Goal: Task Accomplishment & Management: Complete application form

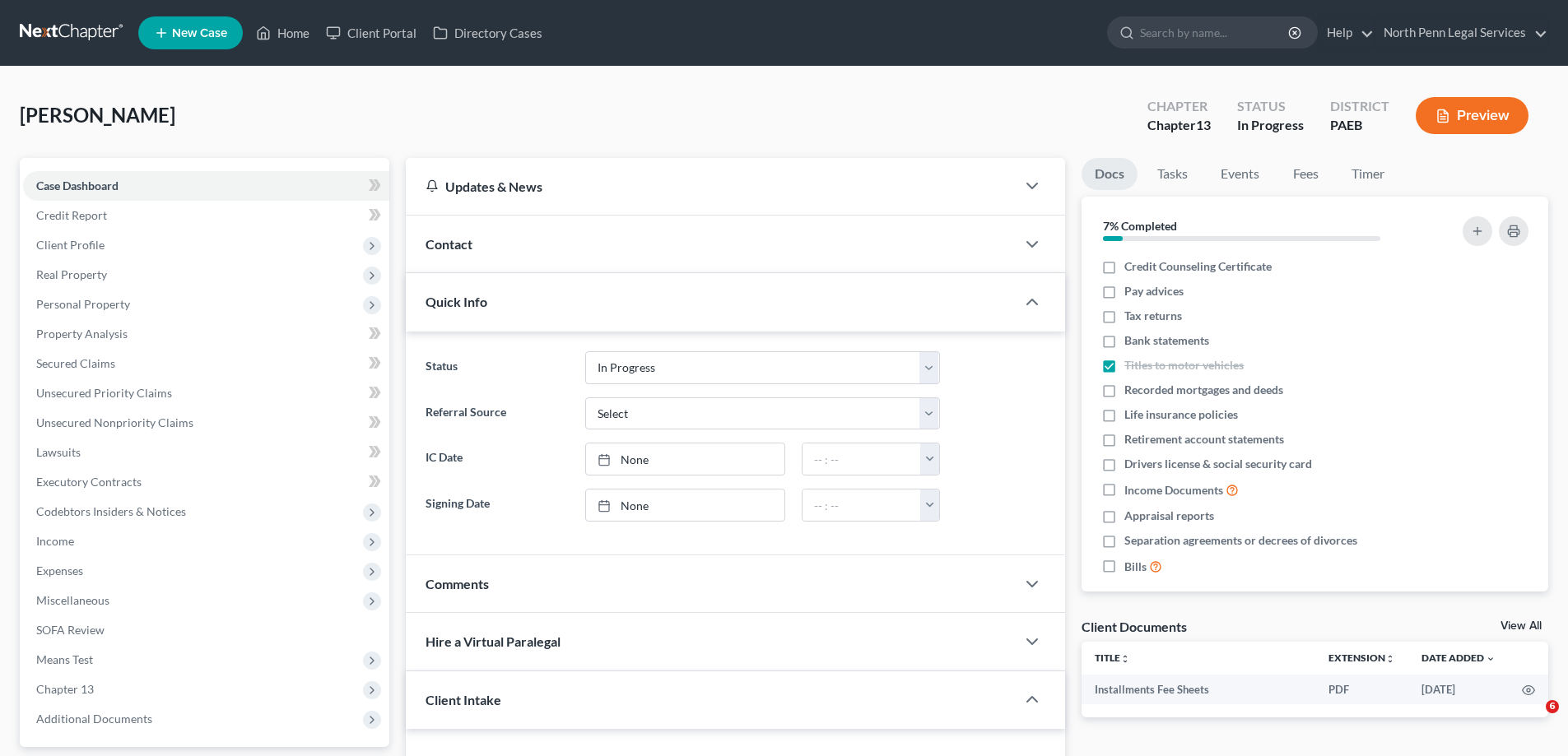
select select "9"
click at [500, 311] on div "Quick Info" at bounding box center [711, 302] width 610 height 57
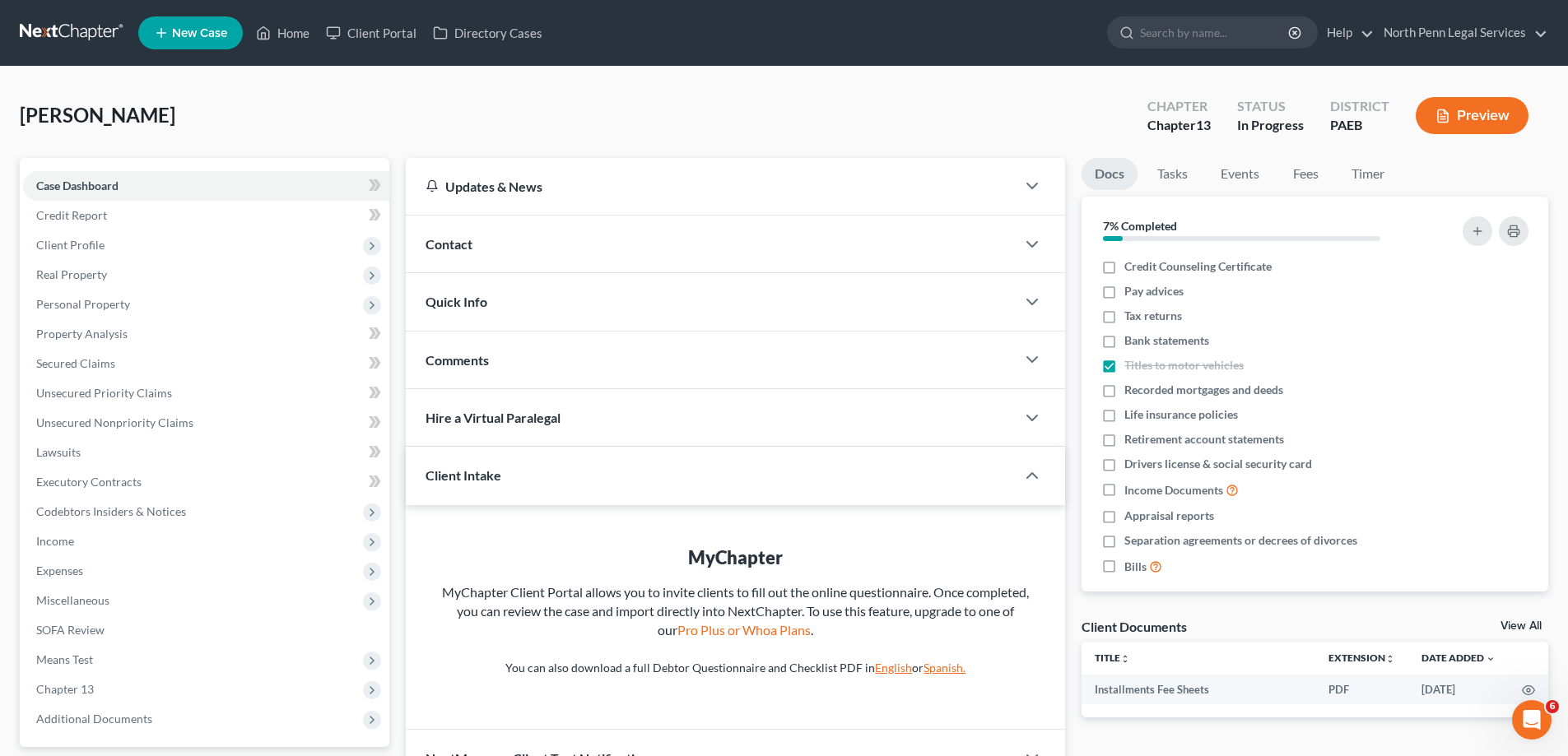
click at [500, 311] on div "Quick Info" at bounding box center [711, 302] width 610 height 57
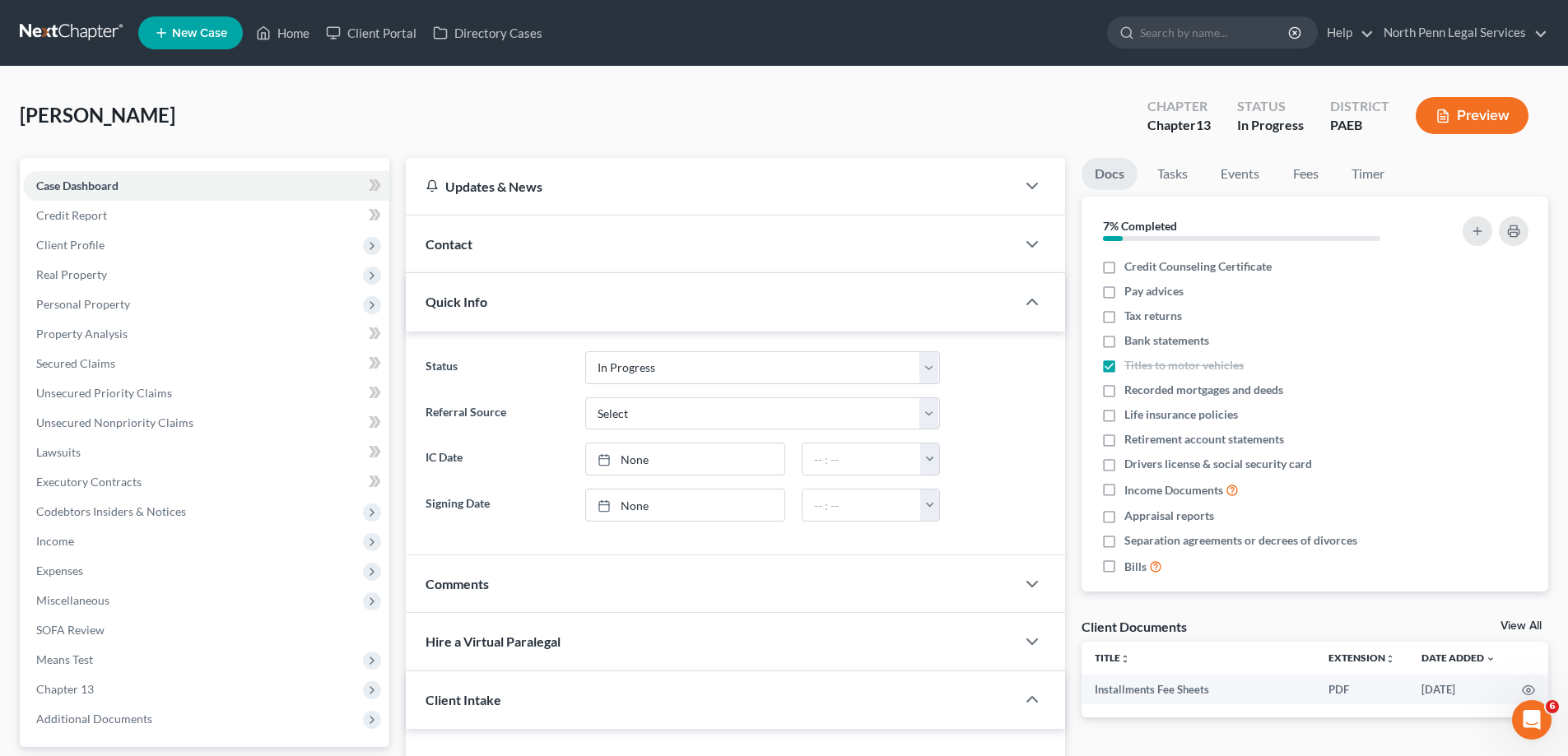
click at [135, 110] on span "[PERSON_NAME]" at bounding box center [98, 114] width 155 height 24
click at [272, 33] on link "Home" at bounding box center [283, 33] width 70 height 29
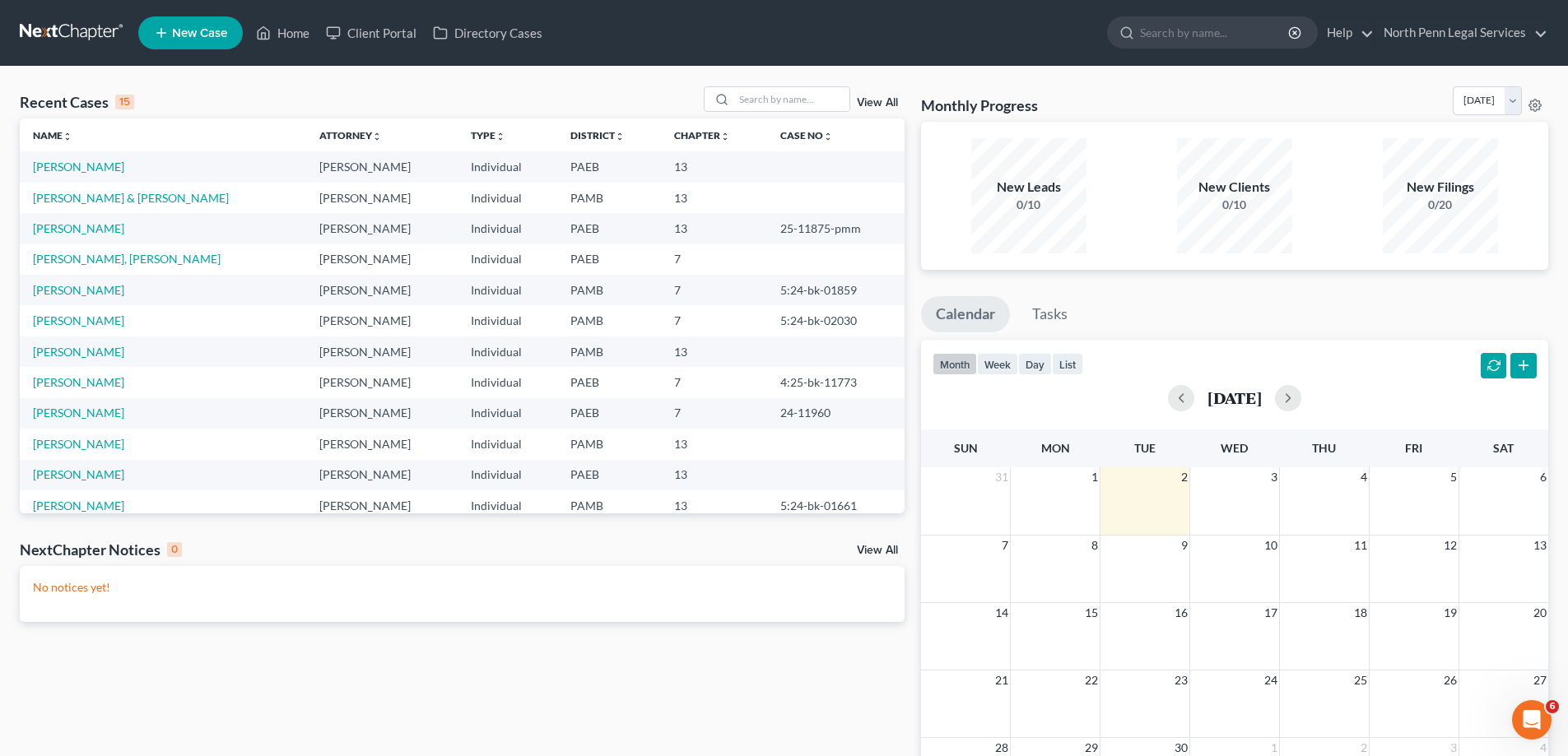
click at [767, 168] on td at bounding box center [836, 166] width 137 height 30
click at [60, 161] on link "[PERSON_NAME]" at bounding box center [78, 166] width 91 height 14
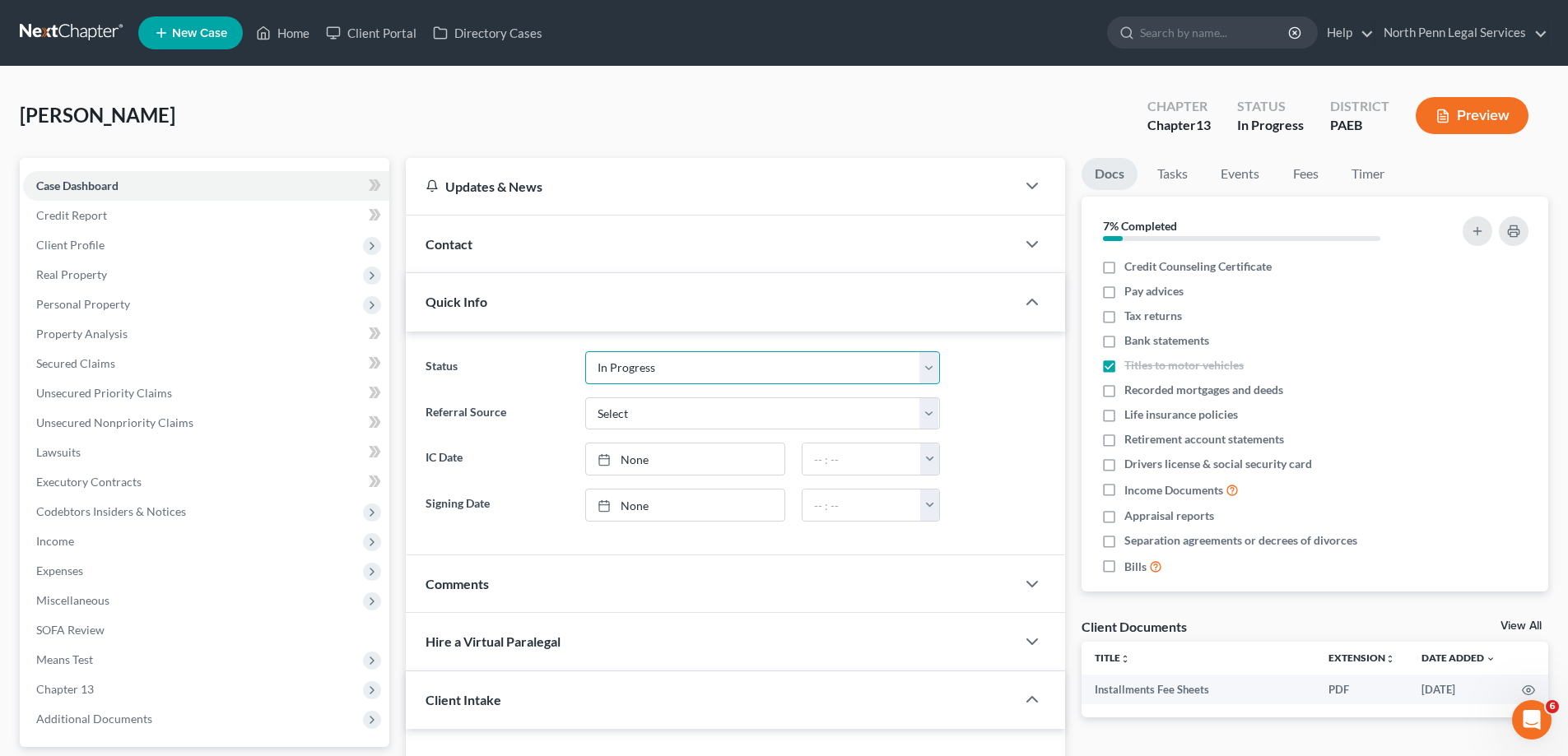
click at [692, 377] on select "Discharged Discharged & Reported Discharge Litigation Dismissal Notice Dismisse…" at bounding box center [762, 368] width 354 height 33
select select "7"
click at [585, 352] on select "Discharged Discharged & Reported Discharge Litigation Dismissal Notice Dismisse…" at bounding box center [762, 368] width 354 height 33
click at [591, 410] on select "Select Word Of Mouth Previous Clients Direct Mail Website Google Search Modern …" at bounding box center [762, 414] width 354 height 33
click at [526, 436] on ng-include "Status Discharged Discharged & Reported Discharge Litigation Dismissal Notice D…" at bounding box center [736, 437] width 620 height 170
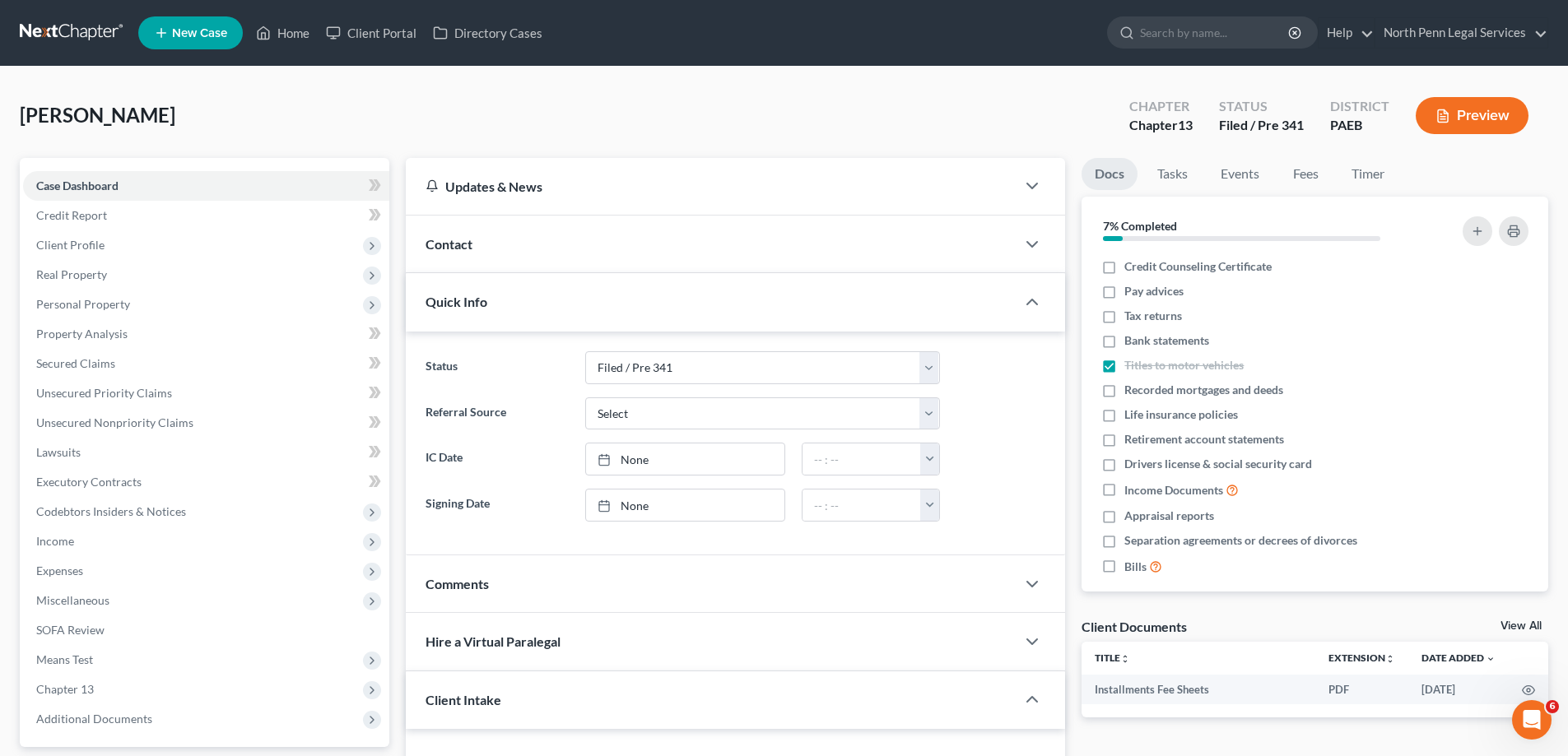
scroll to position [165, 0]
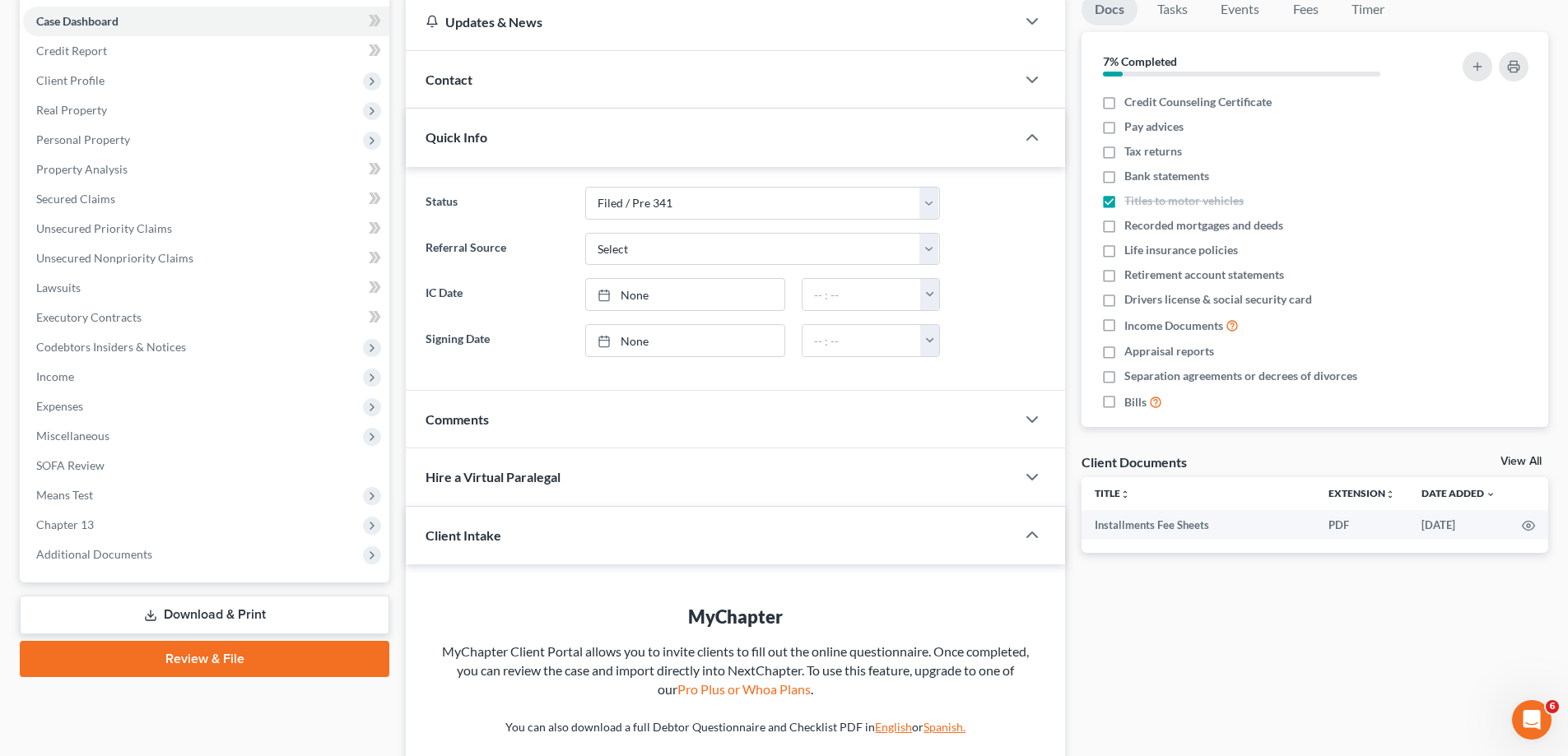
click at [565, 428] on div "Comments" at bounding box center [711, 419] width 610 height 57
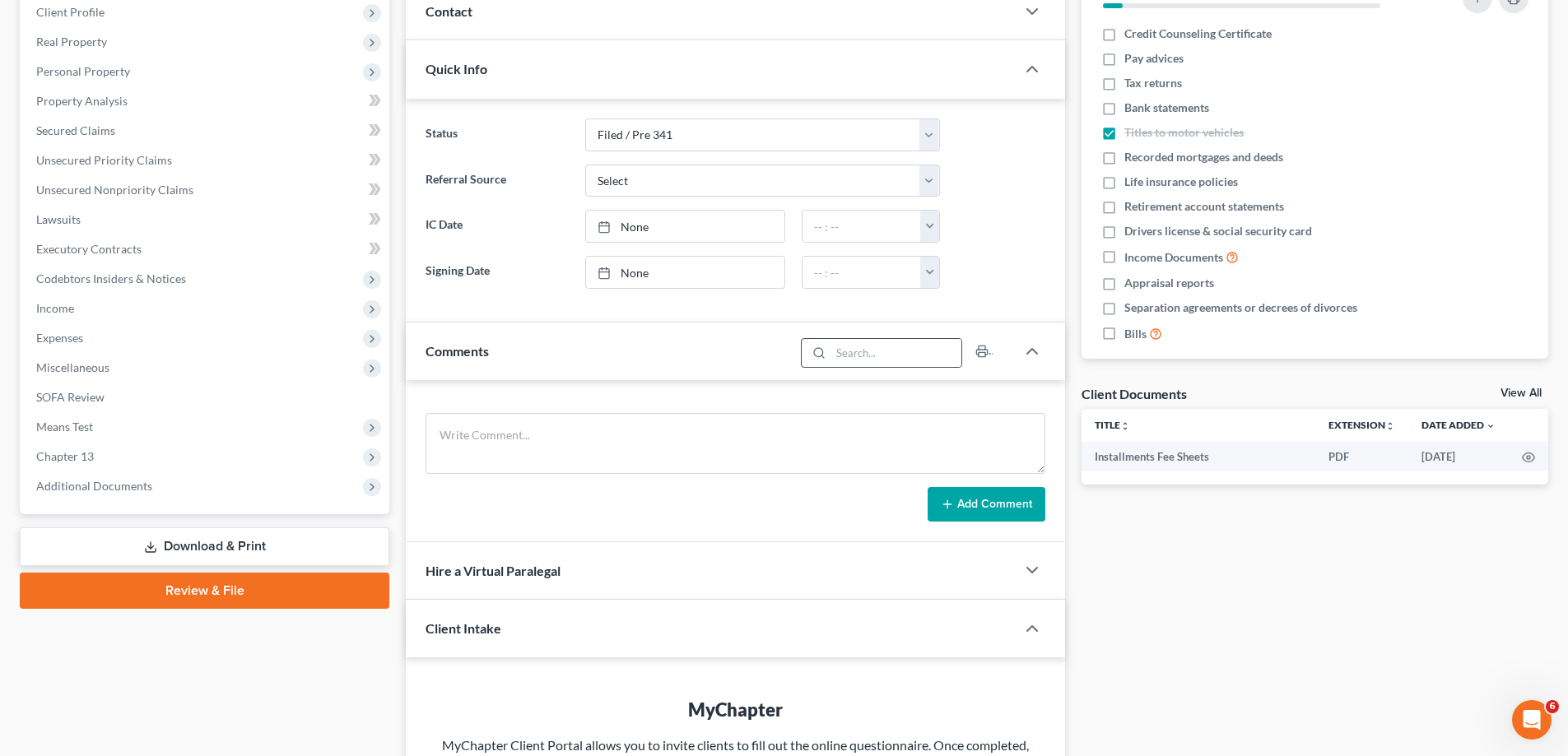
scroll to position [0, 0]
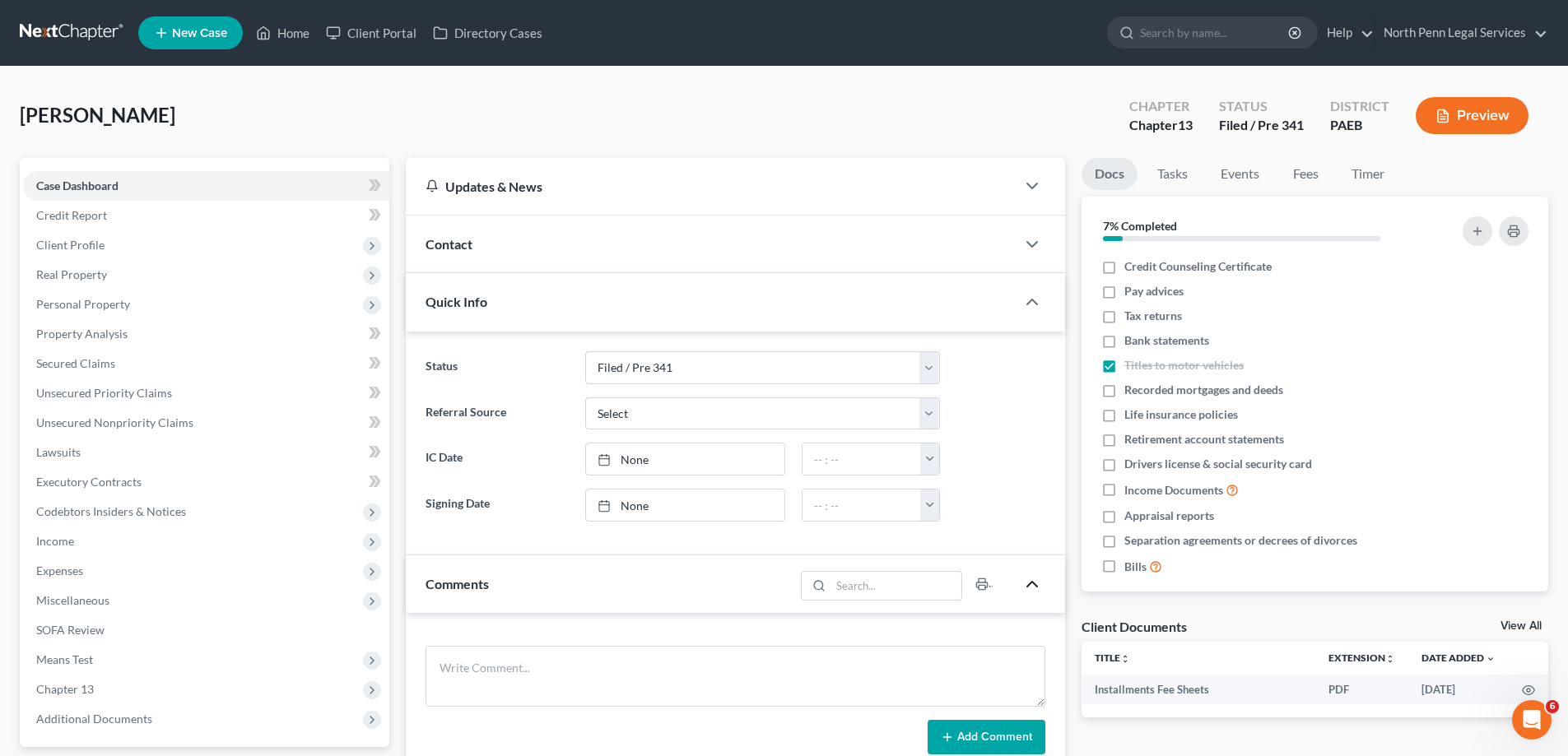
click at [1033, 589] on icon "button" at bounding box center [1032, 584] width 20 height 20
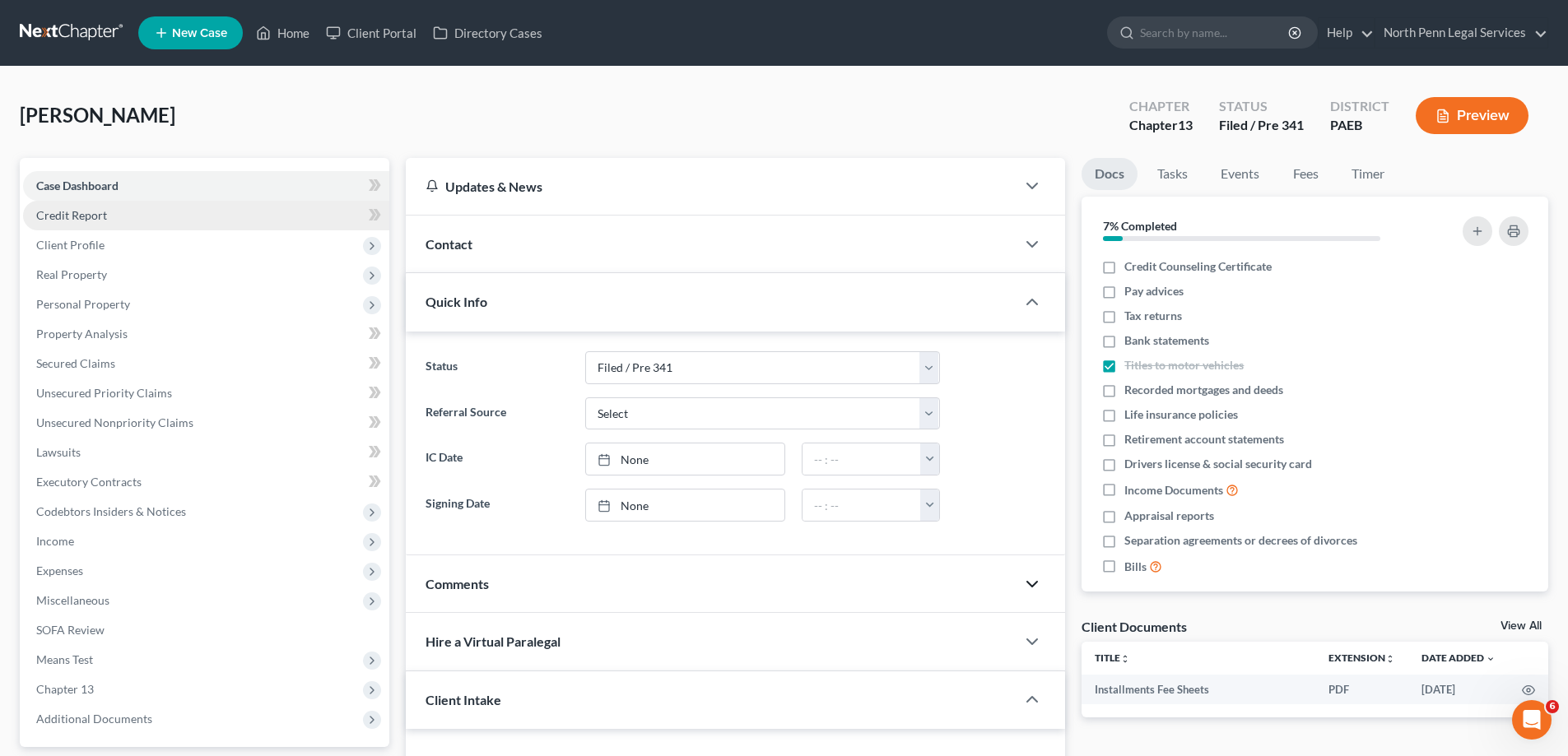
click at [110, 214] on link "Credit Report" at bounding box center [206, 215] width 366 height 29
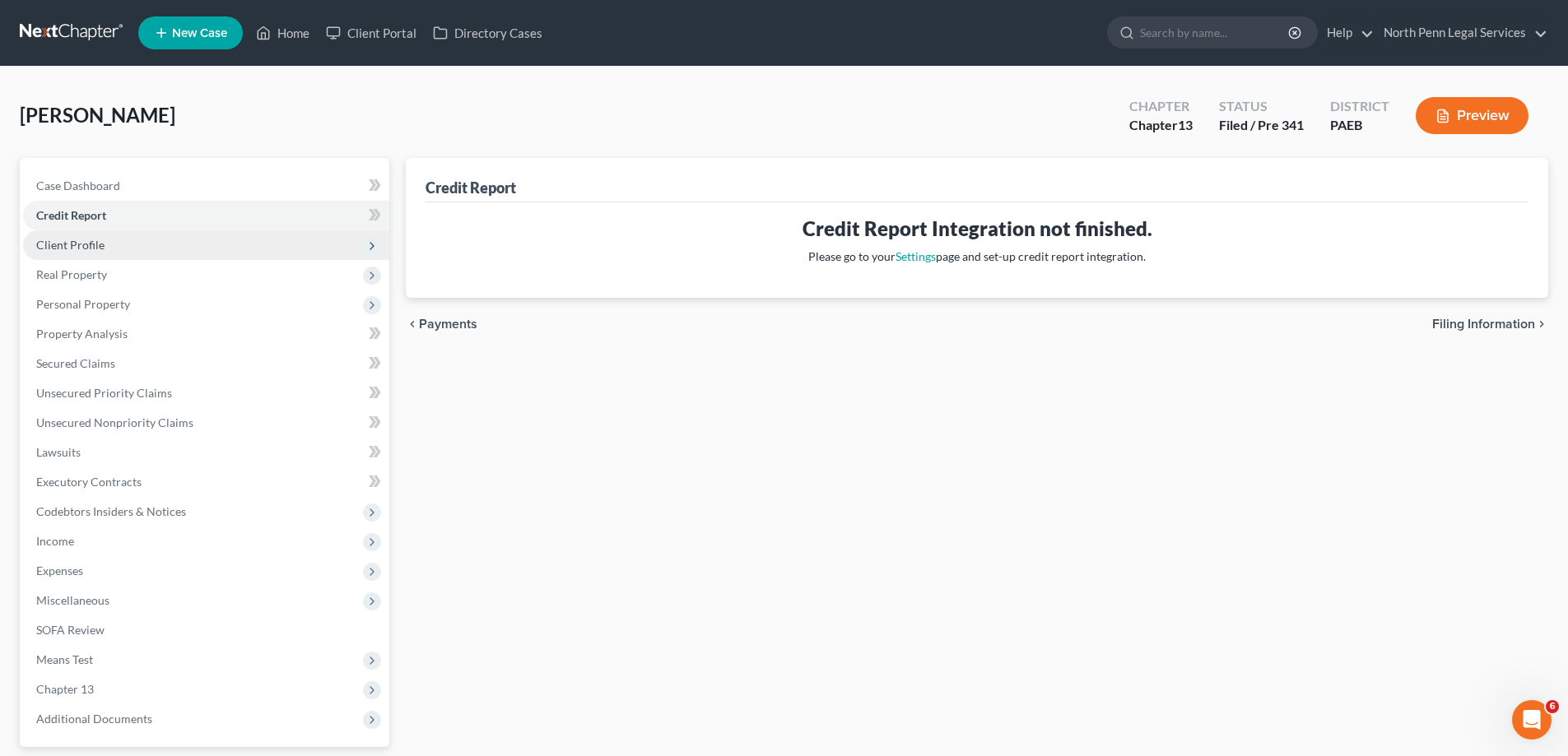
click at [99, 246] on span "Client Profile" at bounding box center [70, 245] width 69 height 14
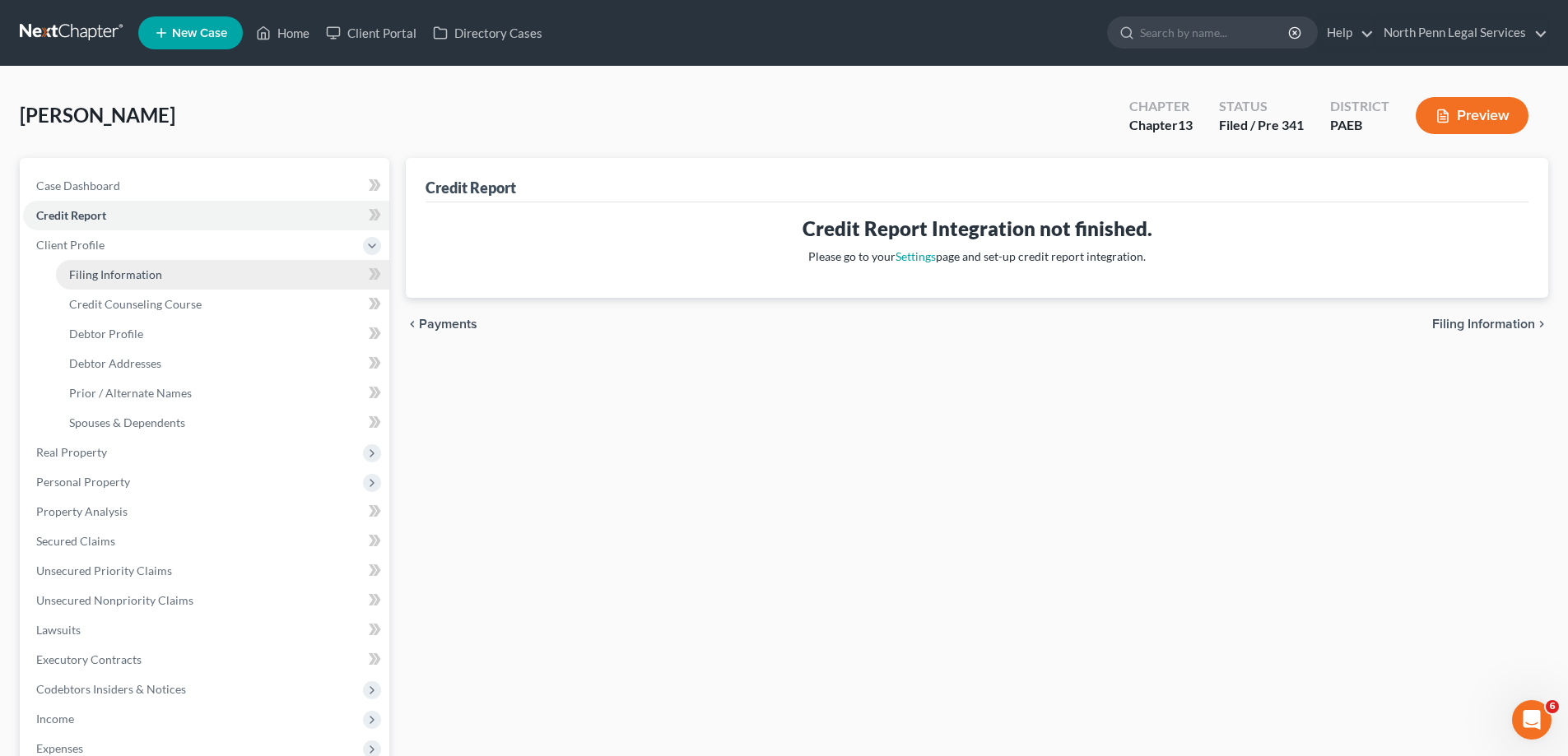
click at [117, 277] on span "Filing Information" at bounding box center [115, 274] width 93 height 14
select select "1"
select select "0"
select select "3"
select select "67"
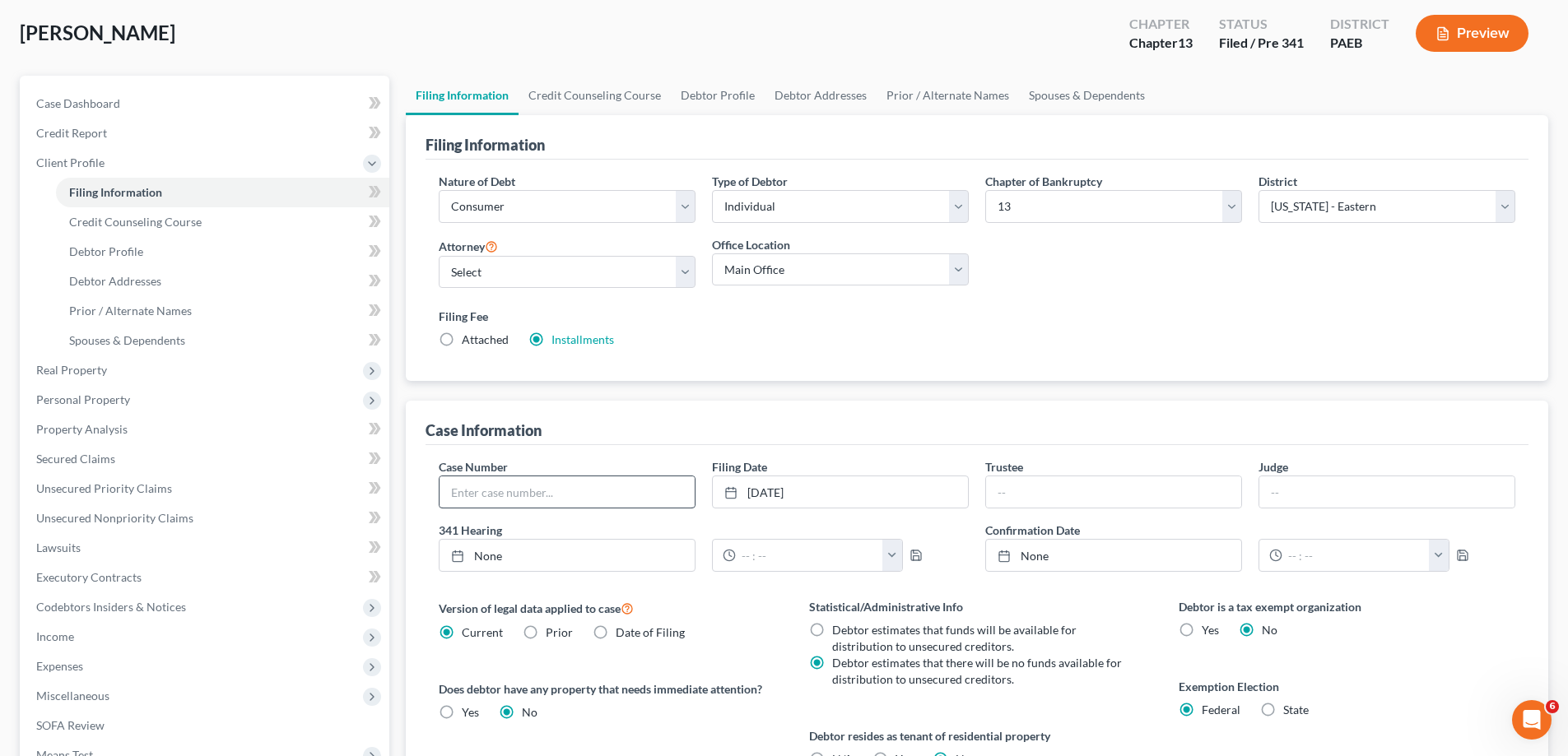
scroll to position [165, 0]
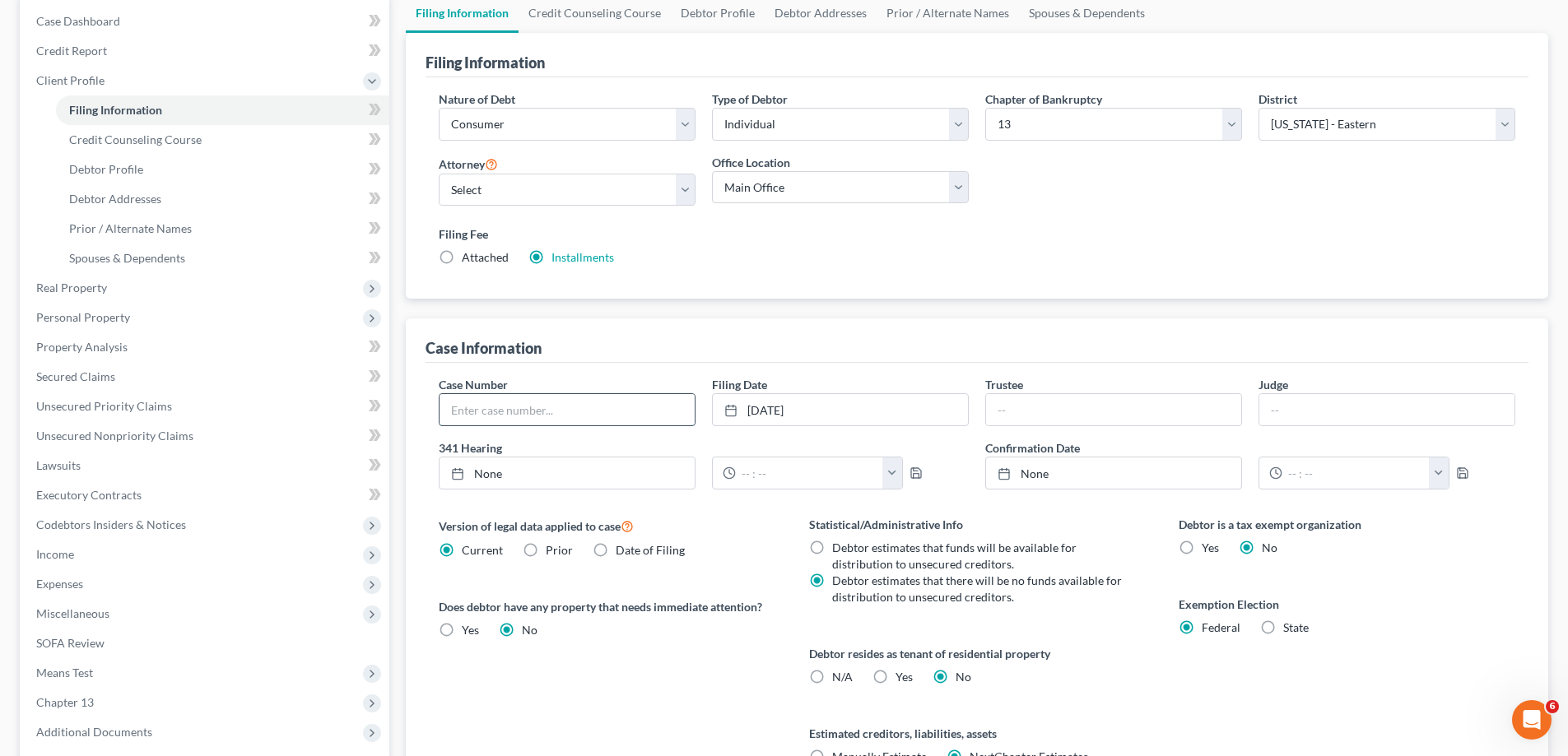
click at [643, 425] on input "text" at bounding box center [567, 409] width 255 height 31
click at [758, 185] on select "Main Office Williamsport [PERSON_NAME] [GEOGRAPHIC_DATA] [GEOGRAPHIC_DATA] [GEO…" at bounding box center [840, 187] width 257 height 33
click at [563, 423] on input "text" at bounding box center [567, 409] width 255 height 31
type input "25-13279-pmm"
click at [1098, 420] on input "text" at bounding box center [1113, 409] width 255 height 31
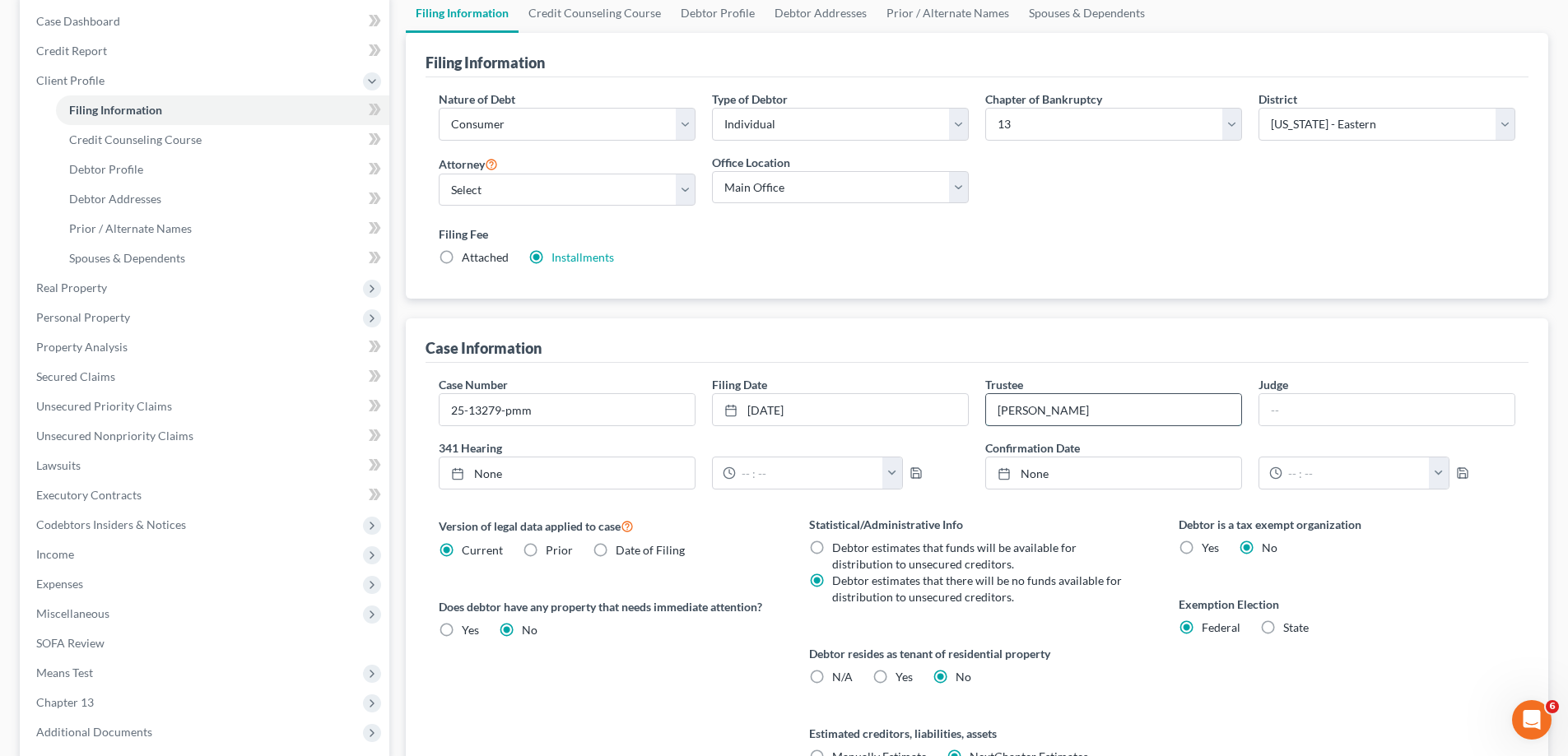
type input "[PERSON_NAME]"
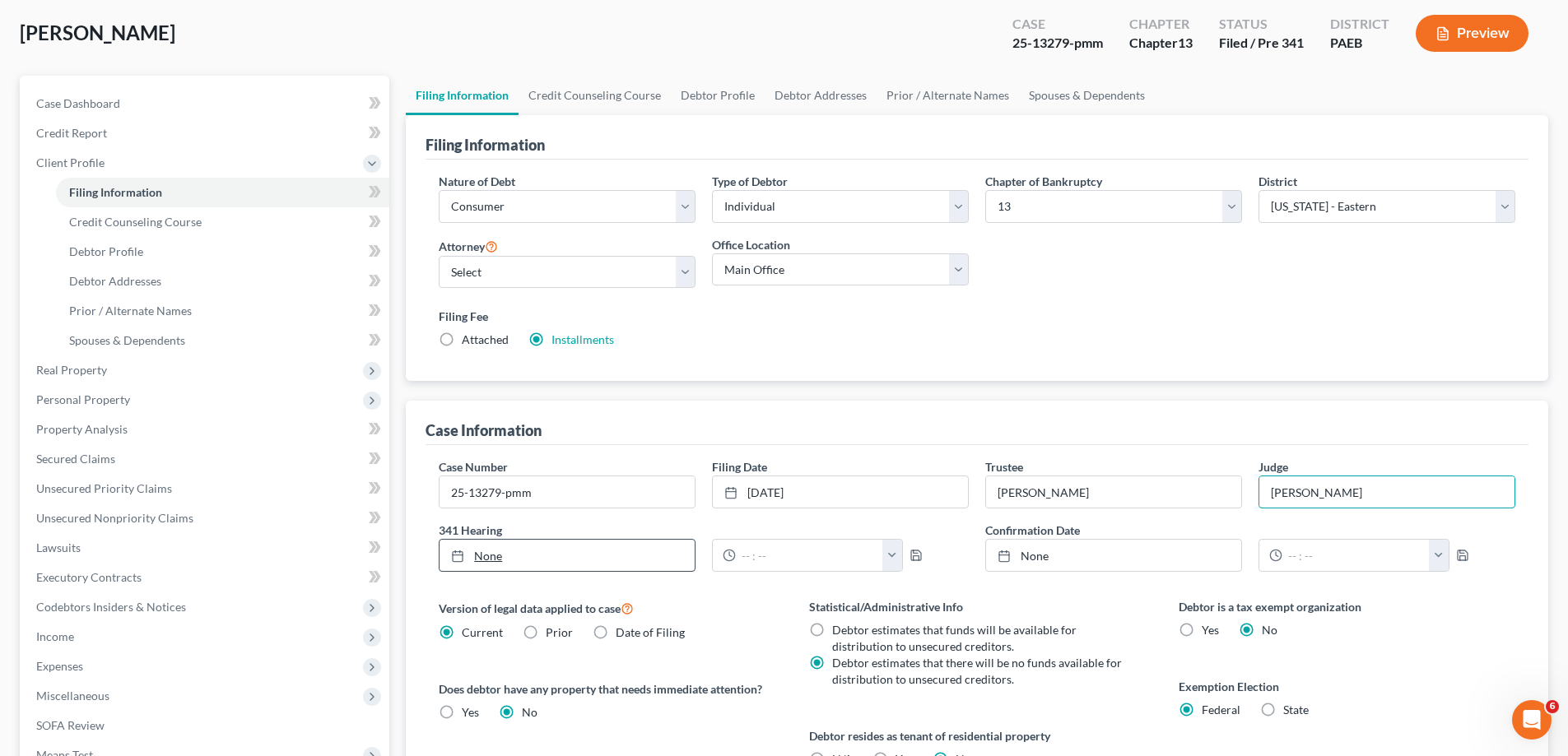
type input "[PERSON_NAME]"
click at [671, 564] on link "None" at bounding box center [567, 555] width 255 height 31
type input "[DATE]"
click at [741, 556] on input "text" at bounding box center [809, 555] width 147 height 31
type input "2:00 pm"
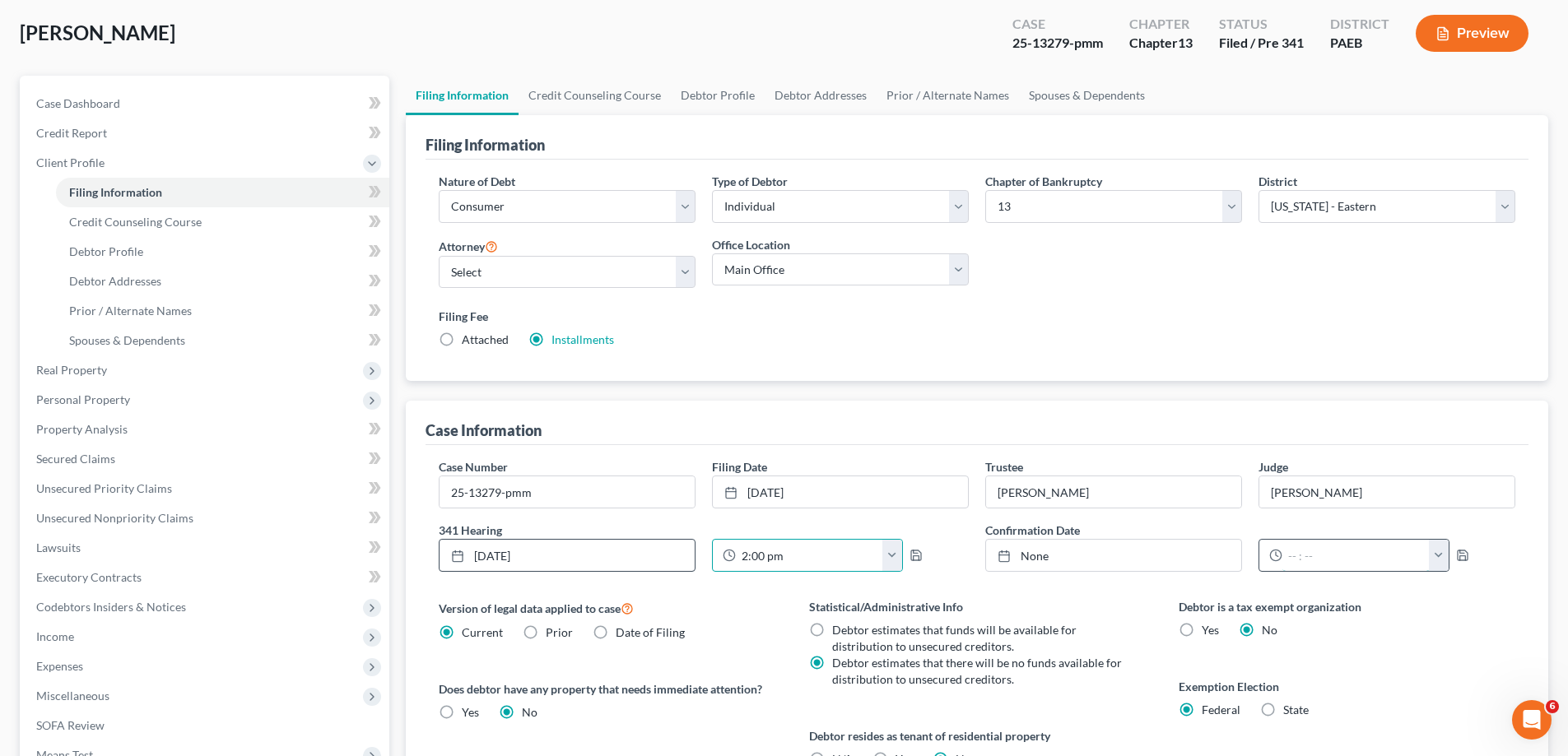
click at [1322, 561] on input "text" at bounding box center [1356, 555] width 147 height 31
click at [1053, 611] on label "Statistical/Administrative Info" at bounding box center [977, 606] width 337 height 18
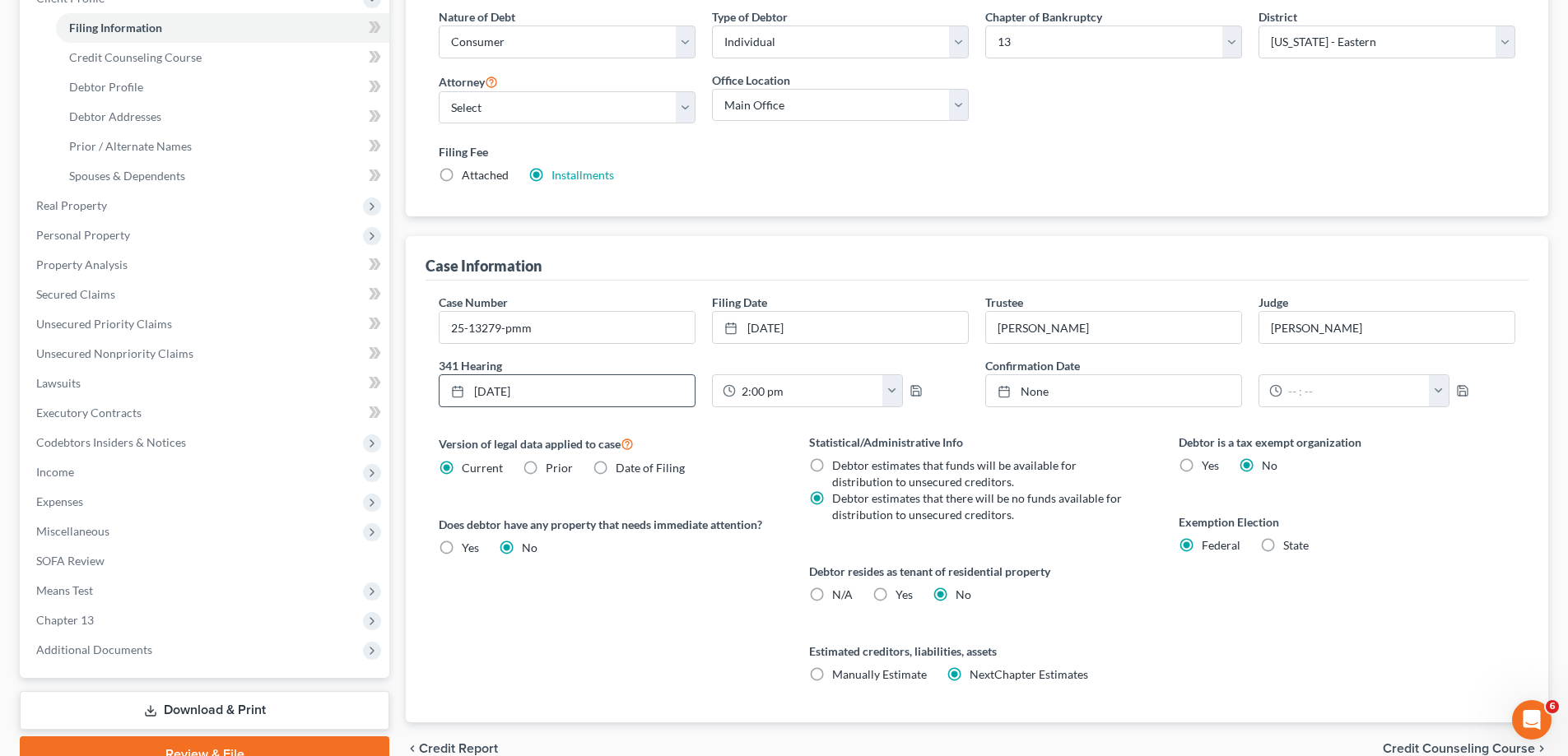
scroll to position [328, 0]
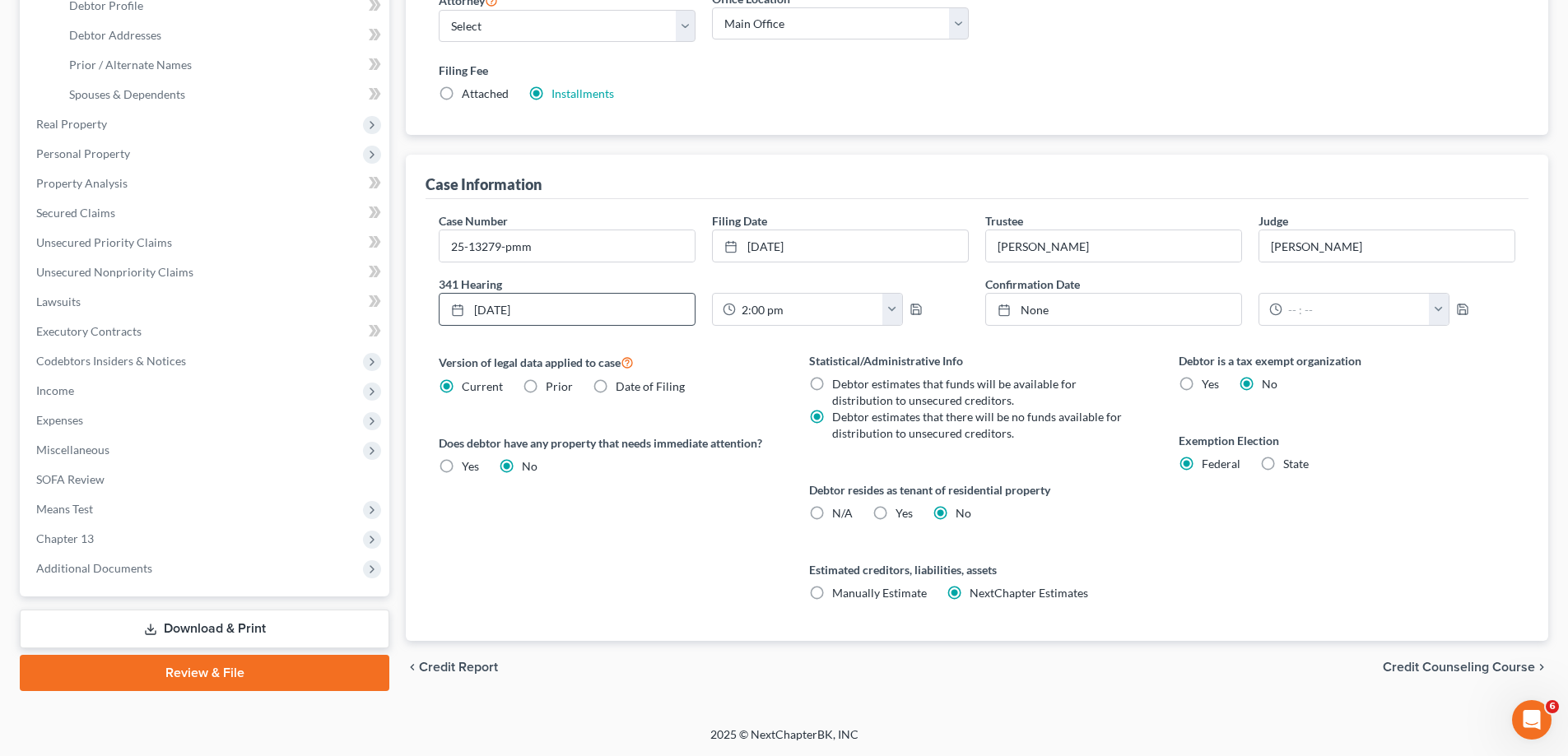
click at [1444, 671] on span "Credit Counseling Course" at bounding box center [1459, 667] width 152 height 13
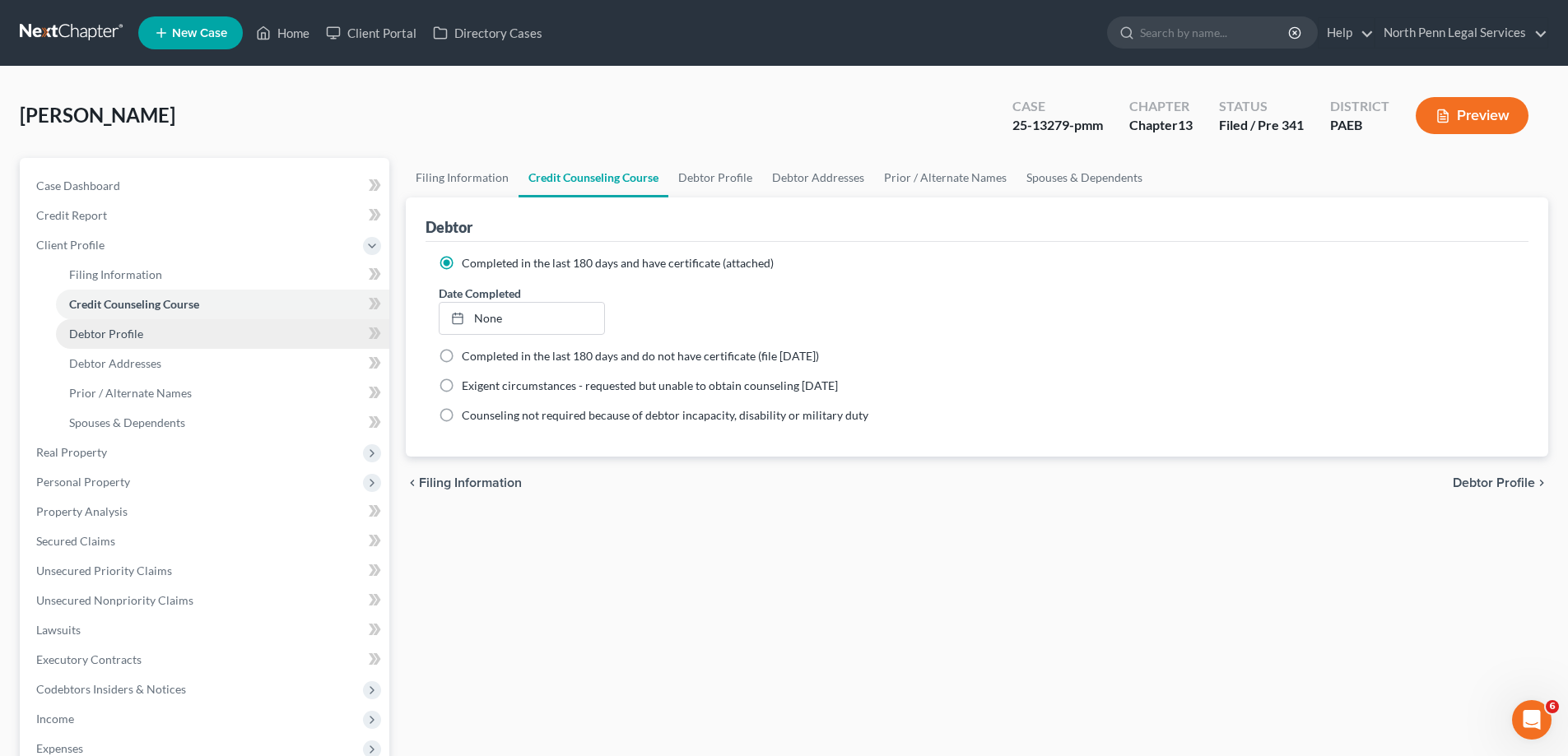
click at [216, 343] on link "Debtor Profile" at bounding box center [222, 333] width 333 height 29
select select "4"
select select "0"
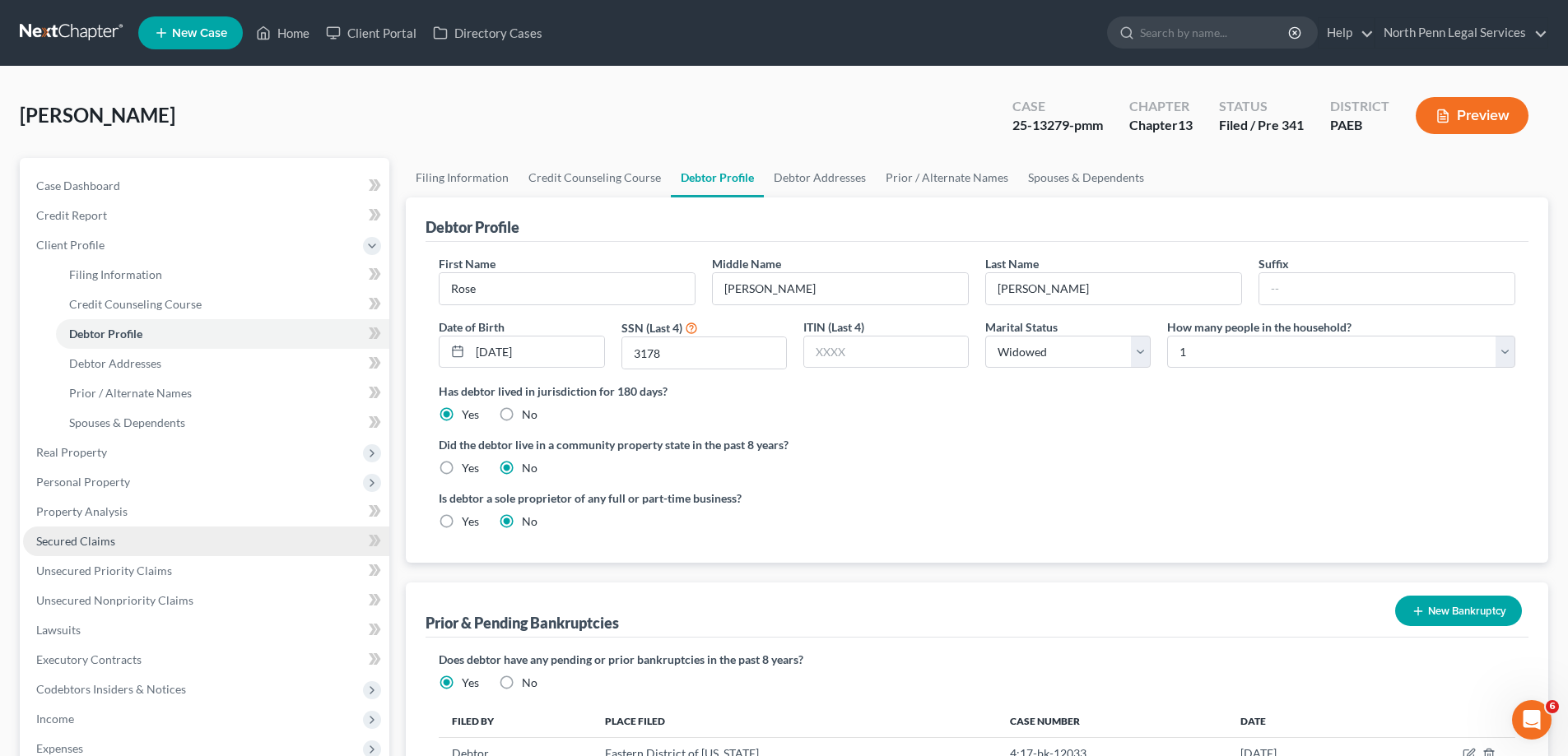
click at [122, 540] on link "Secured Claims" at bounding box center [206, 540] width 366 height 29
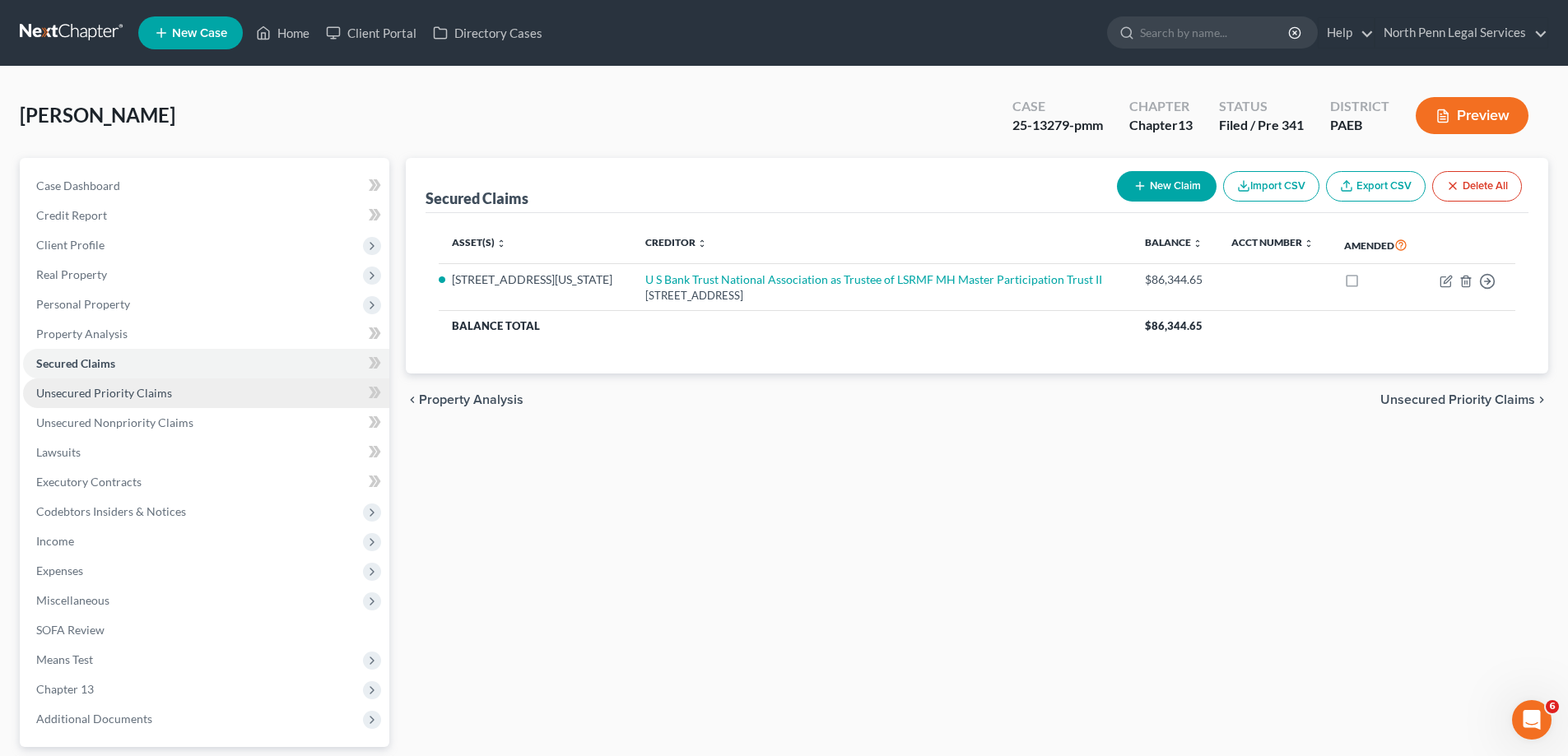
click at [143, 394] on span "Unsecured Priority Claims" at bounding box center [104, 393] width 135 height 14
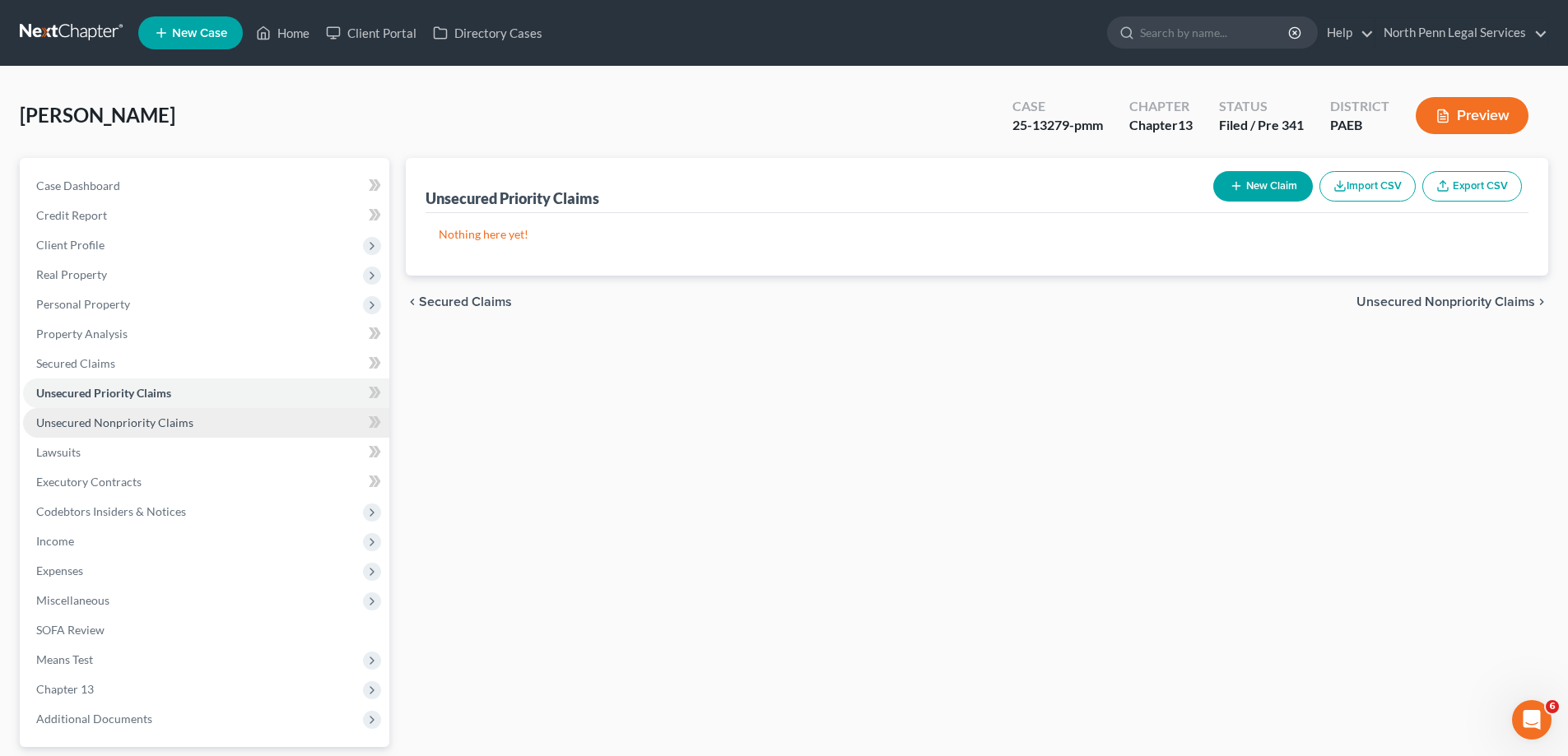
click at [145, 420] on span "Unsecured Nonpriority Claims" at bounding box center [115, 422] width 157 height 14
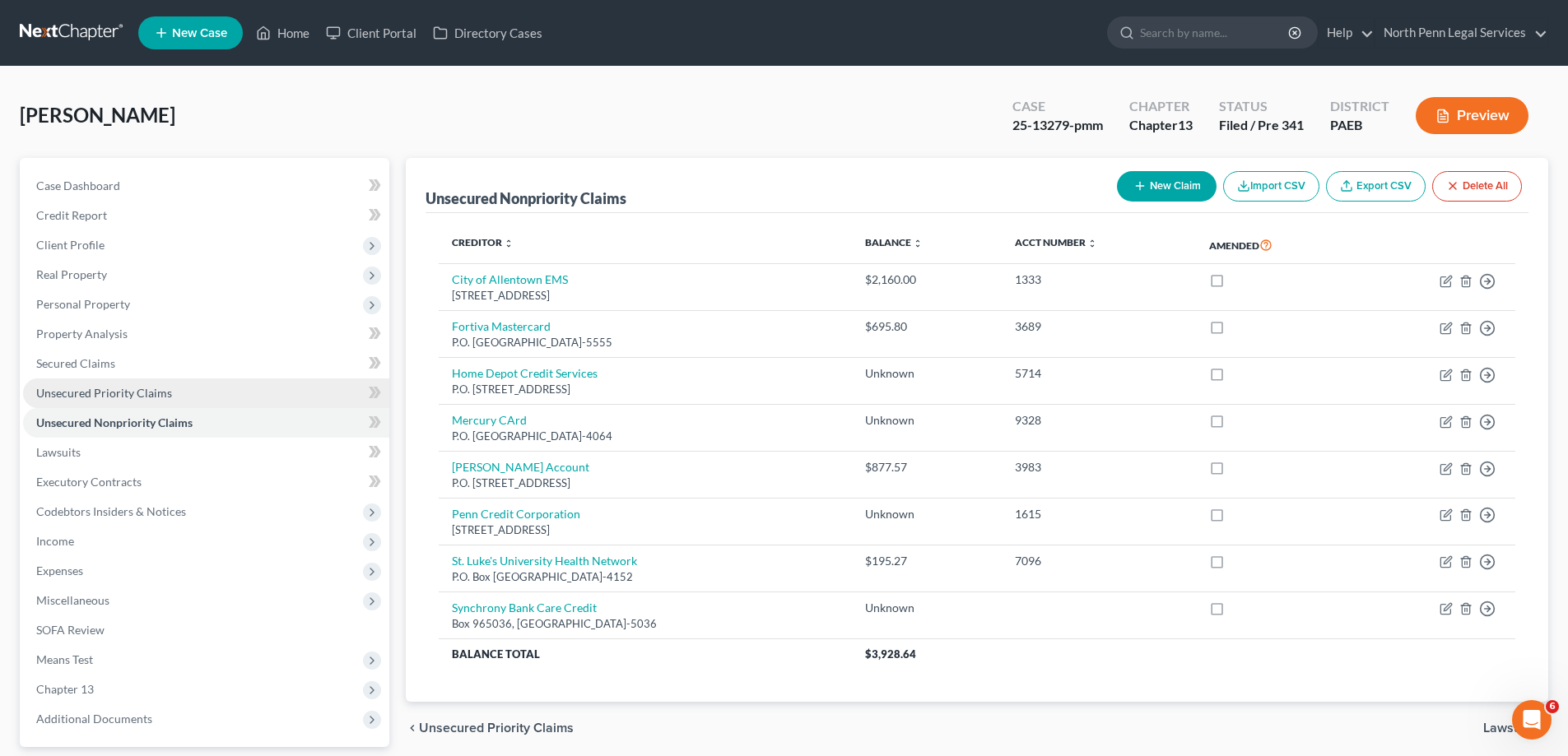
click at [237, 403] on link "Unsecured Priority Claims" at bounding box center [206, 393] width 366 height 29
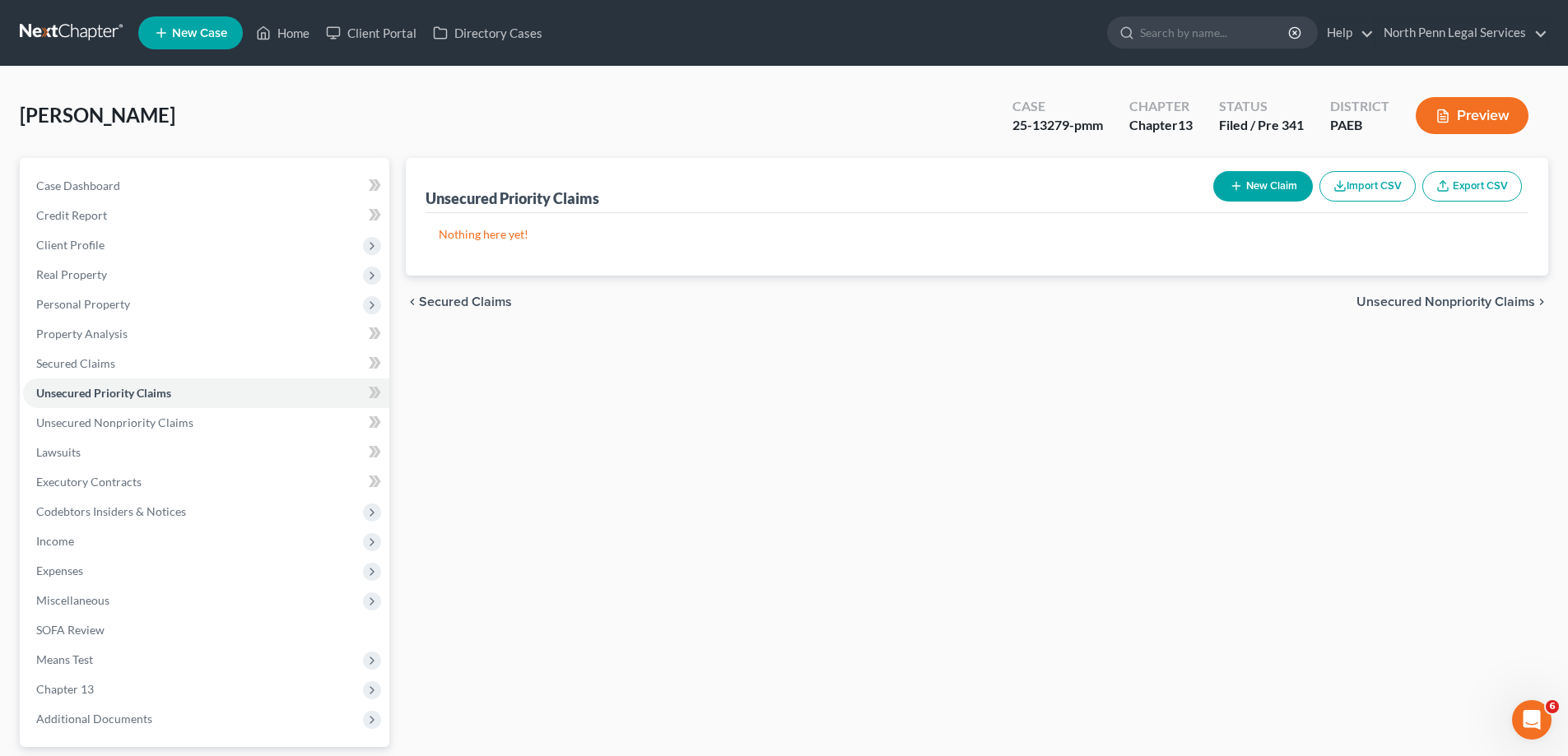
click at [1515, 297] on span "Unsecured Nonpriority Claims" at bounding box center [1446, 302] width 179 height 13
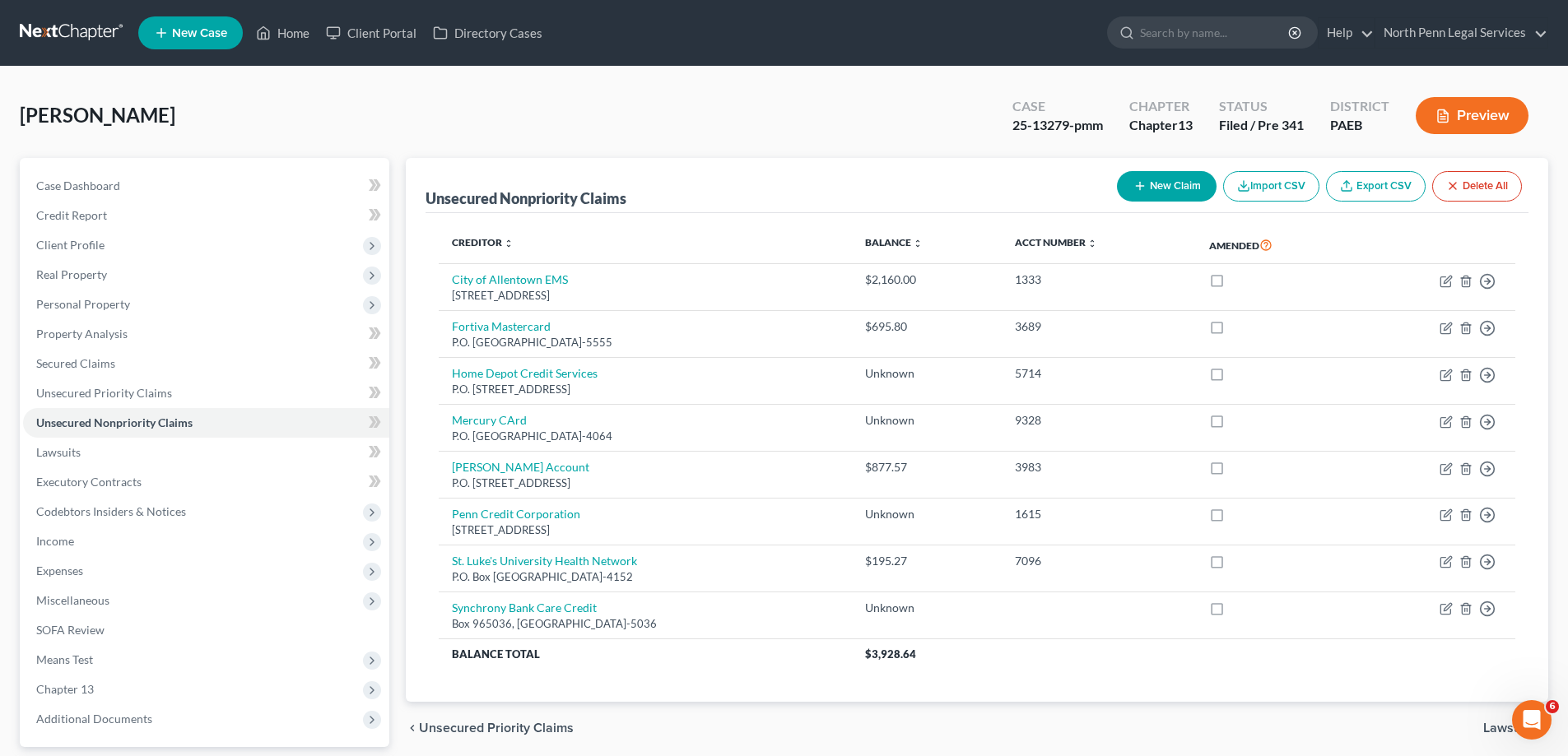
click at [1169, 185] on button "New Claim" at bounding box center [1166, 186] width 99 height 30
select select "0"
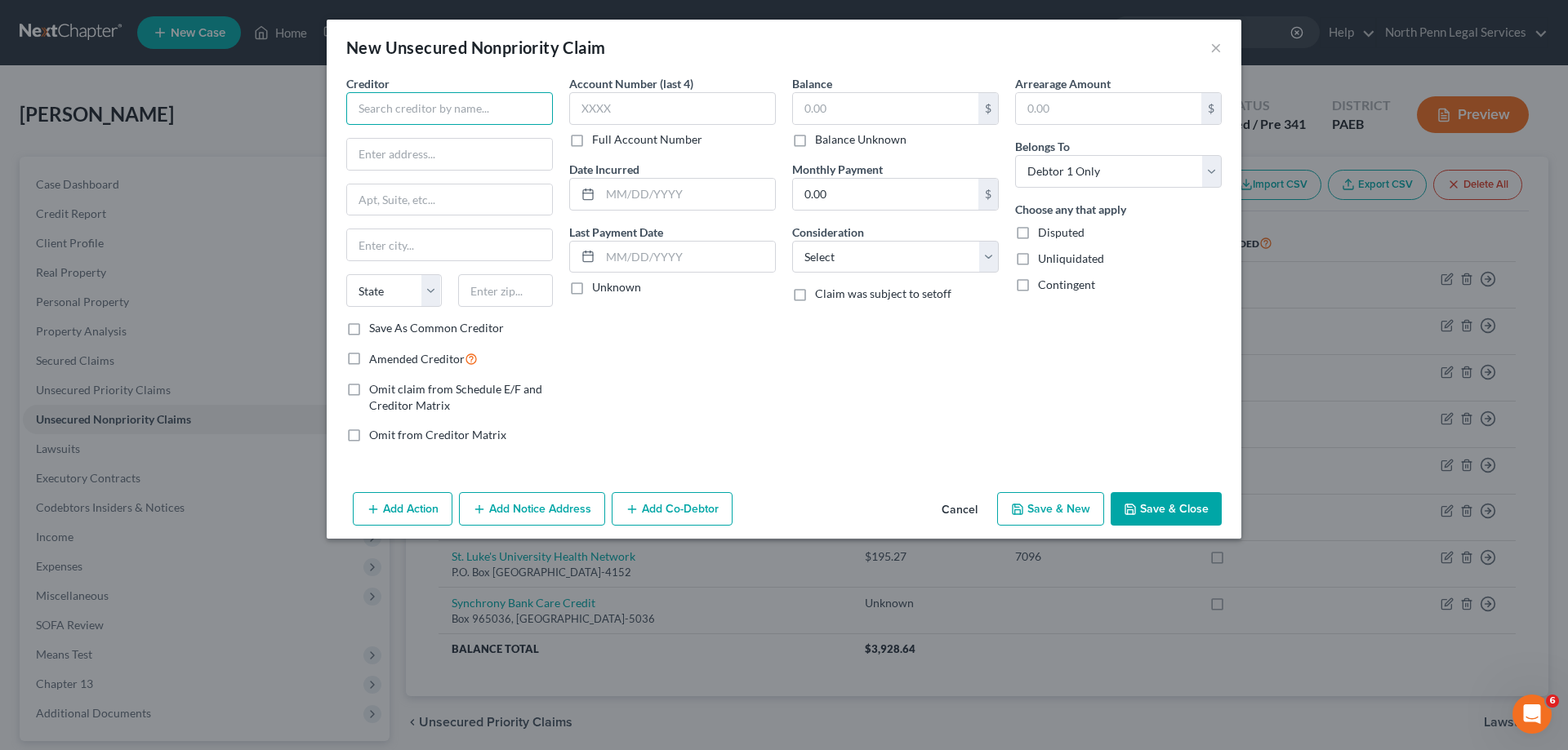
click at [468, 96] on input "text" at bounding box center [449, 108] width 206 height 32
click at [474, 108] on input "ADS/Comenity/WomenWithin" at bounding box center [449, 108] width 206 height 32
type input "ADS/Comenity/WomanWithin"
click at [622, 102] on input "text" at bounding box center [672, 108] width 206 height 32
type input "5856"
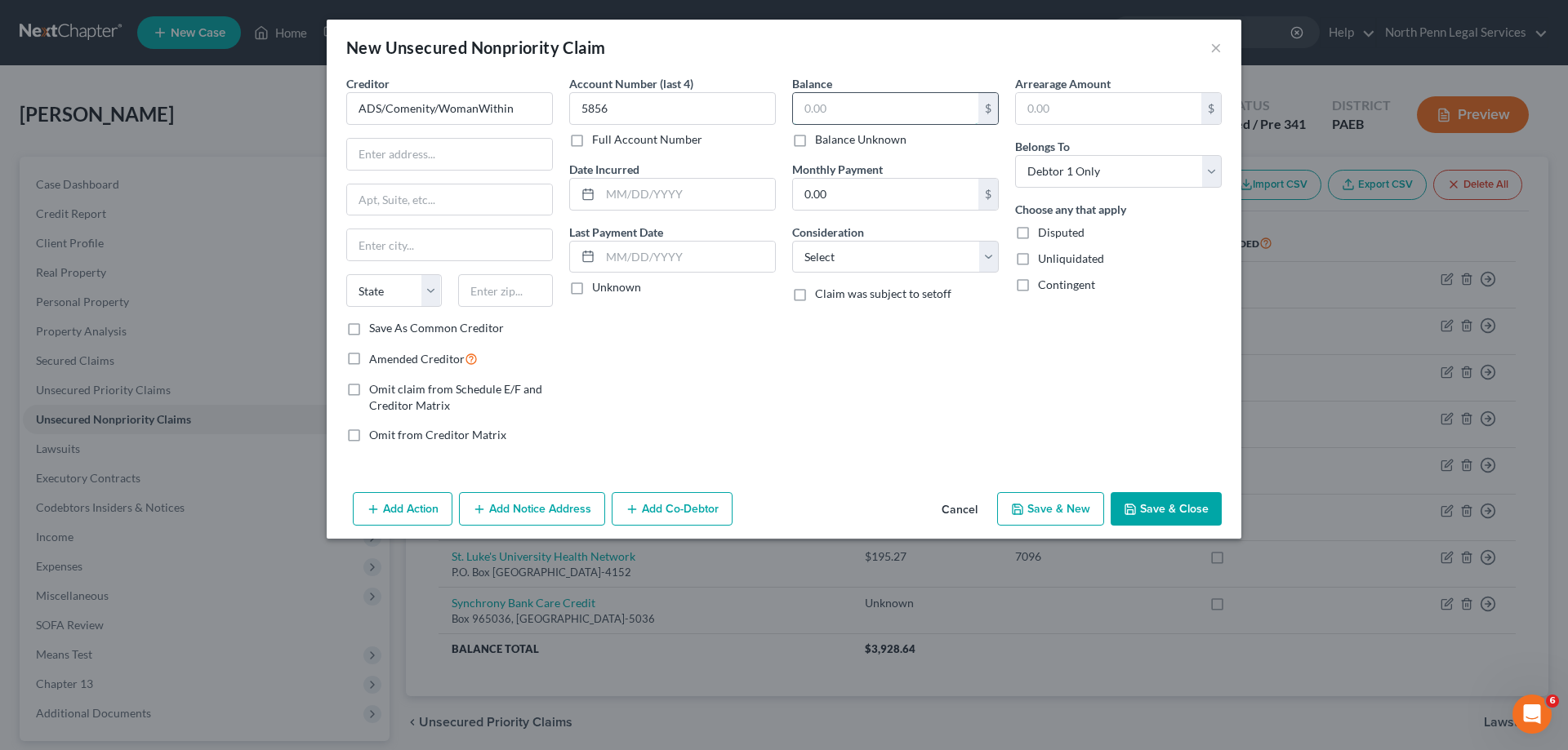
click at [852, 109] on input "text" at bounding box center [886, 108] width 186 height 31
type input "2.00"
click at [954, 249] on select "Select Cable / Satellite Services Collection Agency Credit Card Debt Debt Couns…" at bounding box center [895, 257] width 206 height 32
select select "2"
click at [792, 241] on select "Select Cable / Satellite Services Collection Agency Credit Card Debt Debt Couns…" at bounding box center [895, 257] width 206 height 32
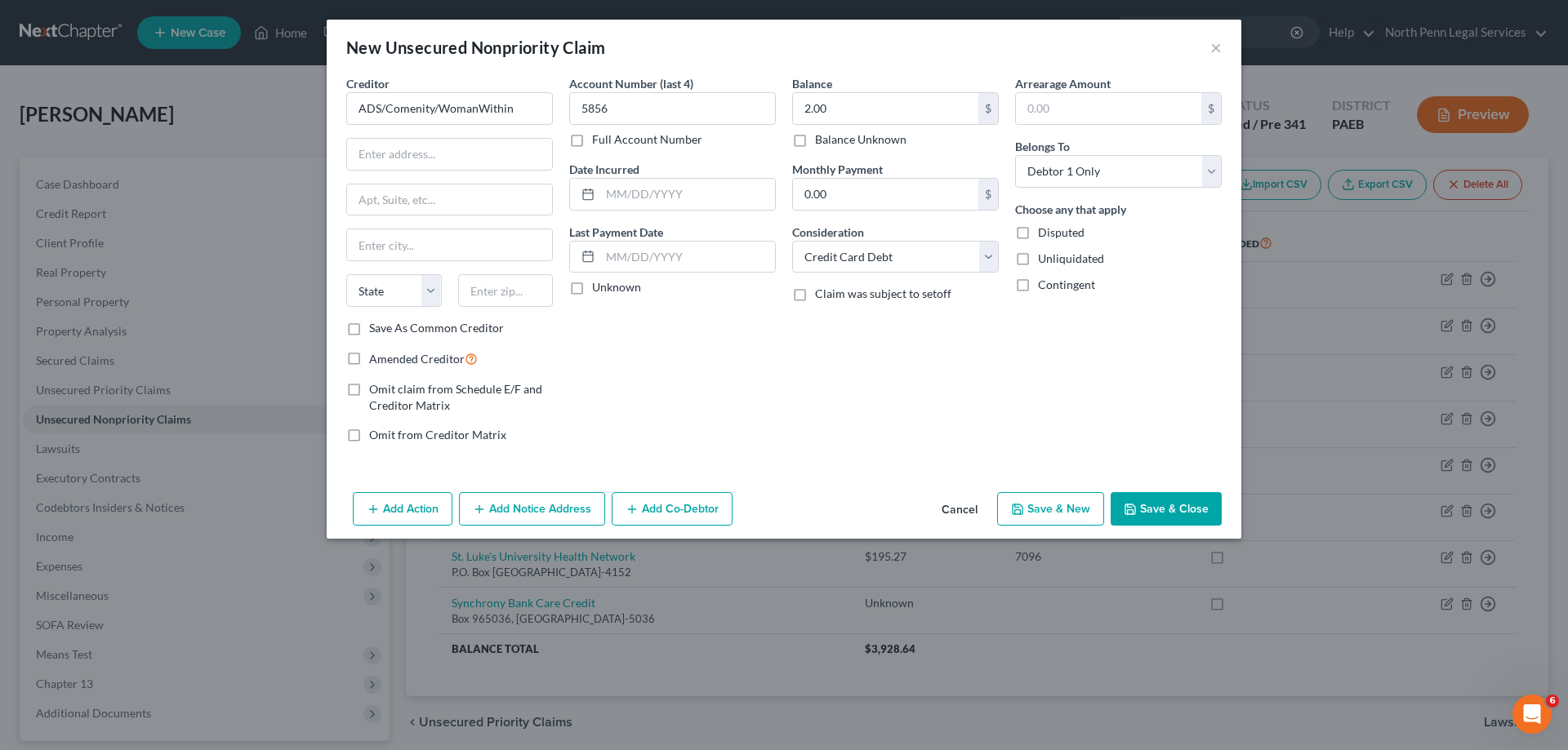
click at [1038, 235] on label "Disputed" at bounding box center [1061, 233] width 46 height 17
click at [1045, 235] on input "Disputed" at bounding box center [1050, 230] width 11 height 11
click at [1038, 232] on label "Disputed" at bounding box center [1061, 233] width 46 height 17
click at [1045, 232] on input "Disputed" at bounding box center [1050, 230] width 11 height 11
checkbox input "false"
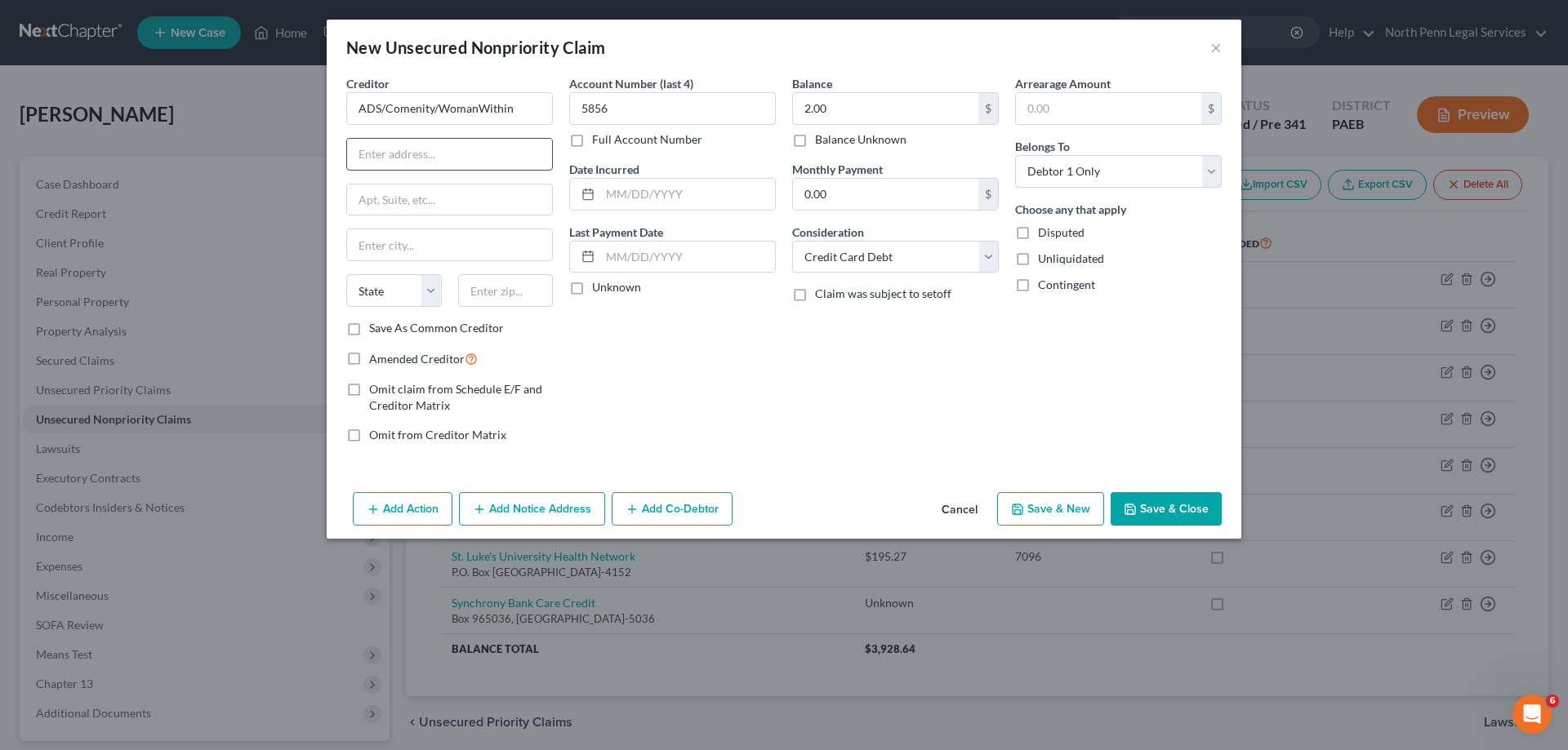
click at [495, 152] on input "text" at bounding box center [449, 153] width 205 height 31
type input "PO Box 182789"
click at [458, 233] on input "text" at bounding box center [449, 244] width 205 height 31
type input "Columbus"
select select "36"
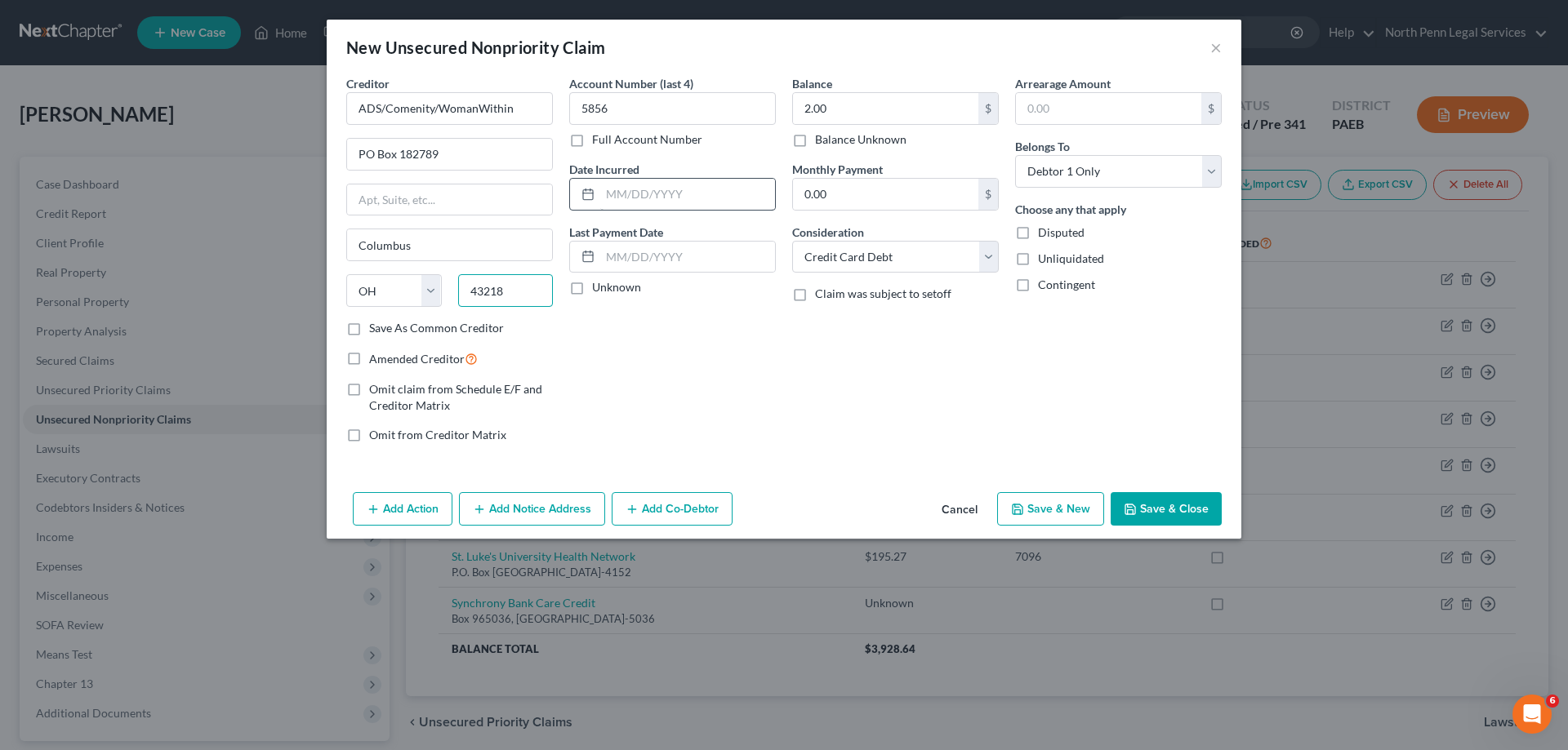
type input "43218"
click at [649, 207] on input "text" at bounding box center [687, 194] width 175 height 31
click at [621, 249] on input "text" at bounding box center [687, 256] width 175 height 31
click at [643, 267] on input "11012024" at bounding box center [687, 256] width 175 height 31
click at [619, 254] on input "11012024" at bounding box center [687, 256] width 175 height 31
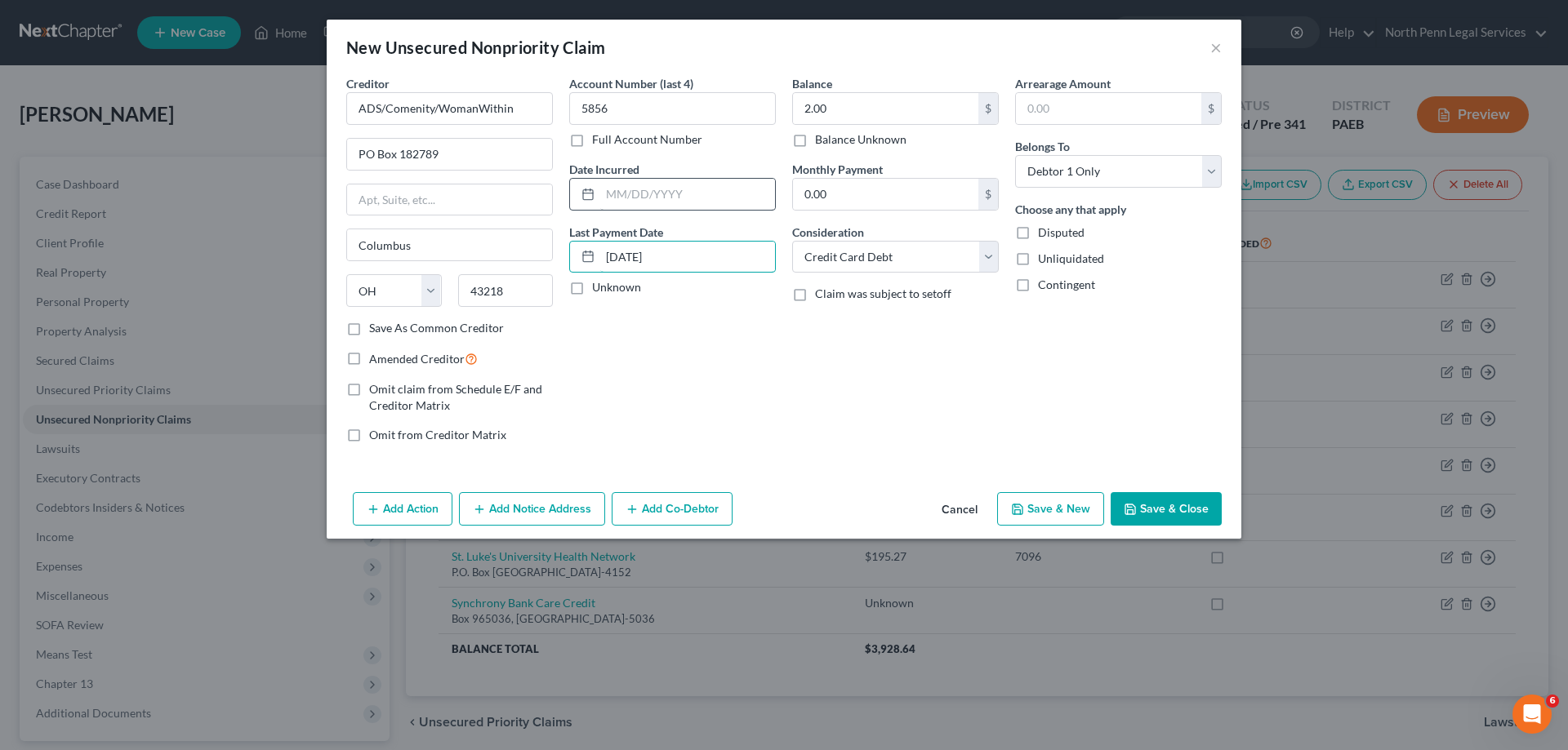
type input "[DATE]"
click at [623, 194] on input "text" at bounding box center [687, 194] width 175 height 31
click at [729, 350] on div "Account Number (last 4) 5856 Full Account Number Date Incurred Last Payment Dat…" at bounding box center [672, 266] width 223 height 381
click at [1140, 502] on button "Save & Close" at bounding box center [1166, 509] width 111 height 34
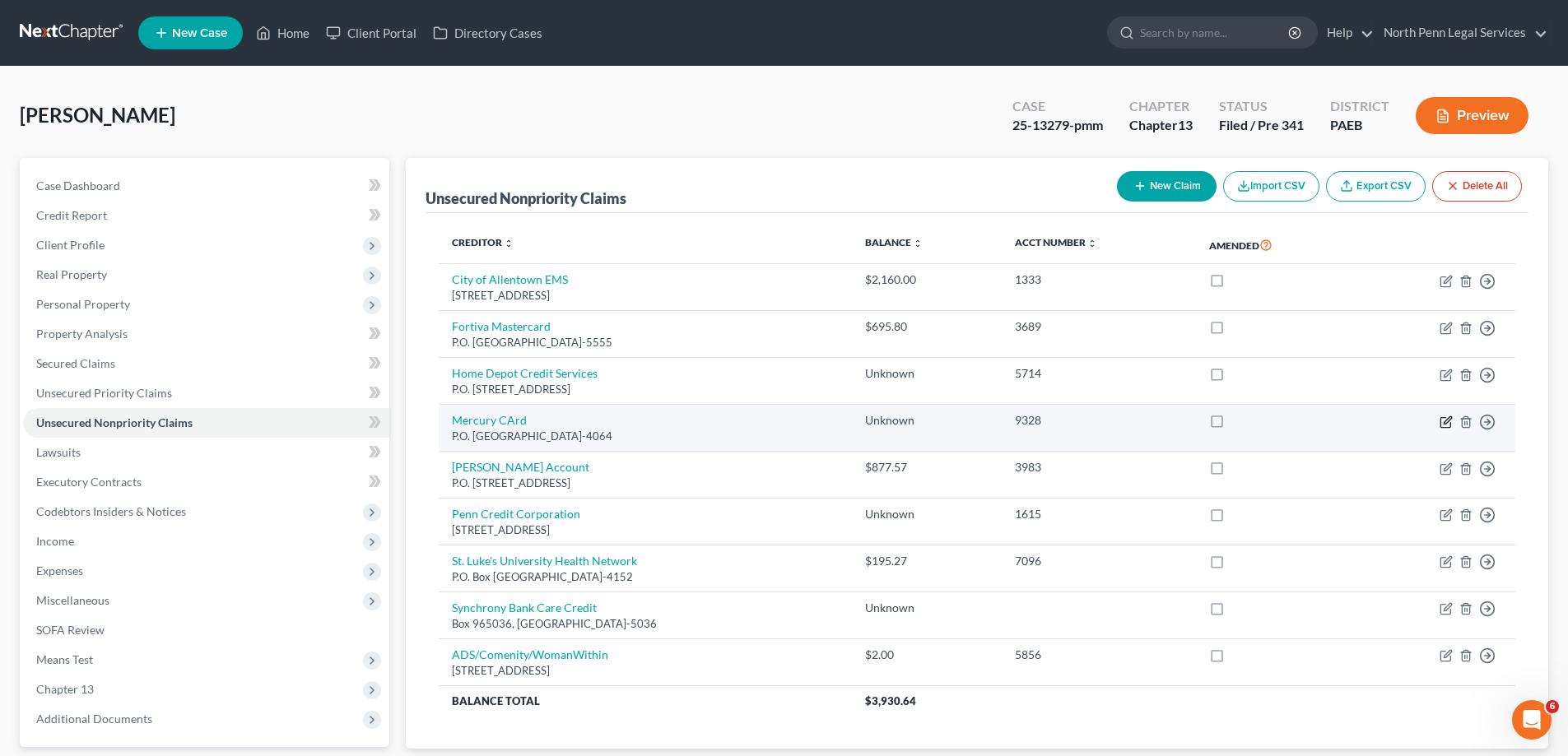
click at [1450, 423] on icon "button" at bounding box center [1445, 422] width 10 height 10
select select "10"
select select "2"
select select "0"
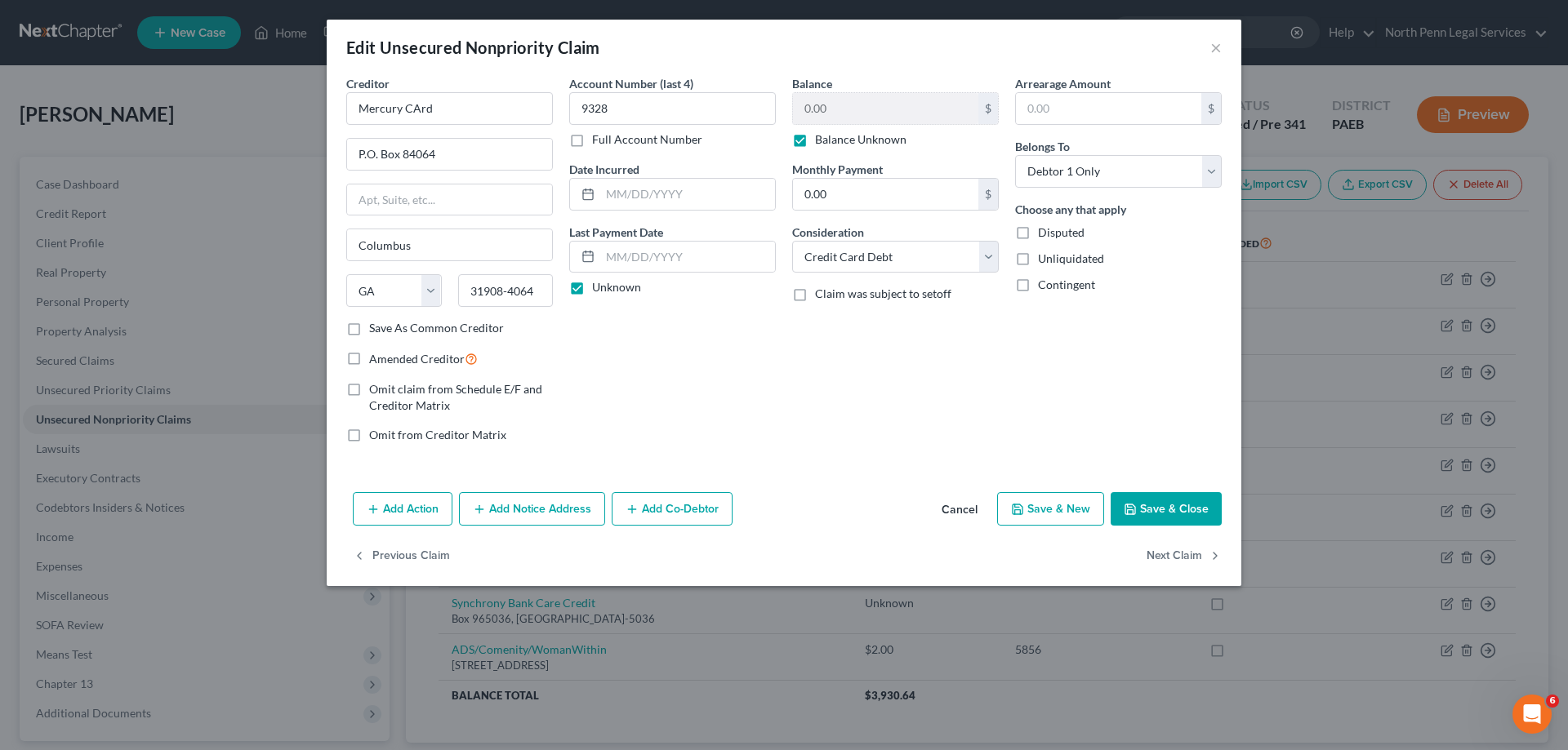
click at [815, 142] on label "Balance Unknown" at bounding box center [861, 140] width 91 height 17
click at [822, 142] on input "Balance Unknown" at bounding box center [827, 137] width 11 height 11
checkbox input "false"
click at [812, 100] on input "0.00" at bounding box center [886, 108] width 186 height 31
type input "1,354.00"
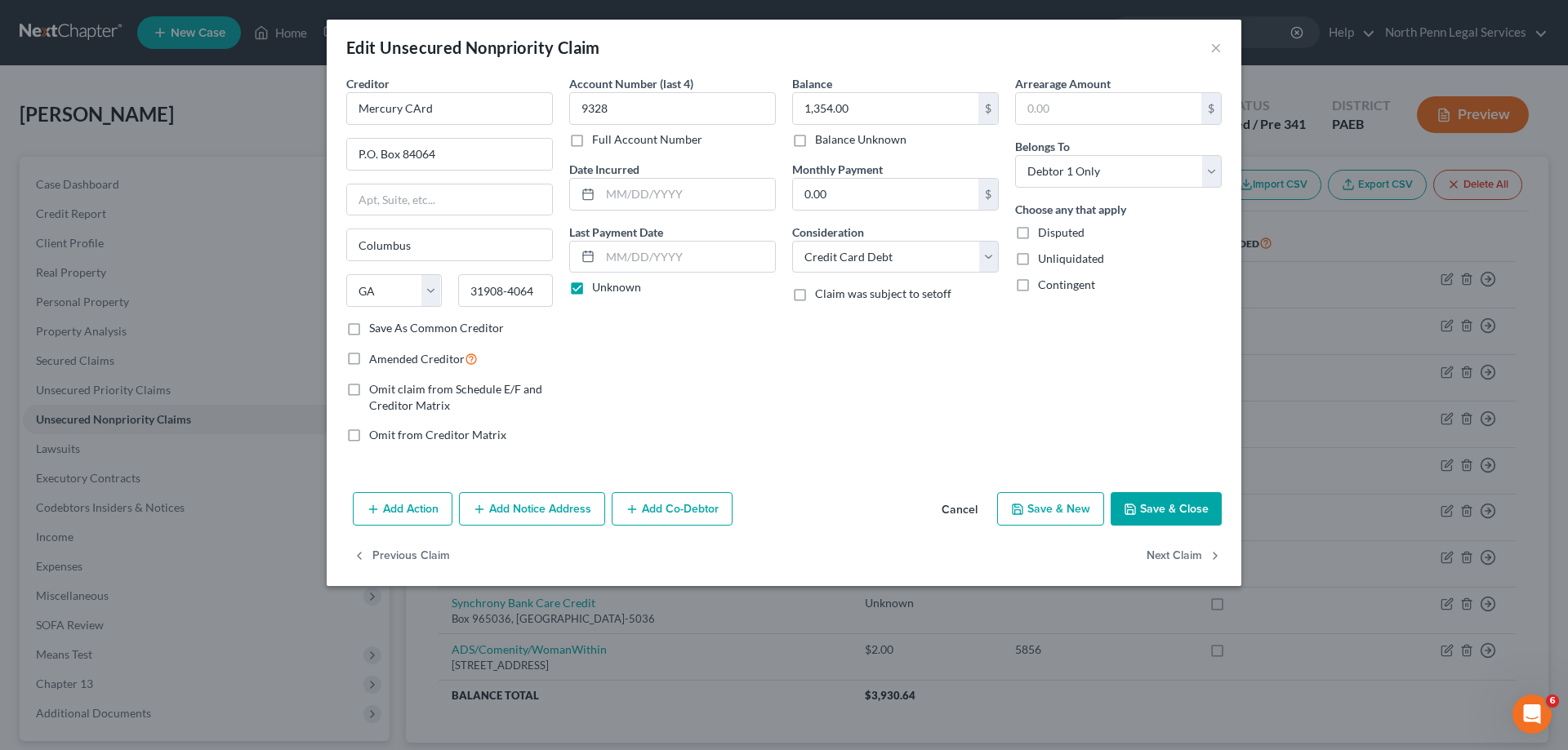
click at [789, 312] on div "Balance 1,354.00 $ Balance Unknown Balance Undetermined 1,354.00 $ Balance Unkn…" at bounding box center [895, 266] width 223 height 381
click at [638, 255] on input "text" at bounding box center [687, 256] width 175 height 31
type input "[DATE]"
click at [698, 359] on div "Account Number (last 4) 9328 Full Account Number Date Incurred Last Payment Dat…" at bounding box center [672, 266] width 223 height 381
click at [1038, 236] on label "Disputed" at bounding box center [1061, 233] width 46 height 17
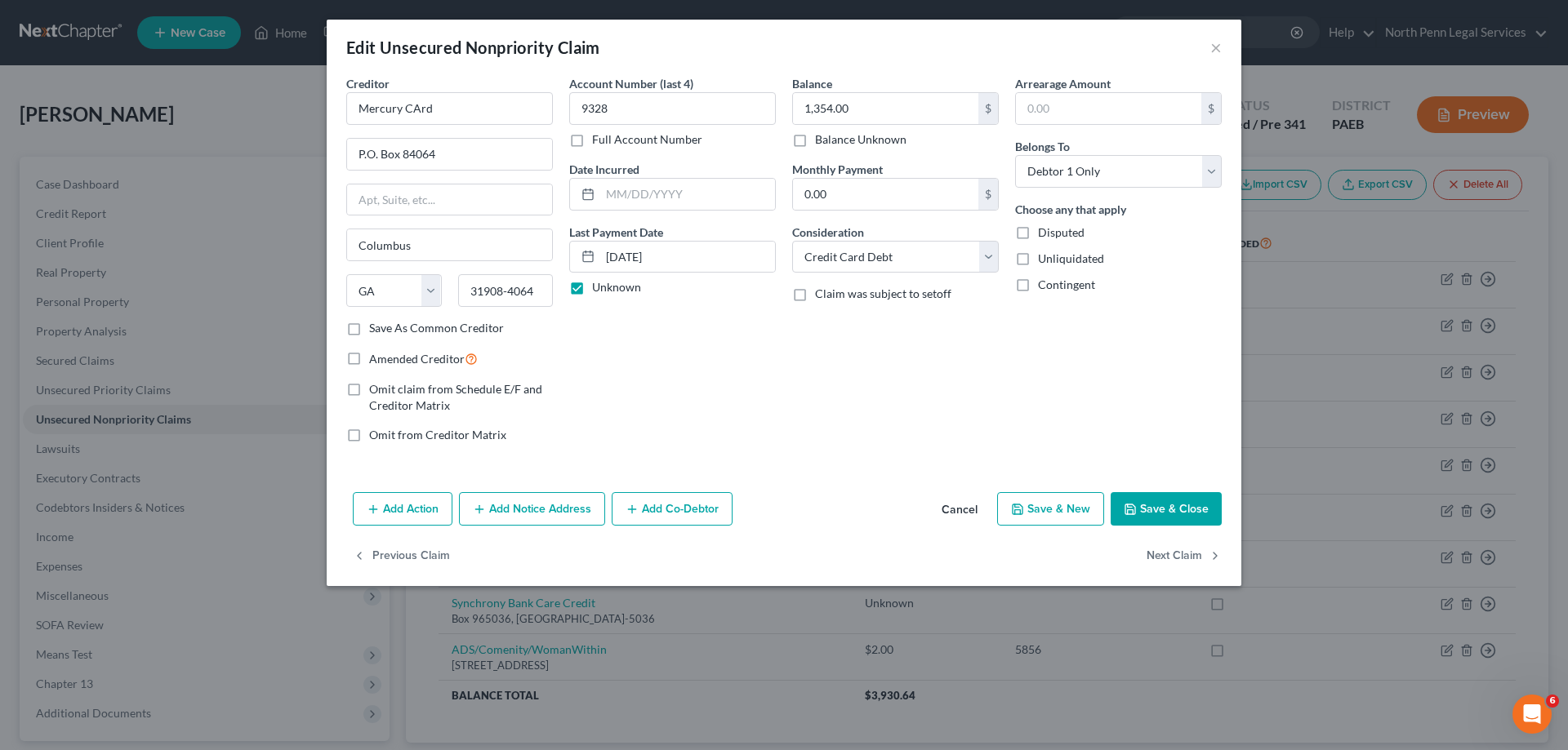
click at [1045, 235] on input "Disputed" at bounding box center [1050, 230] width 11 height 11
checkbox input "true"
click at [1147, 504] on button "Save & Close" at bounding box center [1166, 509] width 111 height 34
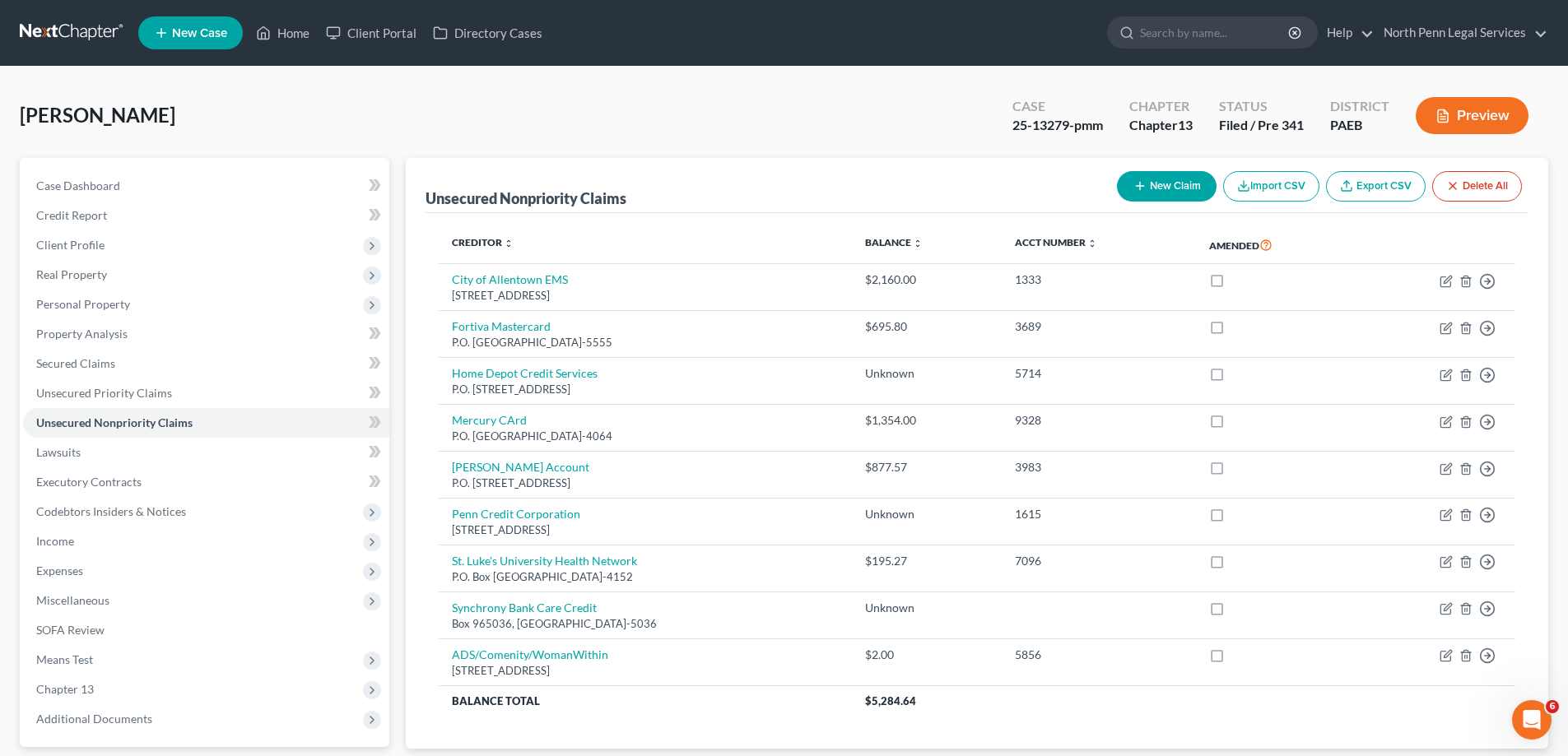
click at [1188, 190] on button "New Claim" at bounding box center [1166, 186] width 99 height 30
select select "0"
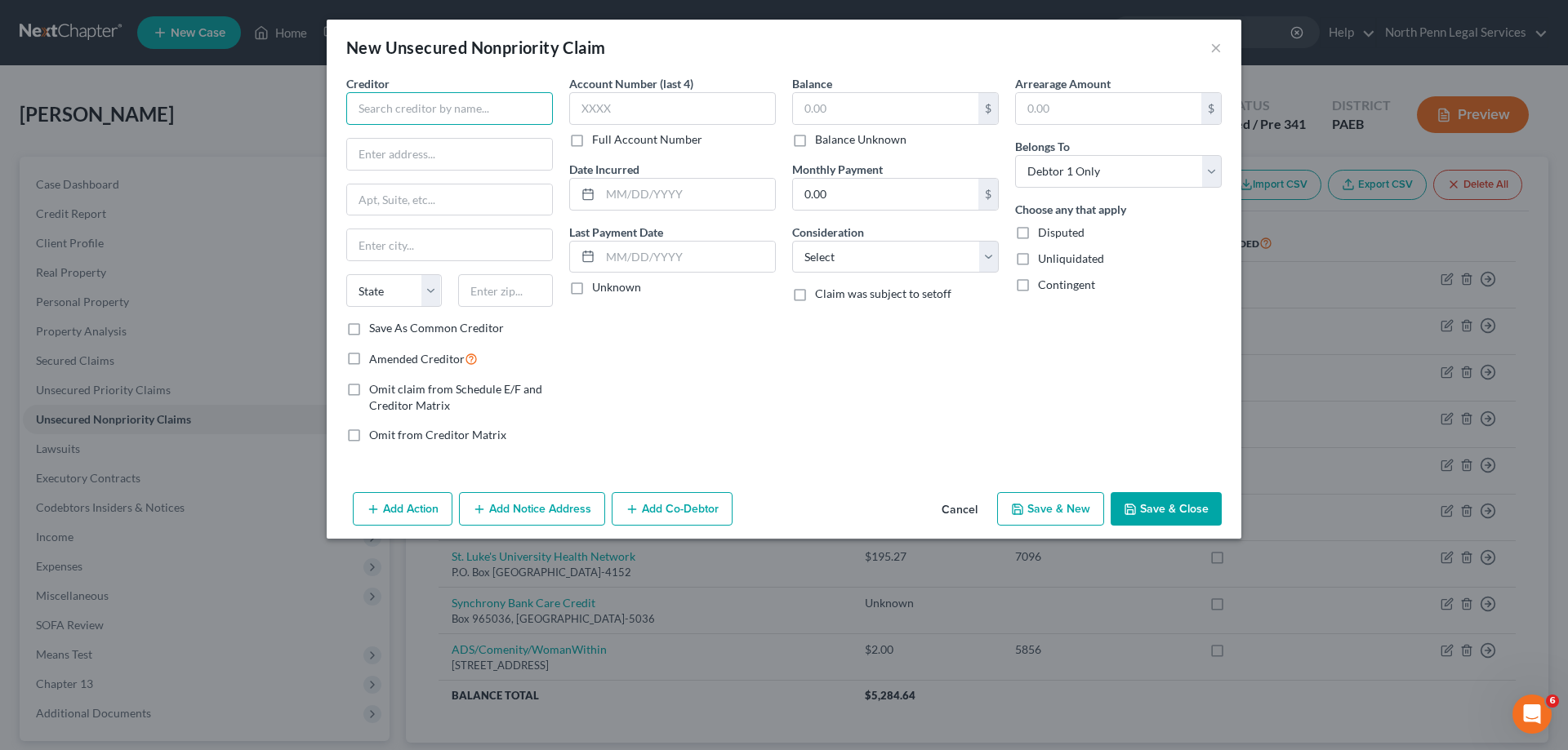
click at [467, 112] on input "text" at bounding box center [449, 108] width 206 height 32
type input "Lending Club Corp."
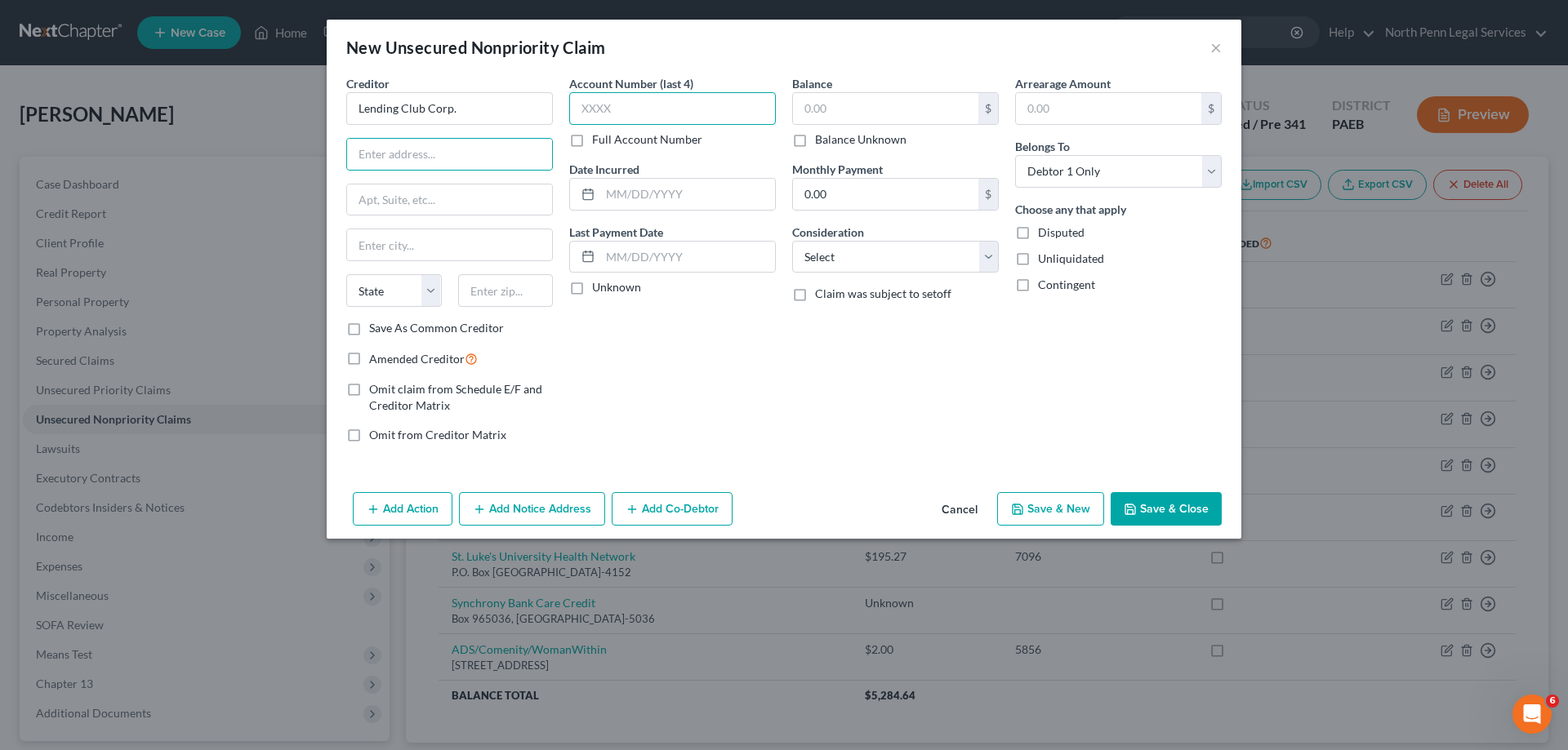
click at [578, 115] on input "text" at bounding box center [672, 108] width 206 height 32
type input "1816"
click at [449, 156] on input "text" at bounding box center [449, 153] width 205 height 31
type input "[STREET_ADDRESS][PERSON_NAME]"
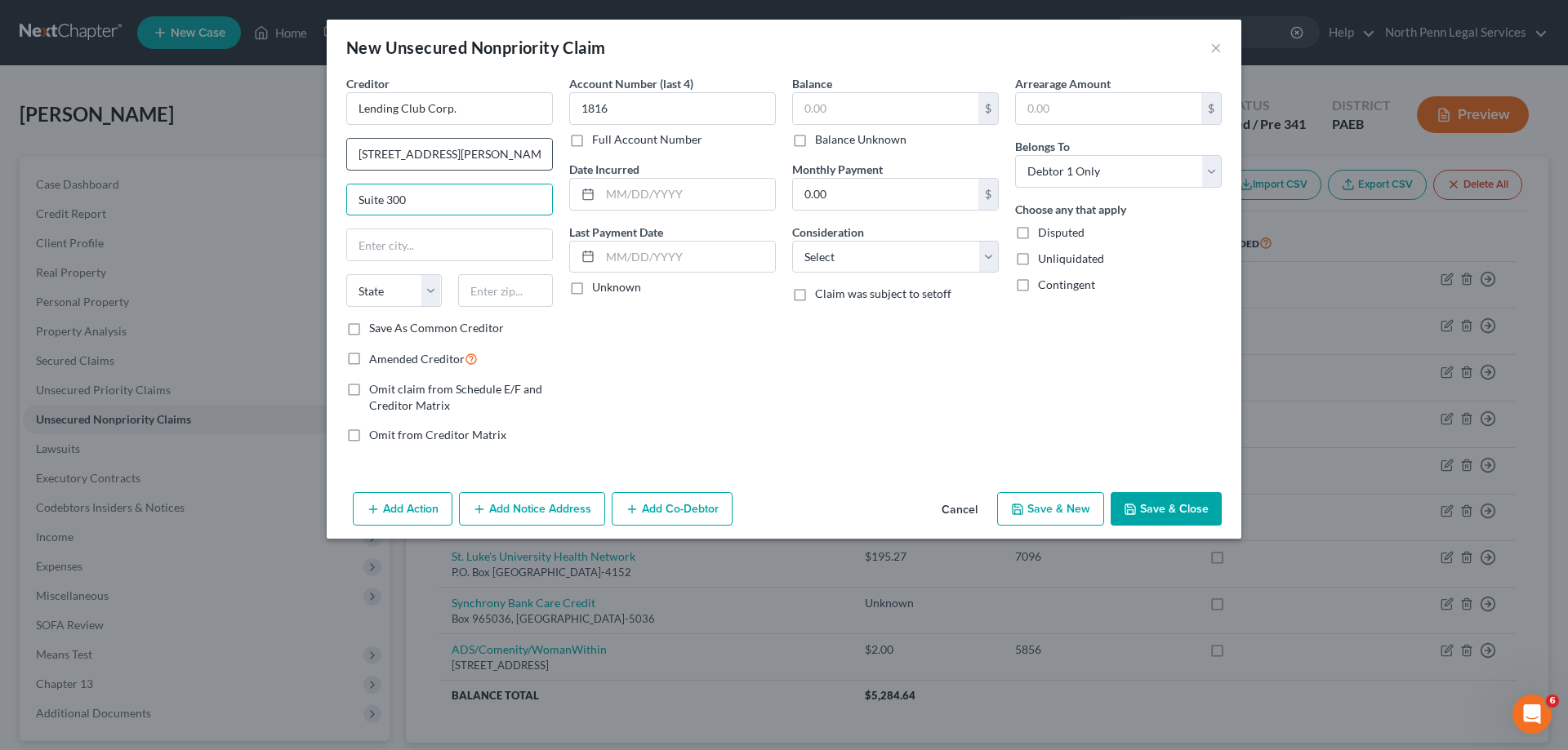
type input "Suite 300"
type input "[GEOGRAPHIC_DATA]"
select select "4"
type input "94105"
click at [804, 254] on select "Select Cable / Satellite Services Collection Agency Credit Card Debt Debt Couns…" at bounding box center [895, 257] width 206 height 32
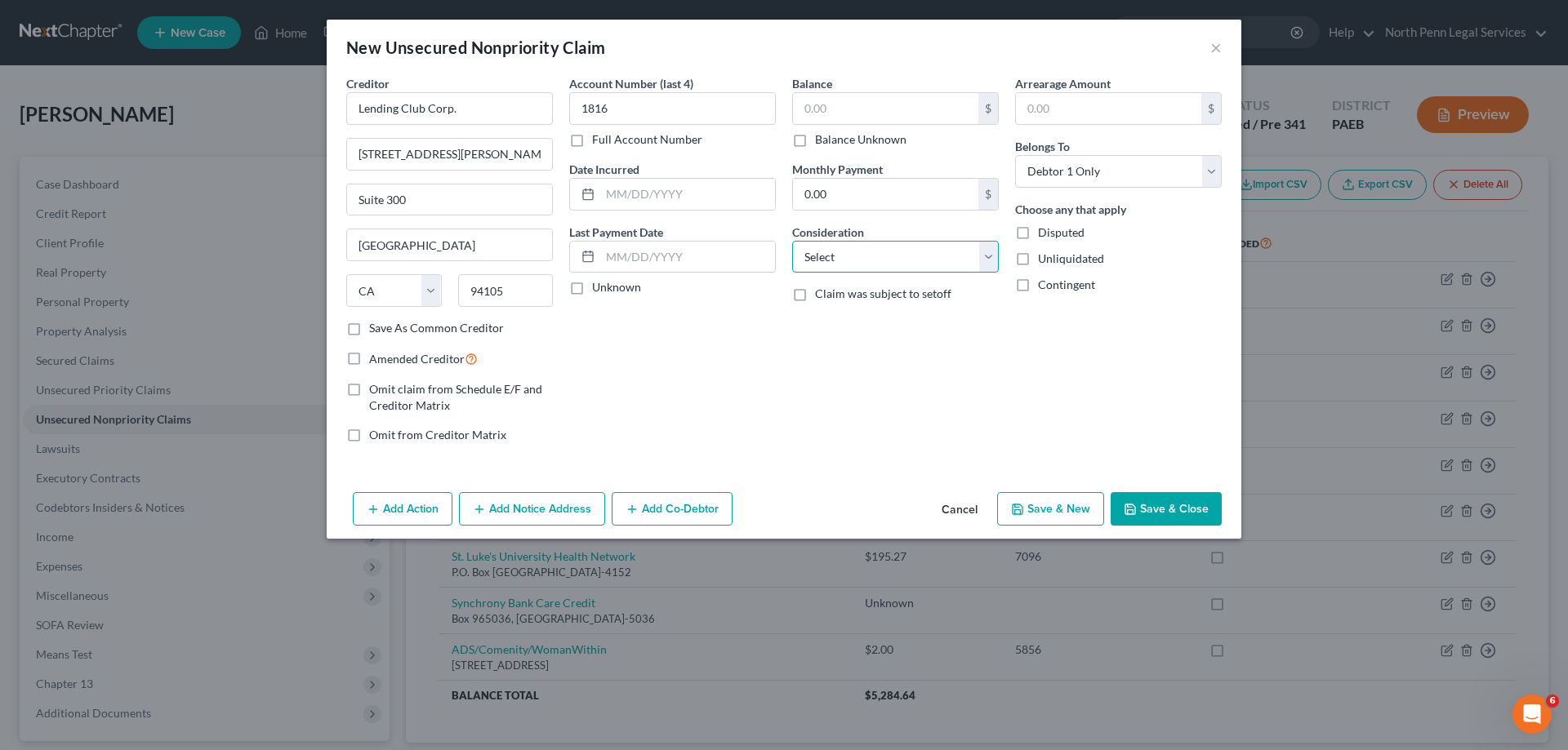
select select "2"
click at [792, 241] on select "Select Cable / Satellite Services Collection Agency Credit Card Debt Debt Couns…" at bounding box center [895, 257] width 206 height 32
click at [848, 201] on input "0.00" at bounding box center [886, 194] width 186 height 31
click at [871, 106] on input "text" at bounding box center [886, 108] width 186 height 31
click at [959, 119] on input "4,314" at bounding box center [886, 108] width 186 height 31
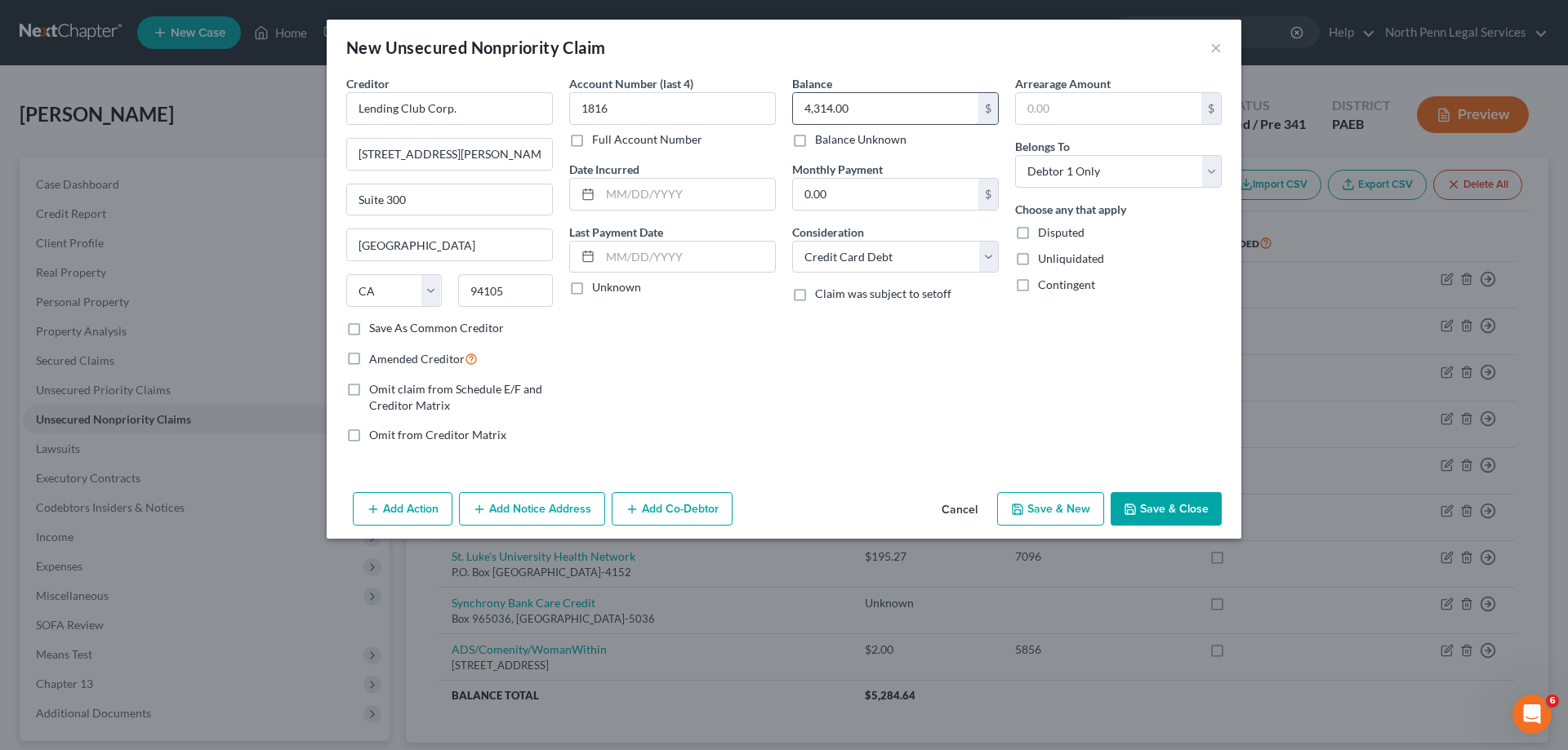
type input "4,314.00"
click at [623, 261] on input "text" at bounding box center [687, 256] width 175 height 31
click at [592, 143] on label "Full Account Number" at bounding box center [647, 140] width 110 height 17
click at [599, 142] on input "Full Account Number" at bounding box center [604, 137] width 11 height 11
click at [623, 106] on input "1816" at bounding box center [672, 108] width 206 height 32
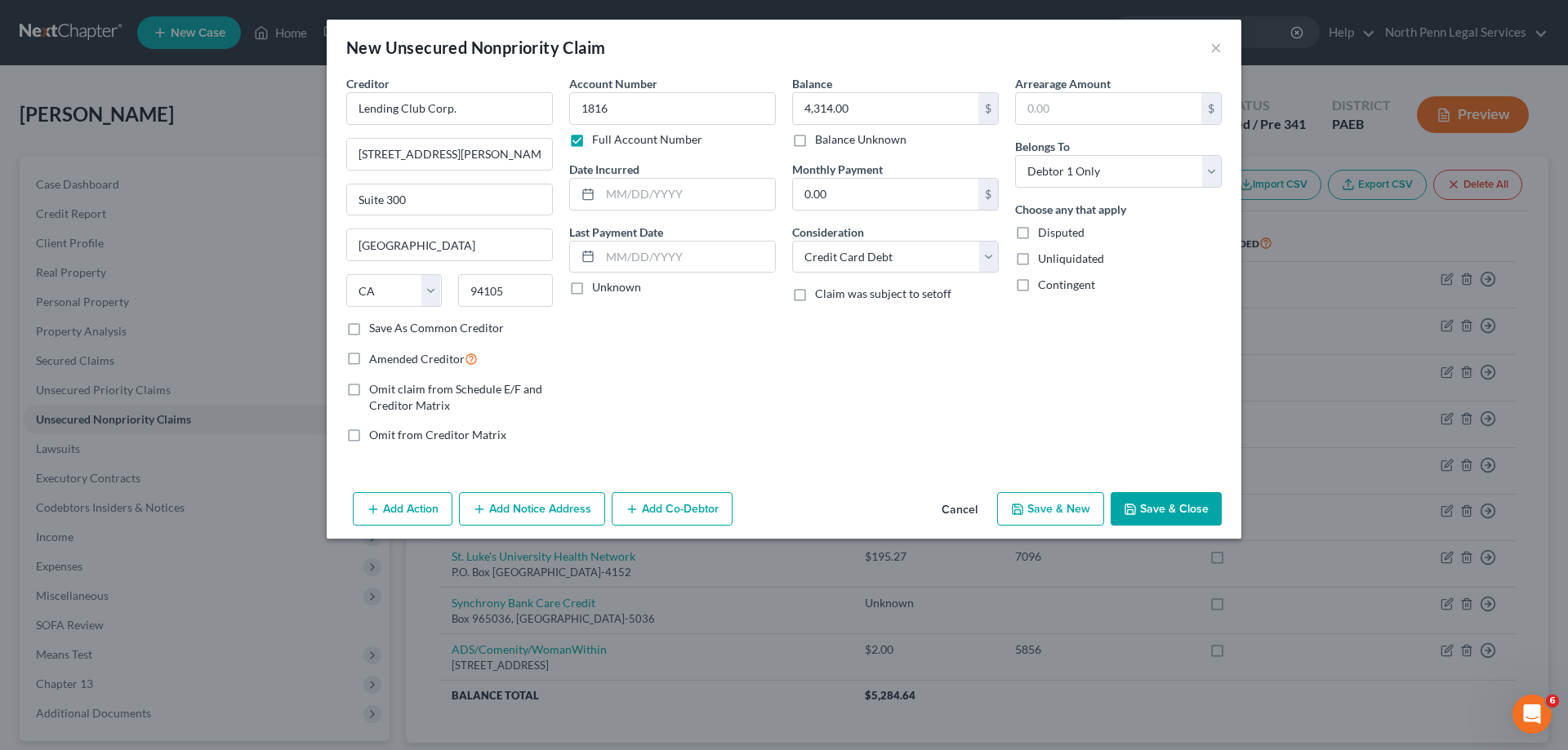
click at [592, 138] on label "Full Account Number" at bounding box center [647, 140] width 110 height 17
click at [599, 138] on input "Full Account Number" at bounding box center [604, 137] width 11 height 11
drag, startPoint x: 608, startPoint y: 191, endPoint x: 657, endPoint y: 199, distance: 49.6
click at [661, 197] on input "text" at bounding box center [687, 194] width 175 height 31
click at [607, 251] on input "text" at bounding box center [687, 256] width 175 height 31
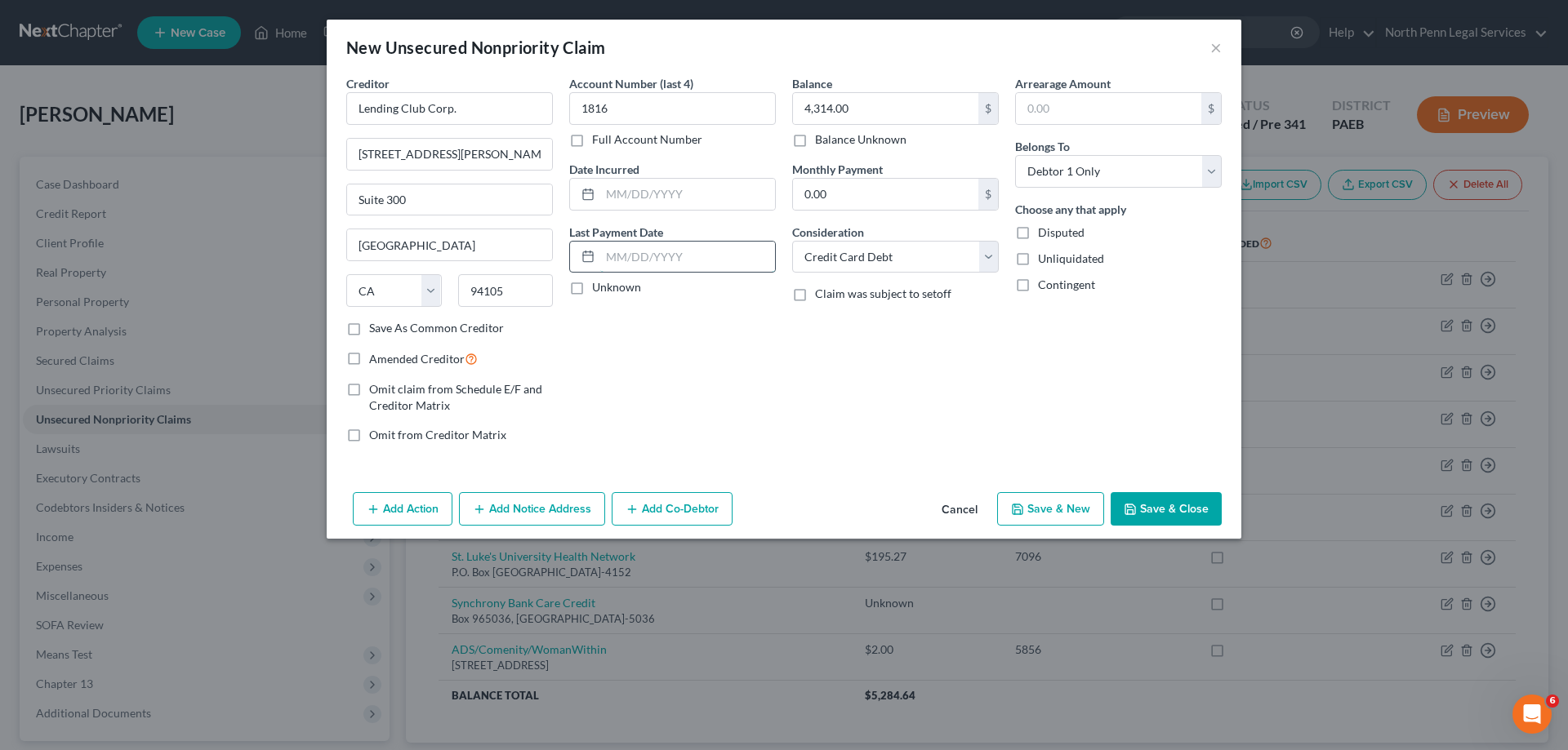
drag, startPoint x: 604, startPoint y: 254, endPoint x: 718, endPoint y: 261, distance: 114.2
click at [718, 261] on input "text" at bounding box center [687, 256] width 175 height 31
click at [684, 257] on input "text" at bounding box center [687, 256] width 175 height 31
type input "[DATE]"
click at [934, 419] on div "Balance 4,314.00 $ Balance Unknown Balance Undetermined 4,314.00 $ Balance Unkn…" at bounding box center [895, 266] width 223 height 381
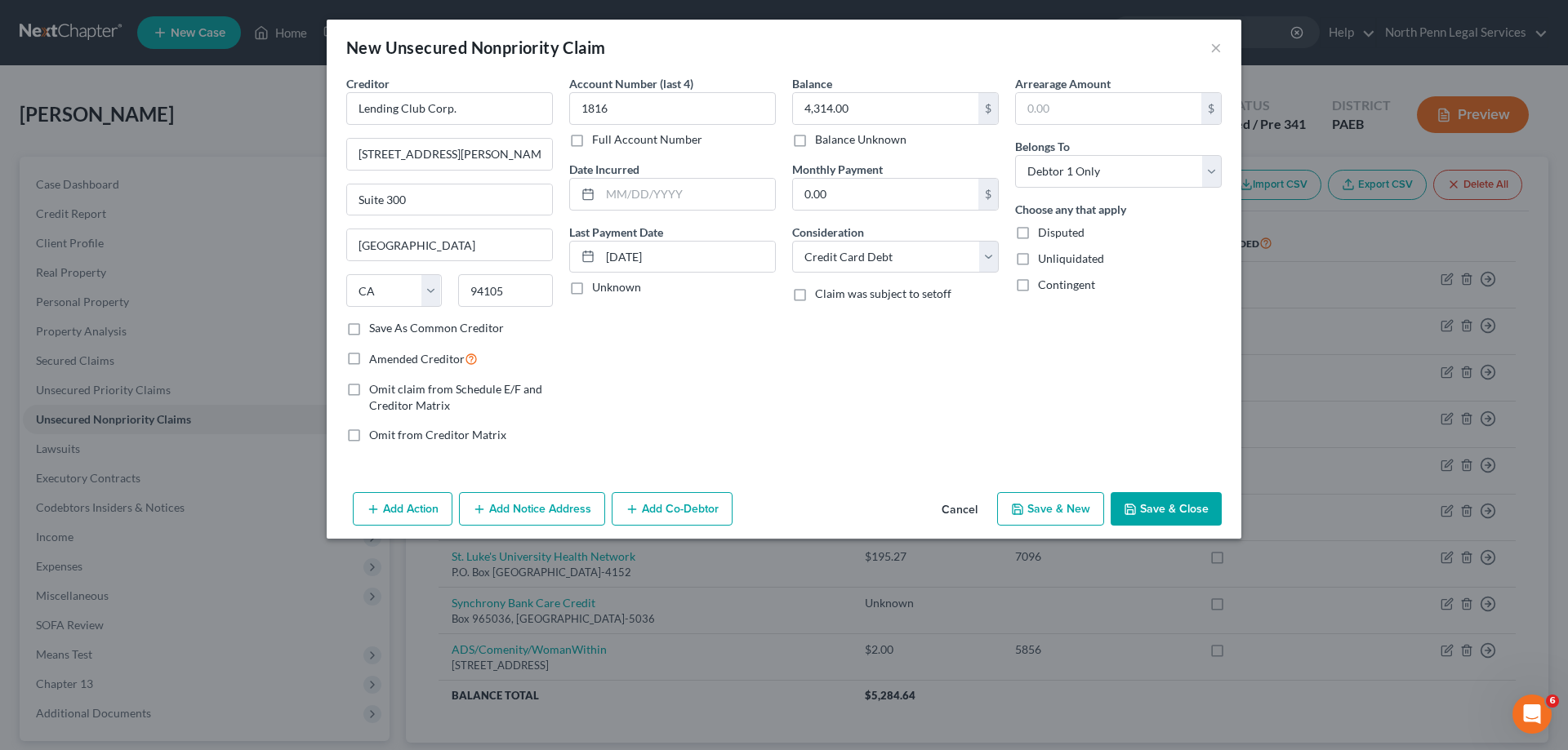
click at [1038, 233] on label "Disputed" at bounding box center [1061, 233] width 46 height 17
click at [1045, 233] on input "Disputed" at bounding box center [1050, 230] width 11 height 11
checkbox input "true"
click at [1090, 510] on button "Save & New" at bounding box center [1050, 509] width 107 height 34
select select "0"
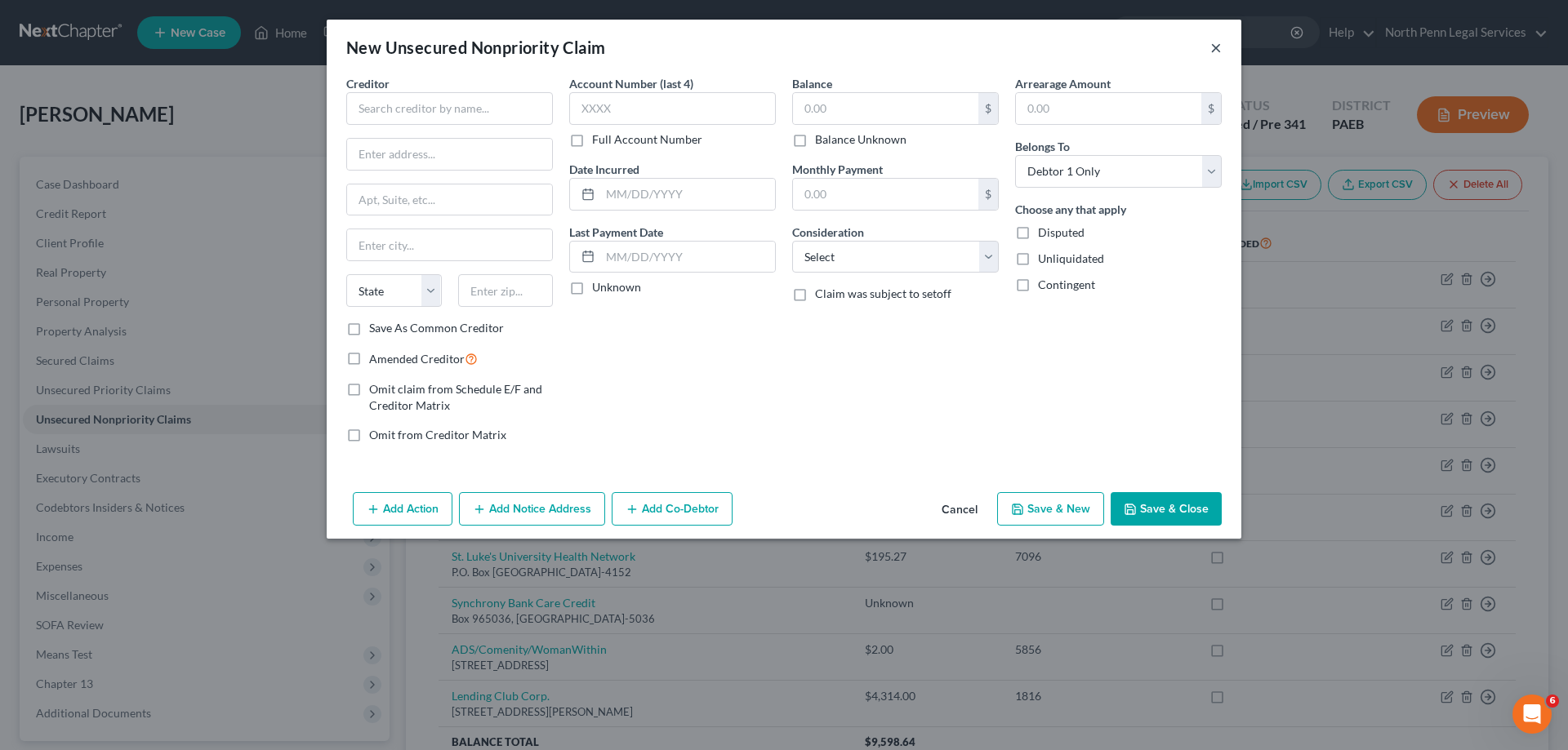
click at [1213, 43] on button "×" at bounding box center [1216, 47] width 12 height 20
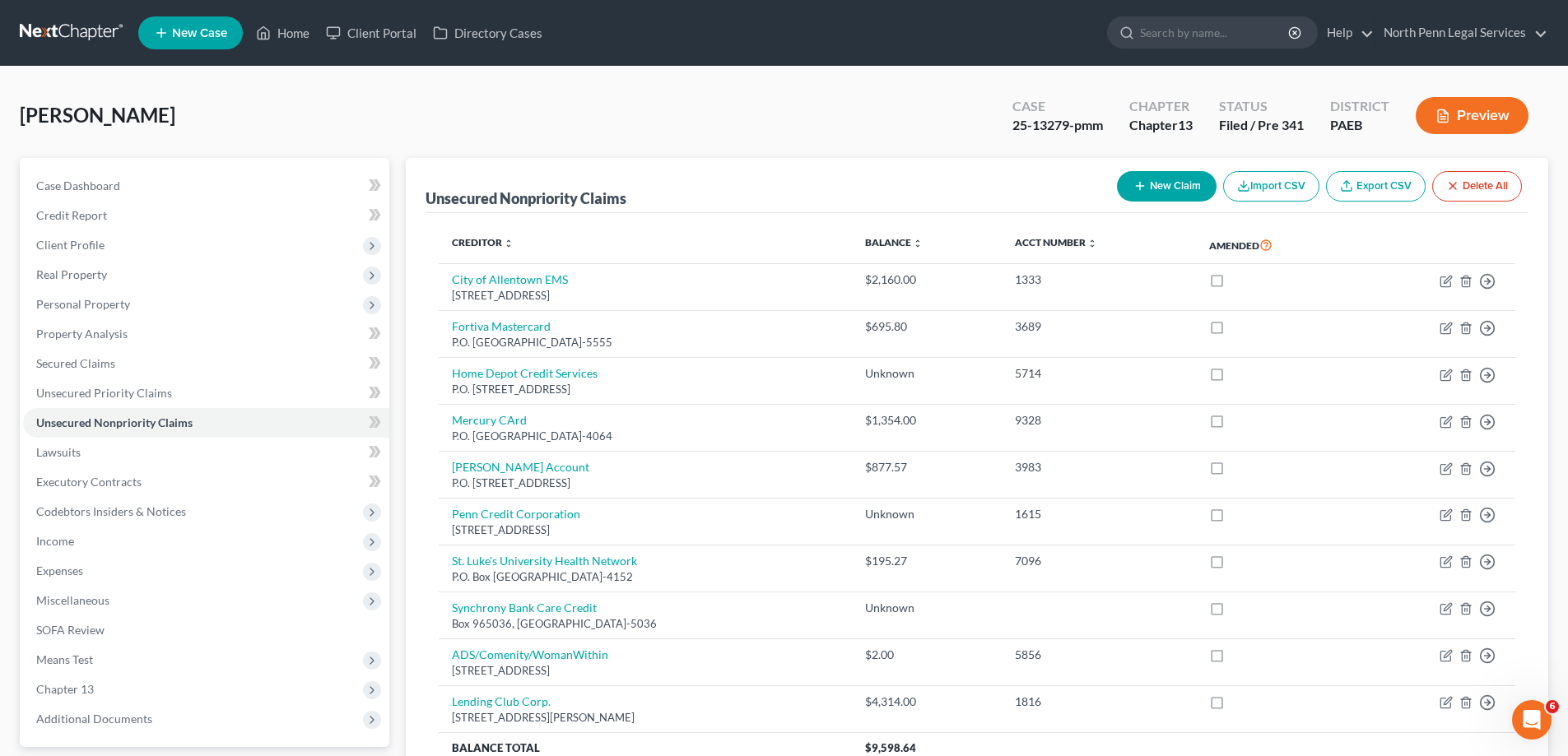
click at [1173, 190] on button "New Claim" at bounding box center [1166, 186] width 99 height 30
select select "0"
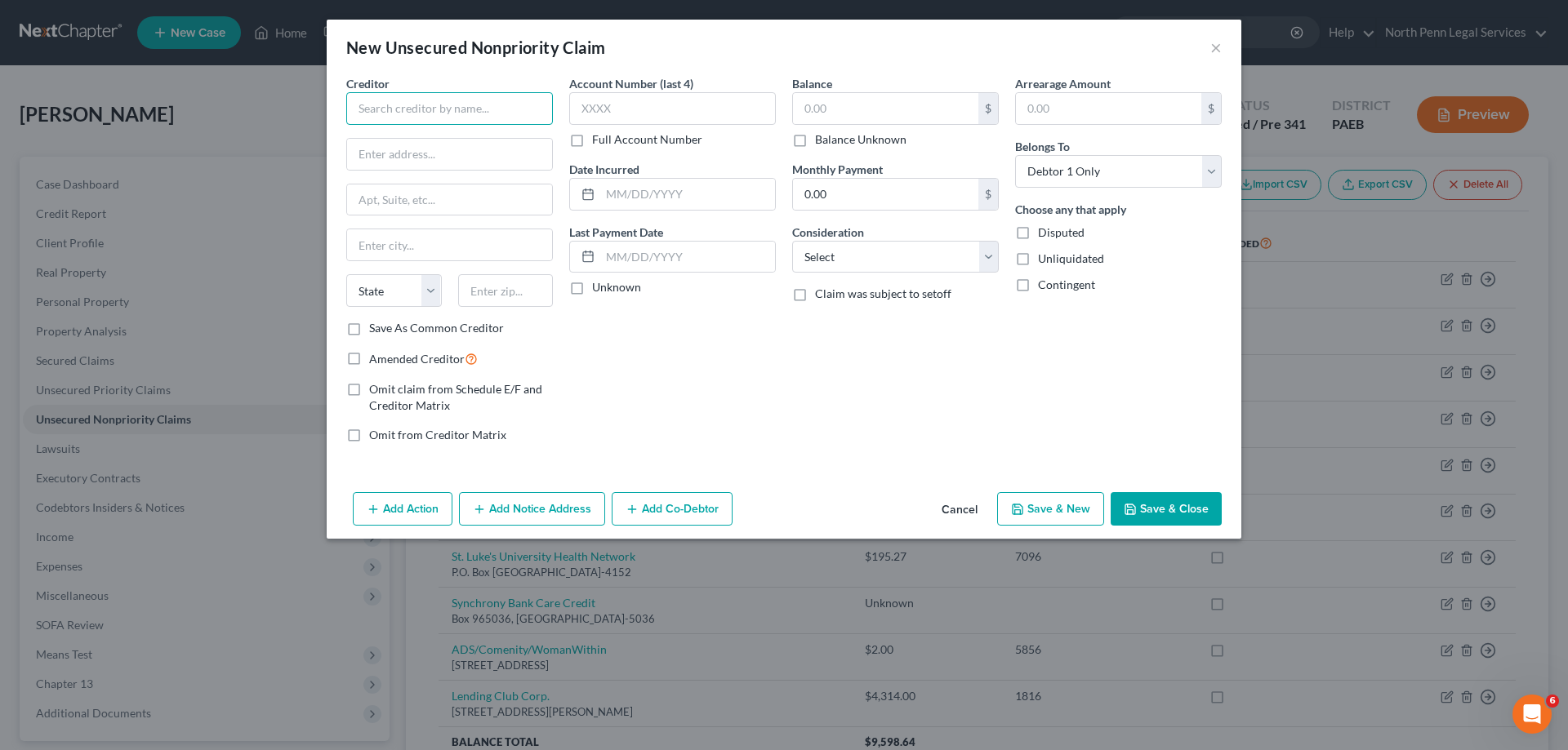
click at [503, 111] on input "text" at bounding box center [449, 108] width 206 height 32
click at [526, 119] on input "Medical Data Systems, Inc" at bounding box center [449, 108] width 206 height 32
type input "Medical Data Systems, Inc."
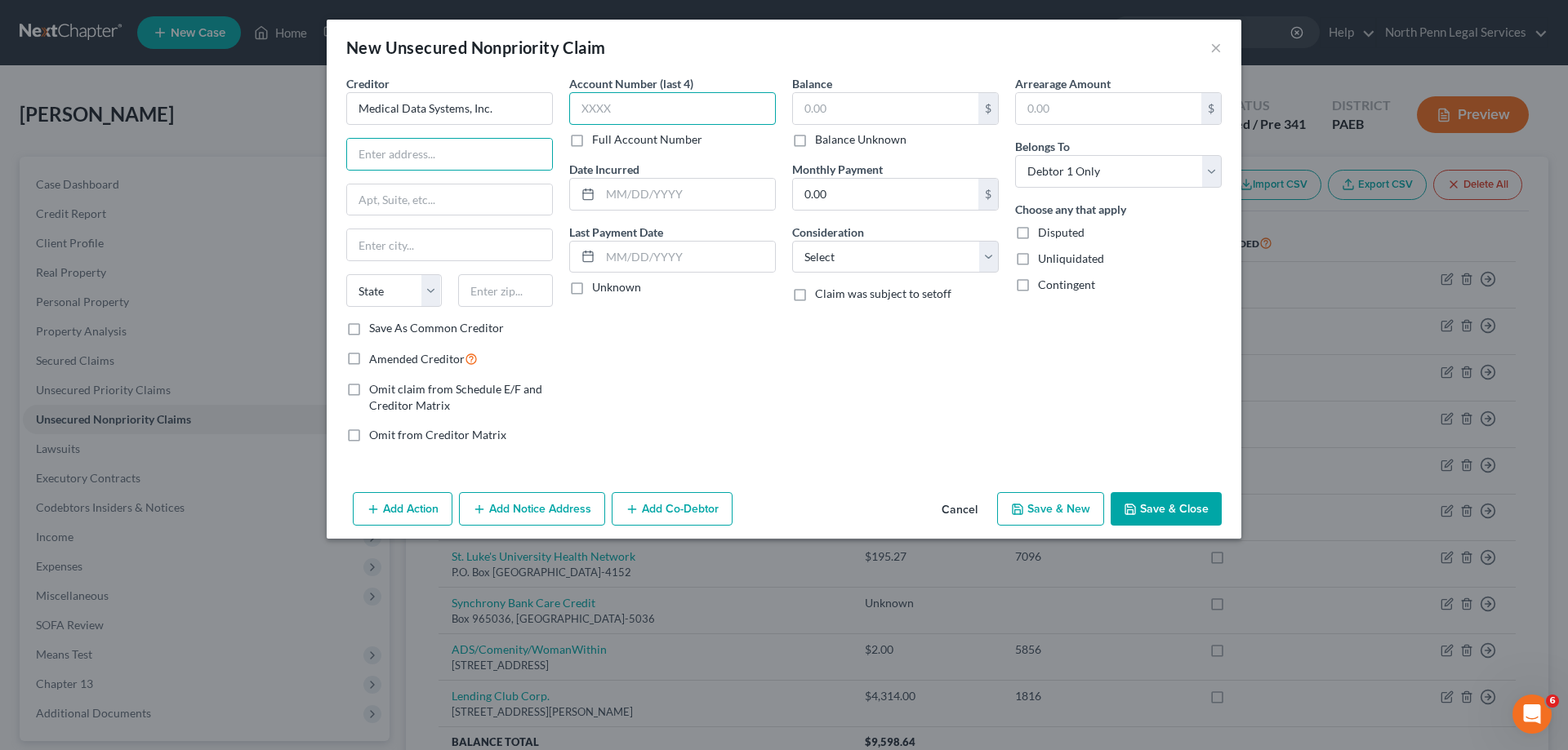
click at [620, 102] on input "text" at bounding box center [672, 108] width 206 height 32
type input "5029"
click at [421, 152] on input "text" at bounding box center [449, 153] width 205 height 31
type input "[STREET_ADDRESS]"
type input "C"
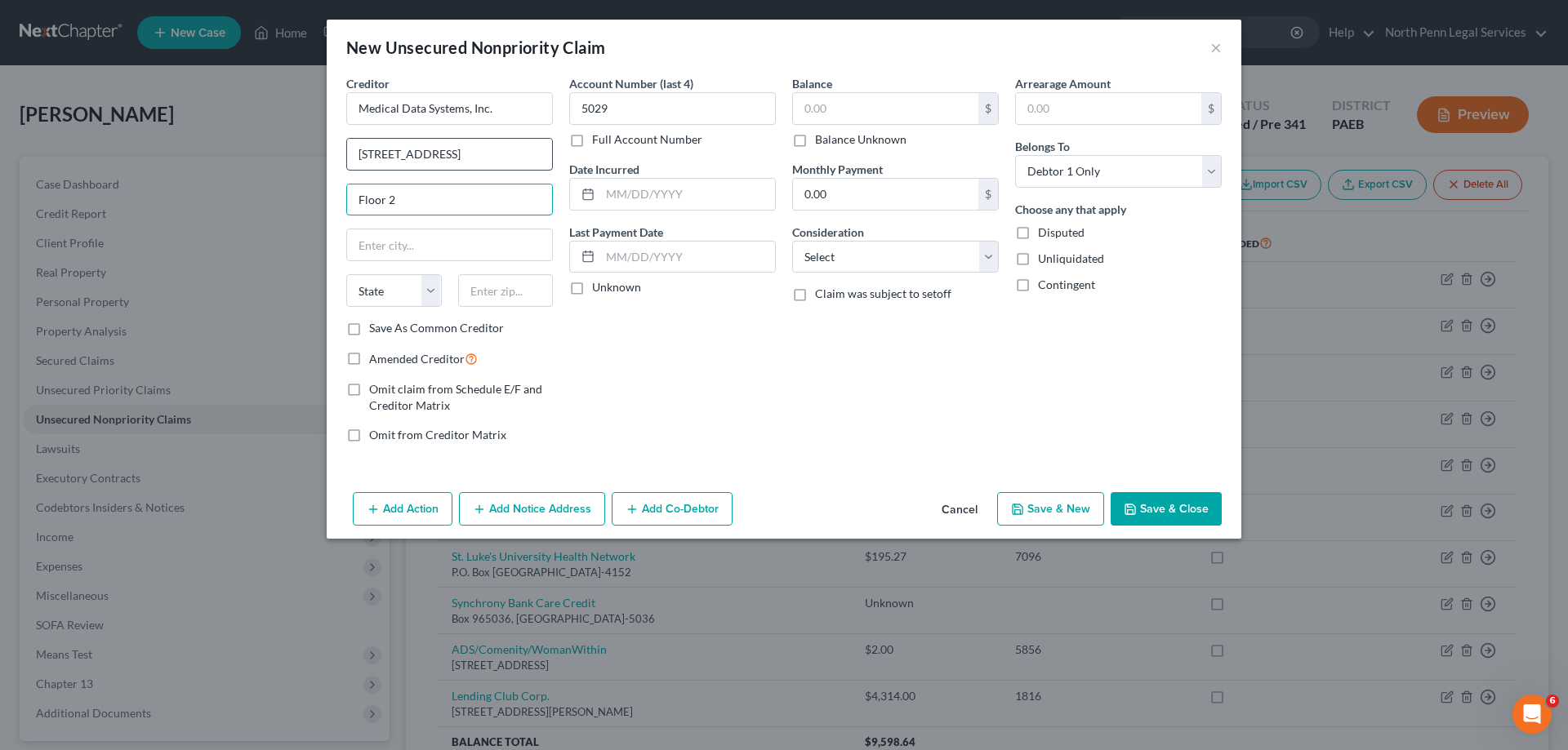
type input "Floor 2"
type input "Sebring"
select select "9"
type input "33870"
click at [597, 257] on div at bounding box center [585, 256] width 30 height 31
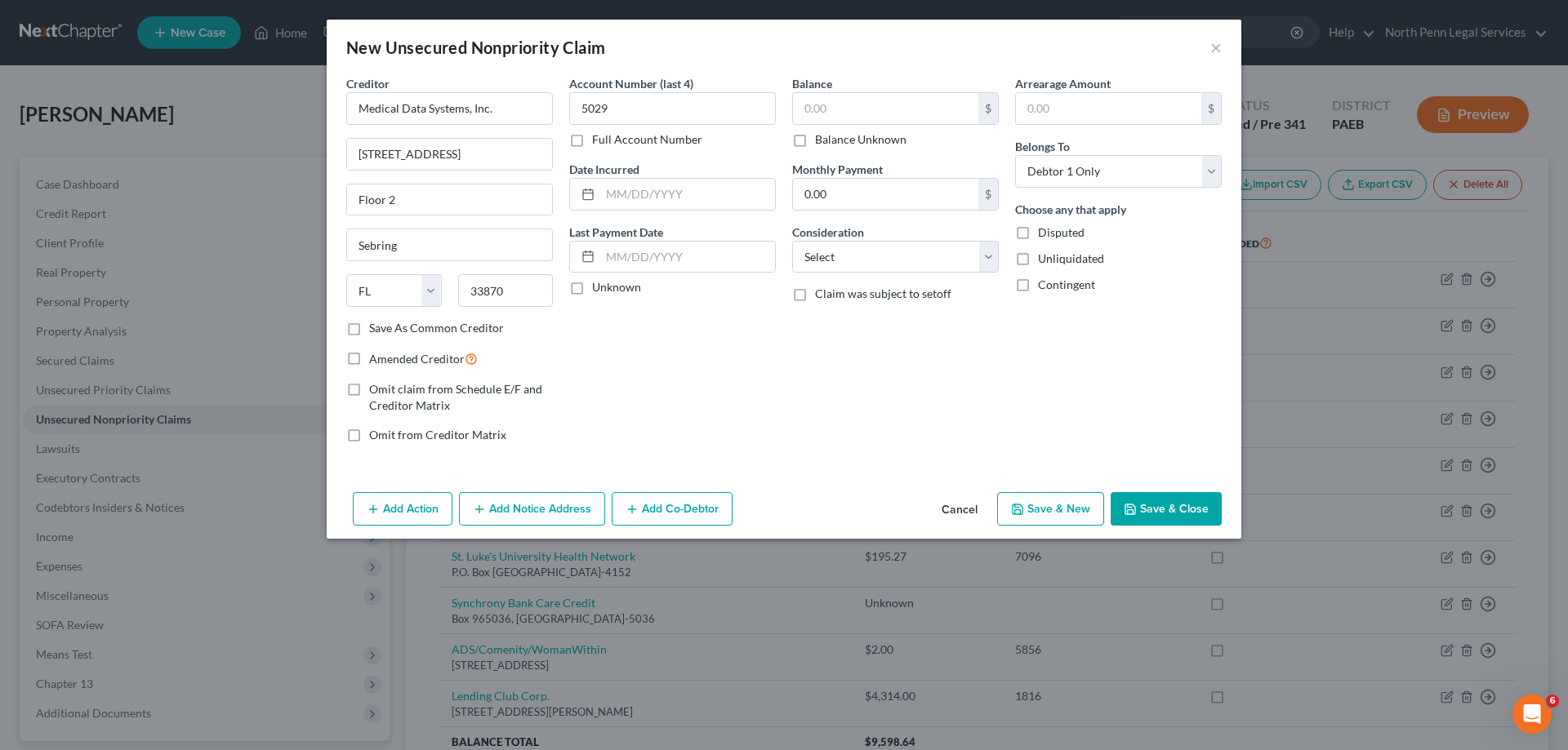
click at [592, 295] on label "Unknown" at bounding box center [616, 288] width 49 height 17
click at [599, 290] on input "Unknown" at bounding box center [604, 284] width 11 height 11
checkbox input "true"
click at [823, 104] on input "text" at bounding box center [886, 108] width 186 height 31
type input "442.00"
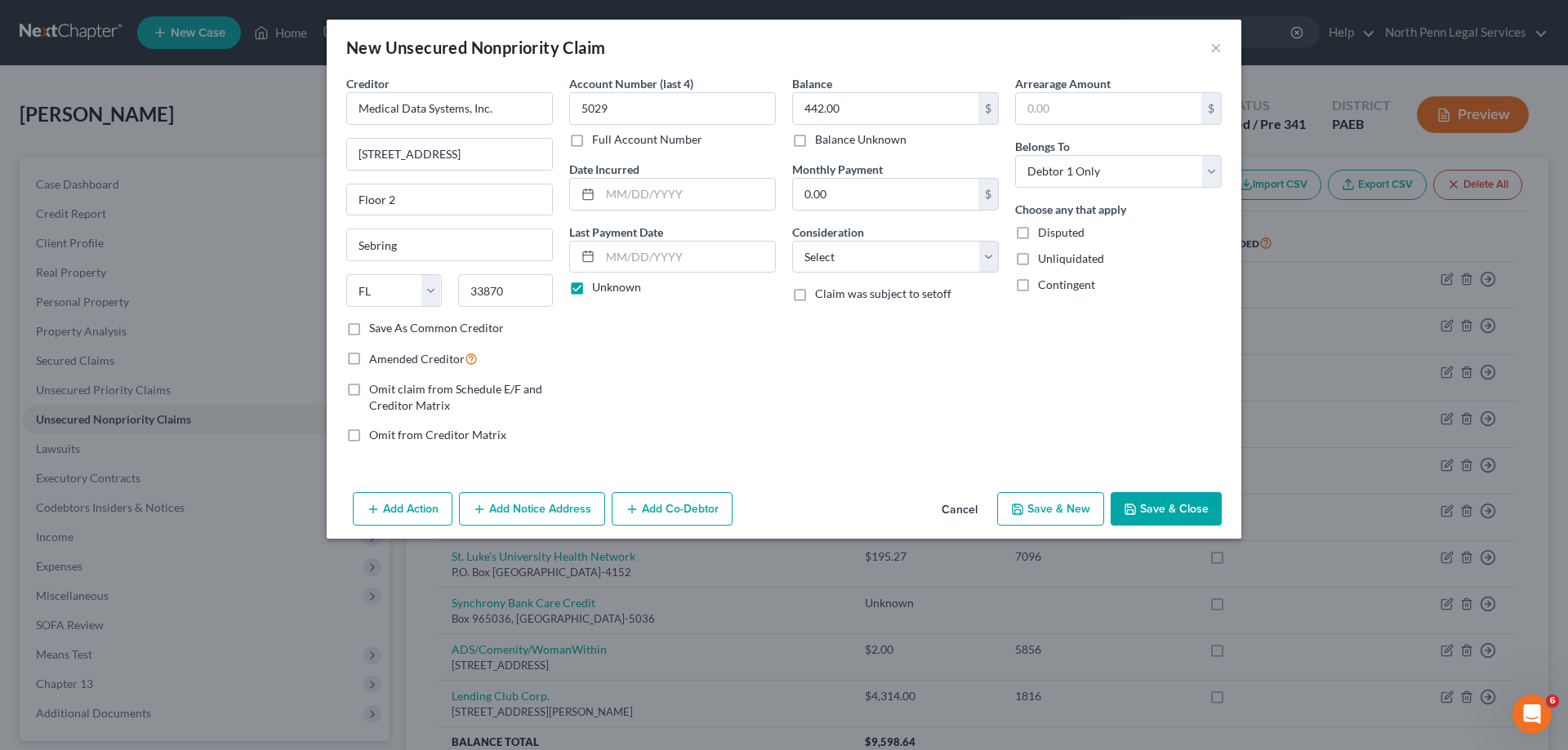
click at [1038, 235] on label "Disputed" at bounding box center [1061, 233] width 46 height 17
click at [1045, 235] on input "Disputed" at bounding box center [1050, 230] width 11 height 11
checkbox input "true"
click at [902, 259] on select "Select Cable / Satellite Services Collection Agency Credit Card Debt Debt Couns…" at bounding box center [895, 257] width 206 height 32
click at [792, 241] on select "Select Cable / Satellite Services Collection Agency Credit Card Debt Debt Couns…" at bounding box center [895, 257] width 206 height 32
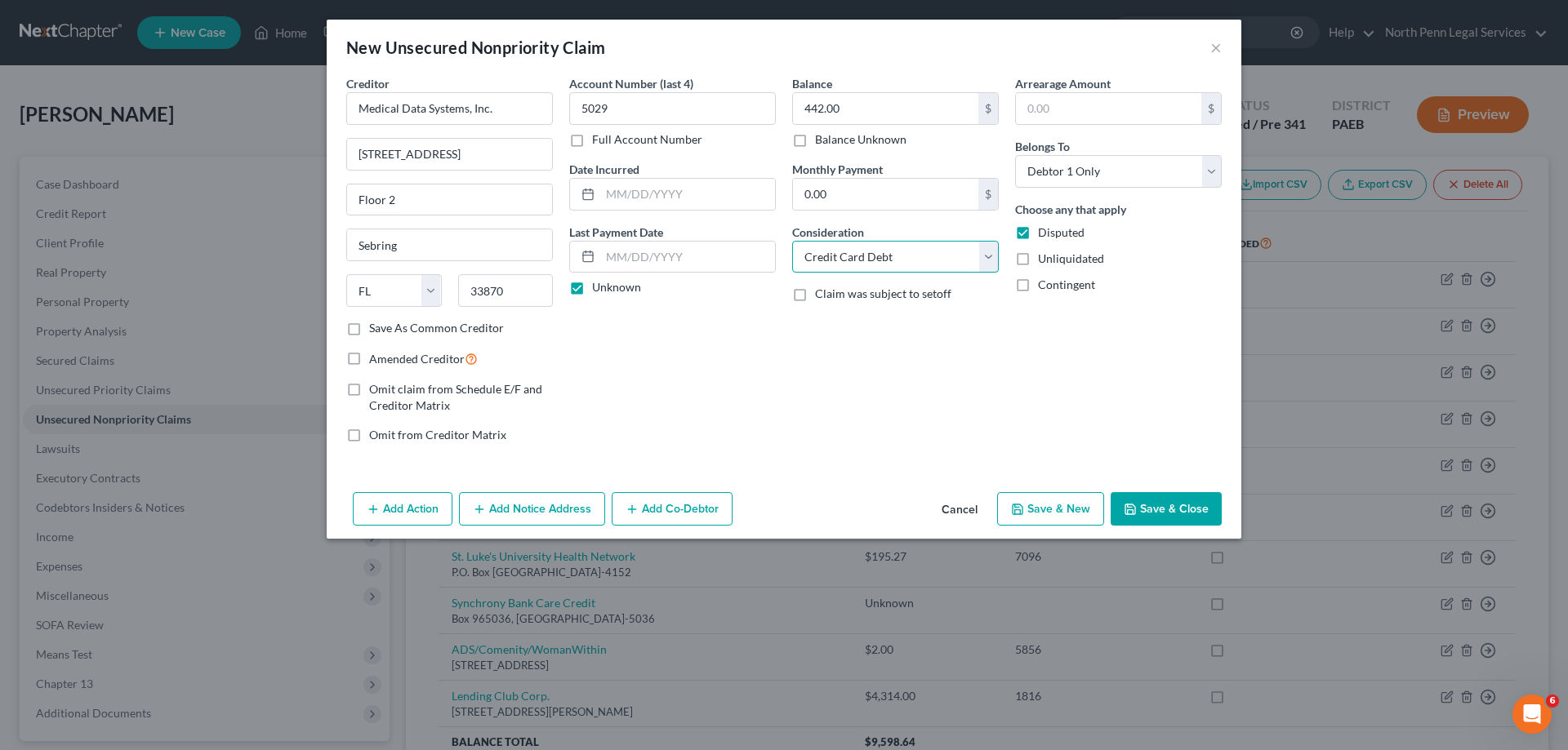
click at [951, 258] on select "Select Cable / Satellite Services Collection Agency Credit Card Debt Debt Couns…" at bounding box center [895, 257] width 206 height 32
select select "9"
click at [792, 241] on select "Select Cable / Satellite Services Collection Agency Credit Card Debt Debt Couns…" at bounding box center [895, 257] width 206 height 32
click at [1134, 508] on icon "button" at bounding box center [1130, 510] width 13 height 13
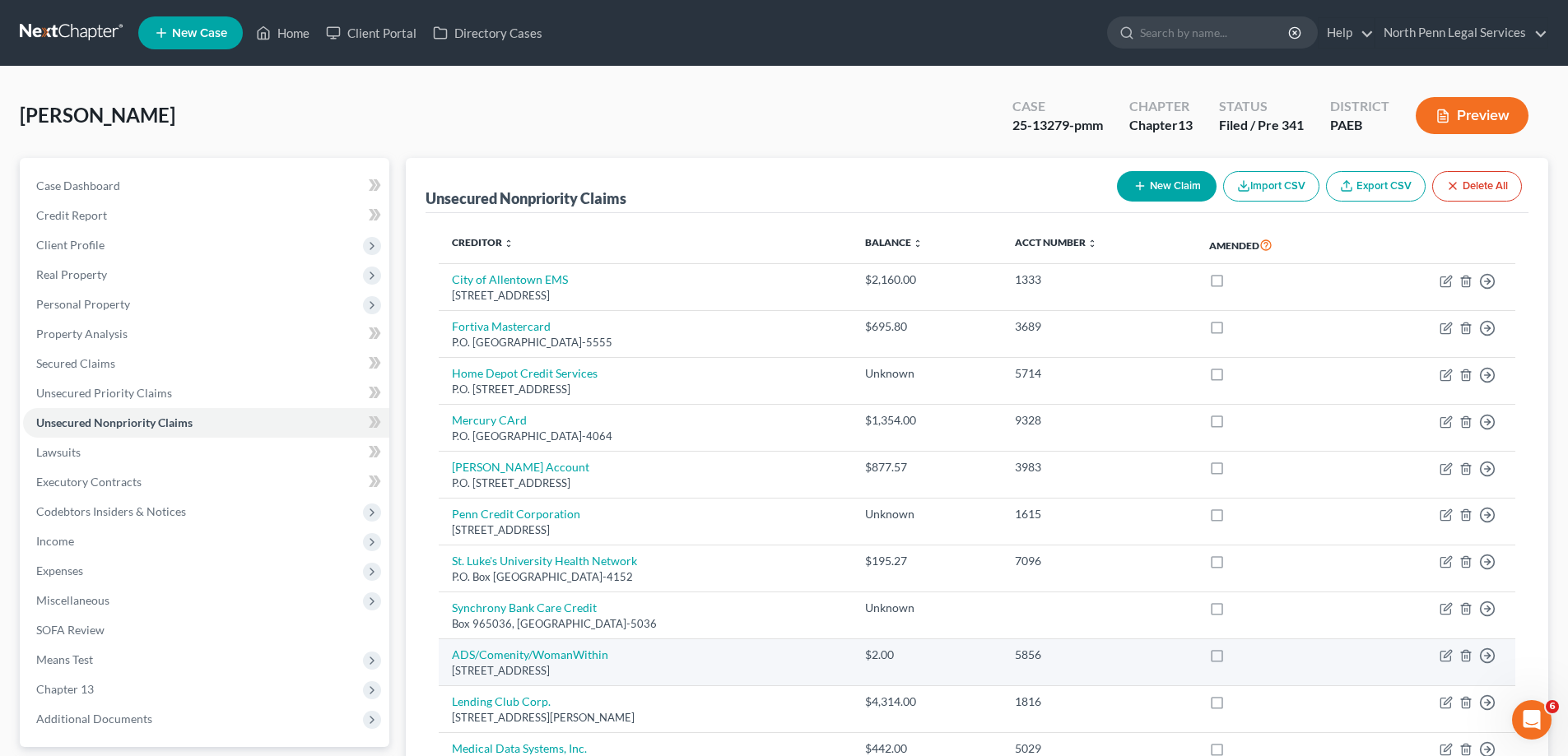
scroll to position [82, 0]
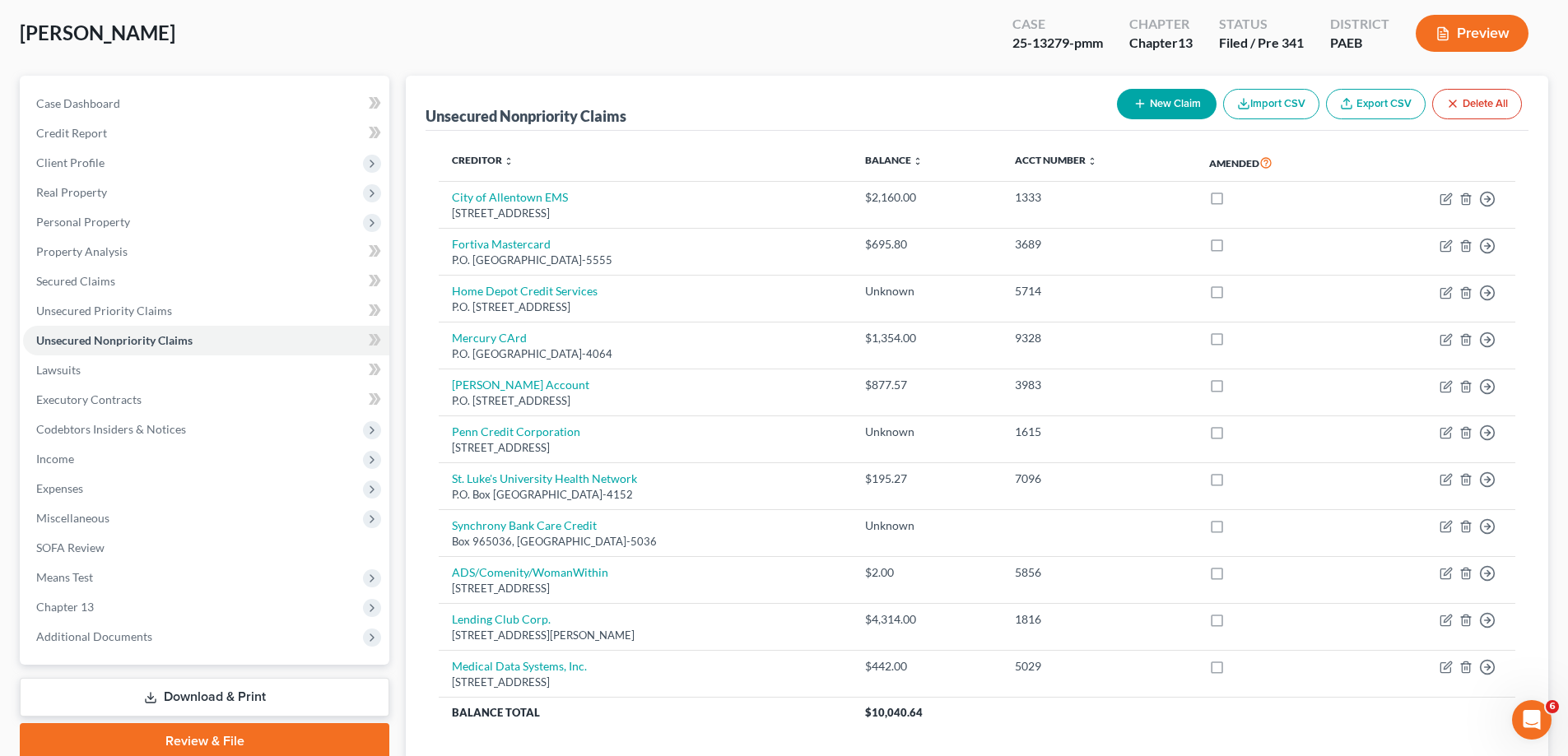
click at [1155, 96] on button "New Claim" at bounding box center [1166, 104] width 99 height 30
select select "0"
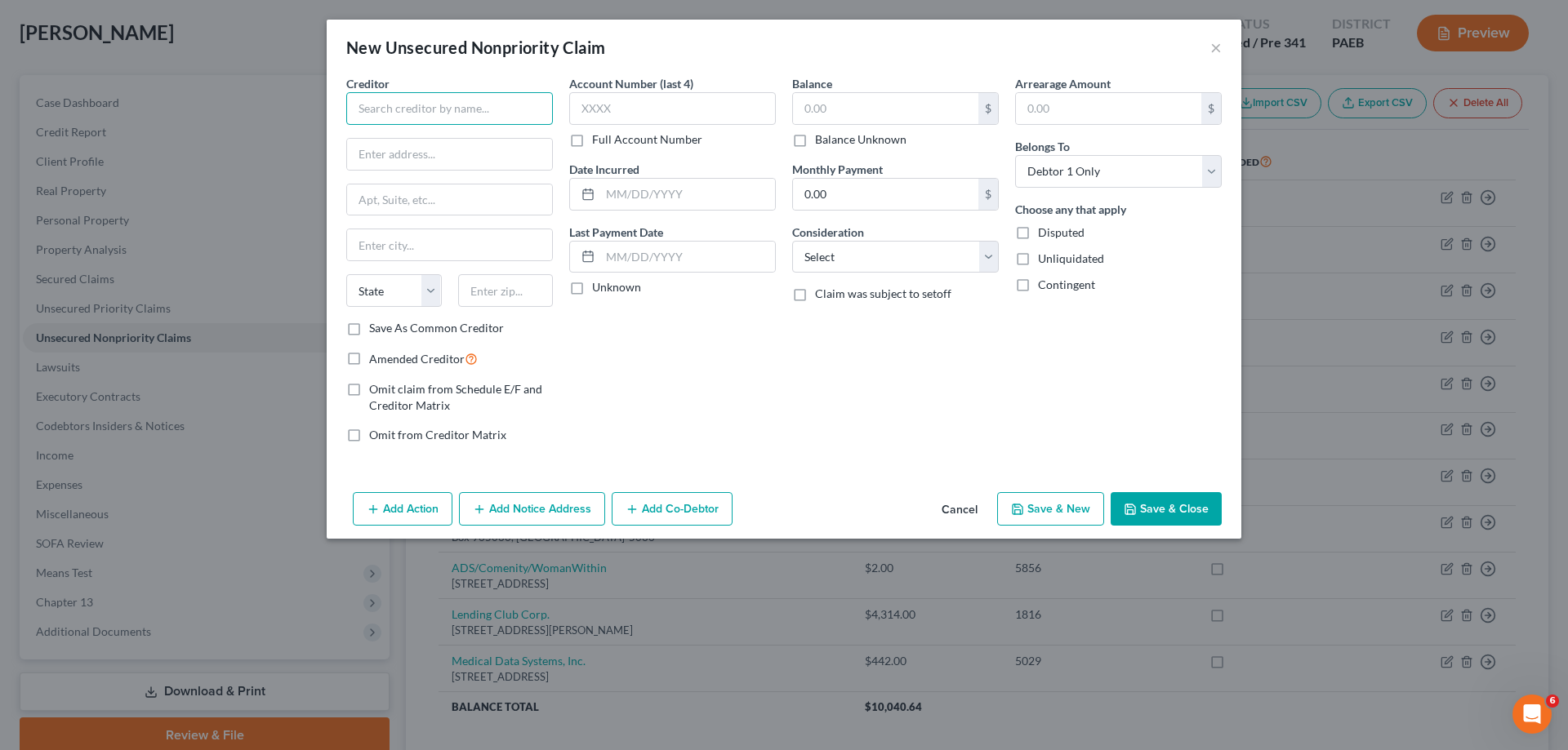
click at [496, 115] on input "text" at bounding box center [449, 108] width 206 height 32
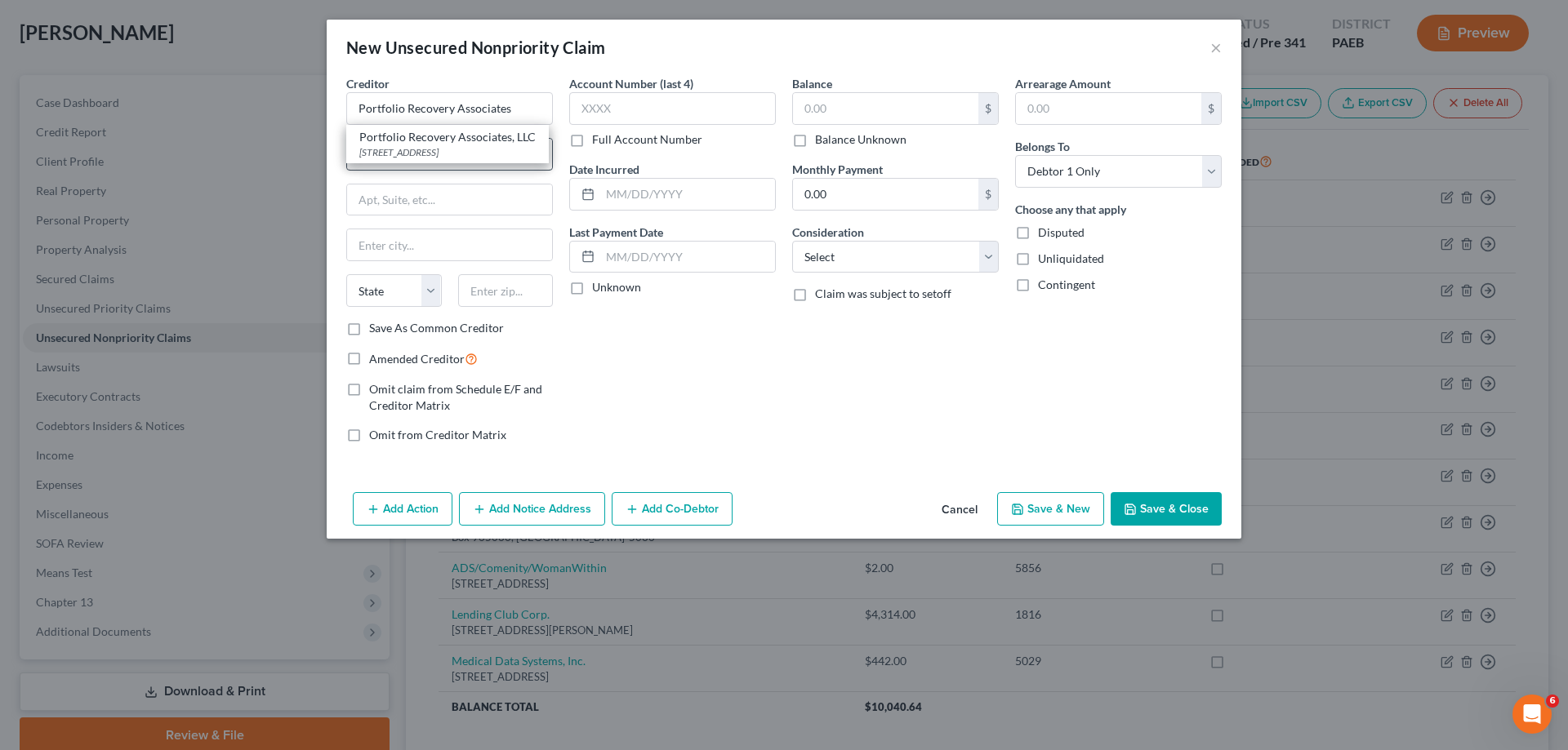
click at [483, 154] on div "[STREET_ADDRESS]" at bounding box center [447, 152] width 177 height 14
type input "Portfolio Recovery Associates, LLC"
type input "PO Box 12914"
type input "[GEOGRAPHIC_DATA]"
select select "48"
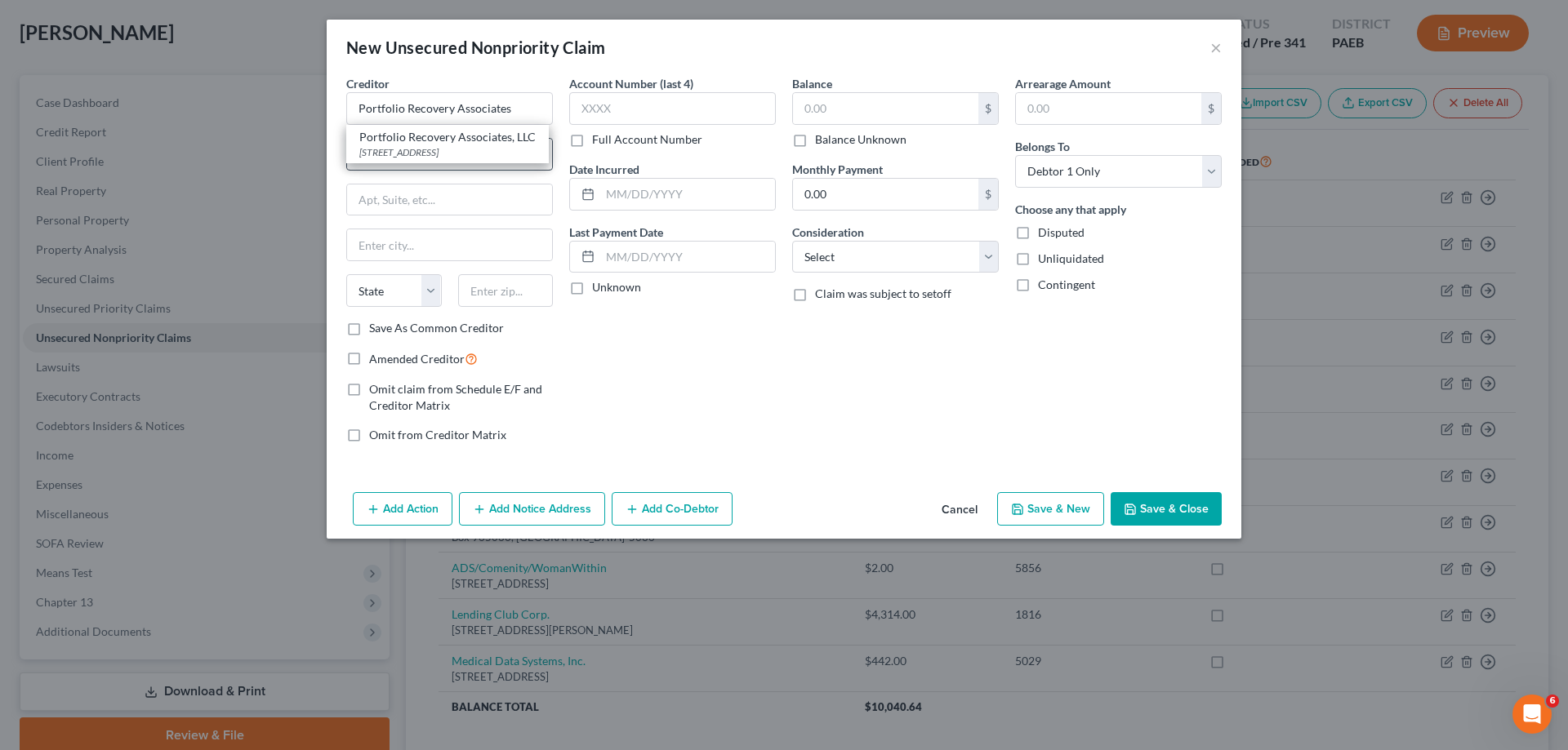
type input "23541"
click at [446, 151] on input "PO Box 12914" at bounding box center [449, 153] width 205 height 31
drag, startPoint x: 446, startPoint y: 151, endPoint x: 260, endPoint y: 143, distance: 186.2
click at [260, 143] on div "New Unsecured Nonpriority Claim × Creditor * Portfolio Recovery Associates, LLC…" at bounding box center [784, 375] width 1568 height 750
type input "[STREET_ADDRESS]"
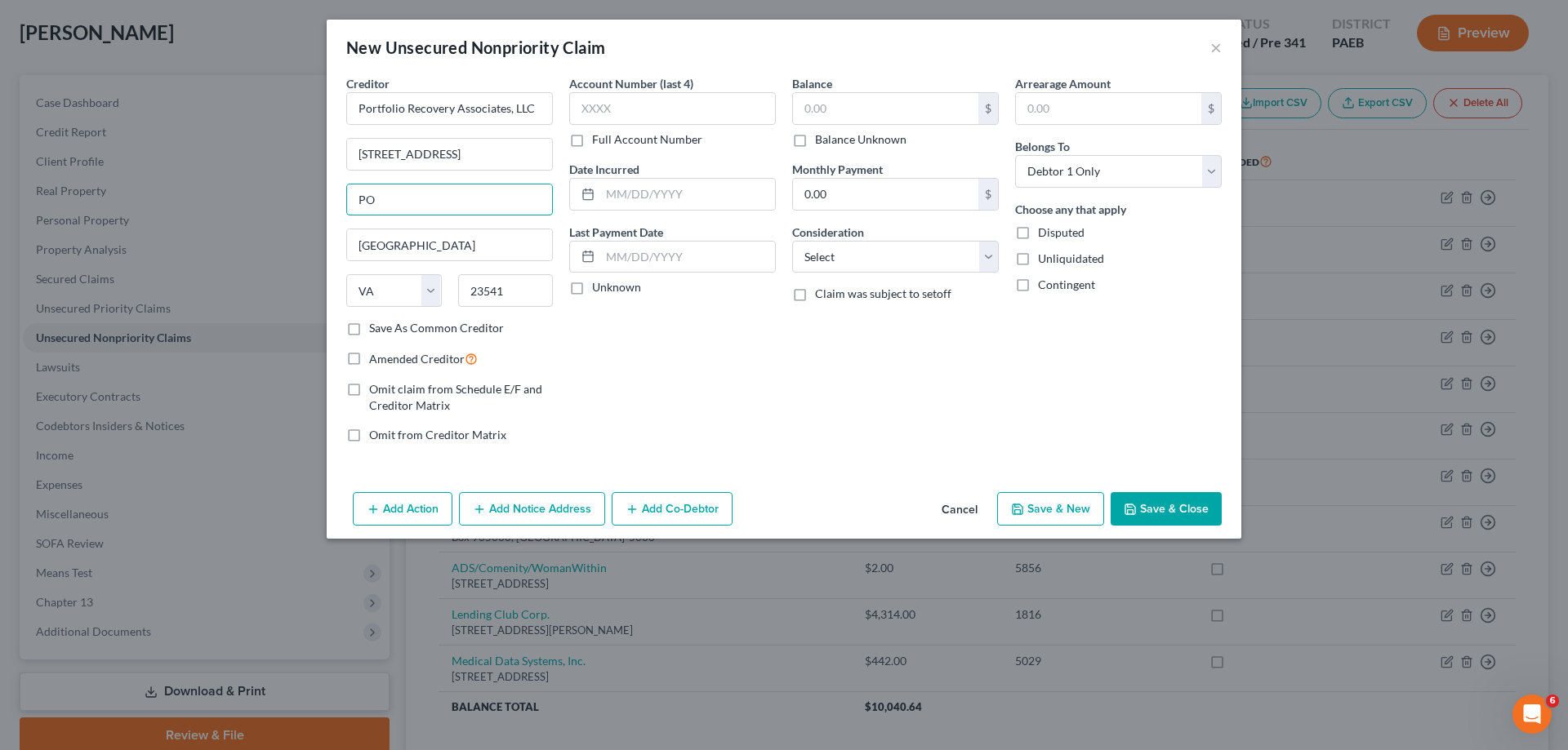
type input "P"
type input "Suite 100"
click at [497, 293] on input "23541" at bounding box center [505, 290] width 95 height 32
type input "23502"
click at [684, 99] on input "text" at bounding box center [672, 108] width 206 height 32
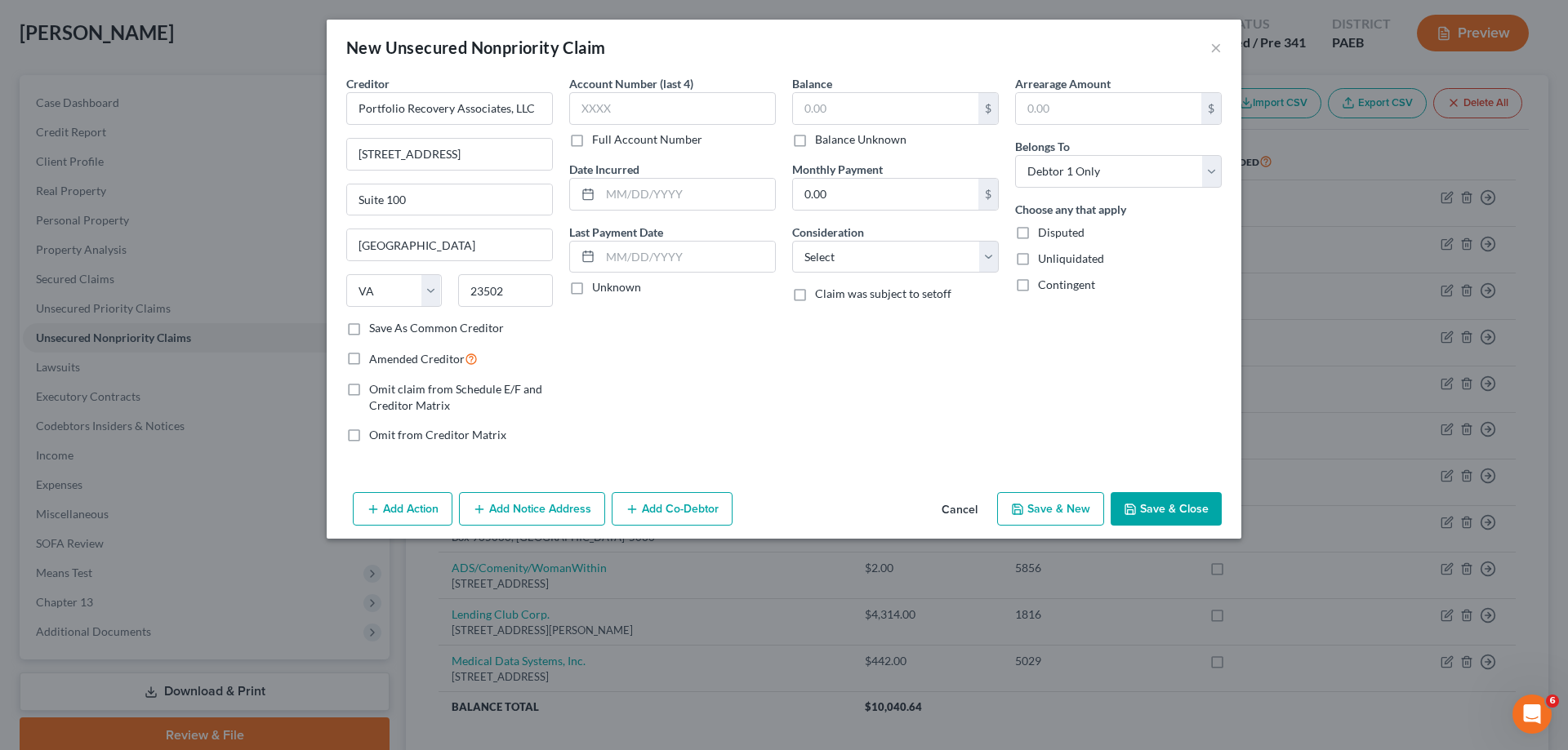
click at [592, 136] on label "Full Account Number" at bounding box center [647, 140] width 110 height 17
click at [599, 136] on input "Full Account Number" at bounding box center [604, 137] width 11 height 11
click at [601, 119] on input "text" at bounding box center [672, 108] width 206 height 32
type input "523081000652...."
click at [828, 115] on input "text" at bounding box center [886, 108] width 186 height 31
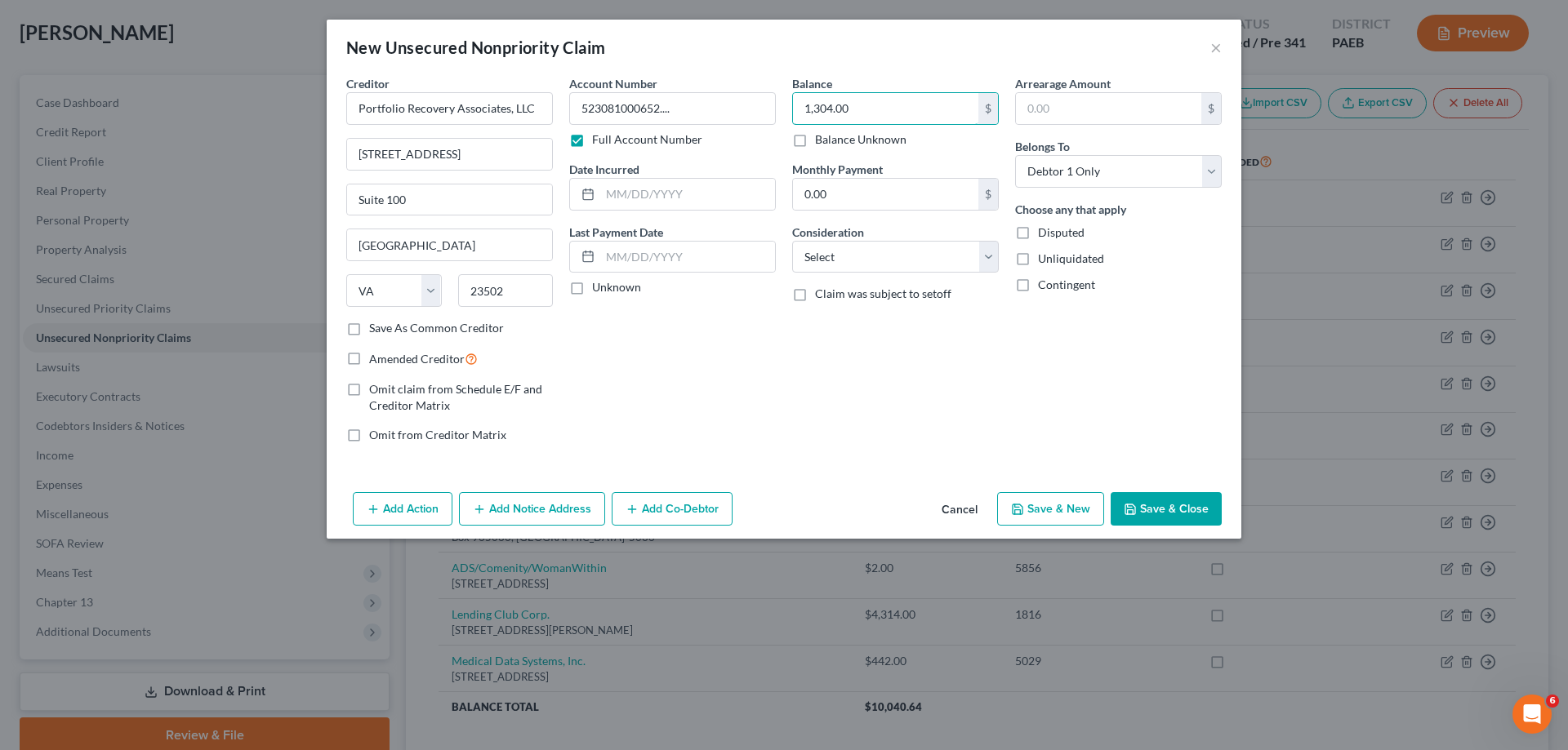
type input "1,304.00"
click at [592, 285] on label "Unknown" at bounding box center [616, 288] width 49 height 17
click at [599, 285] on input "Unknown" at bounding box center [604, 284] width 11 height 11
checkbox input "true"
click at [803, 264] on select "Select Cable / Satellite Services Collection Agency Credit Card Debt Debt Couns…" at bounding box center [895, 257] width 206 height 32
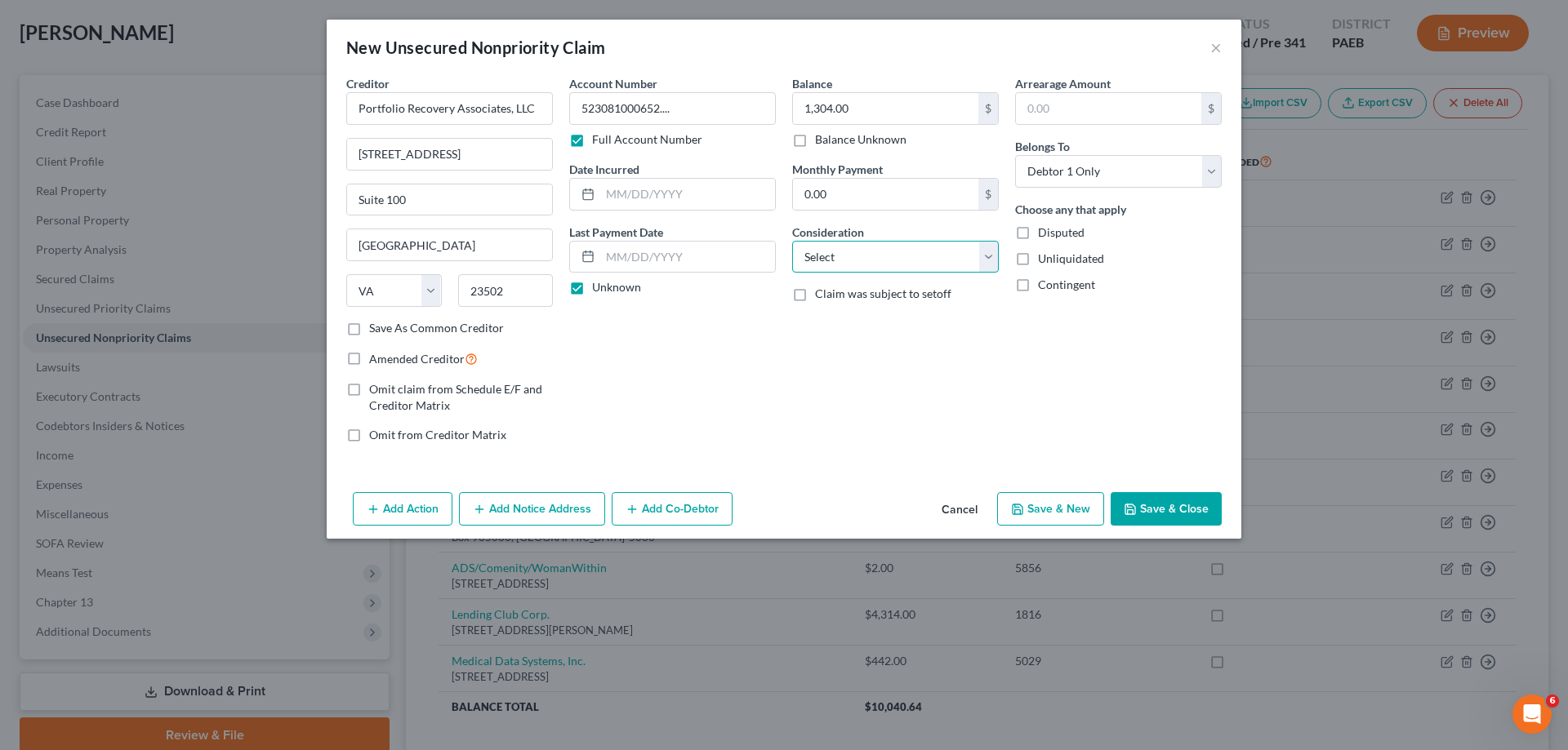
select select "1"
click at [792, 241] on select "Select Cable / Satellite Services Collection Agency Credit Card Debt Debt Couns…" at bounding box center [895, 257] width 206 height 32
click at [1038, 235] on label "Disputed" at bounding box center [1061, 233] width 46 height 17
click at [1045, 235] on input "Disputed" at bounding box center [1050, 230] width 11 height 11
checkbox input "true"
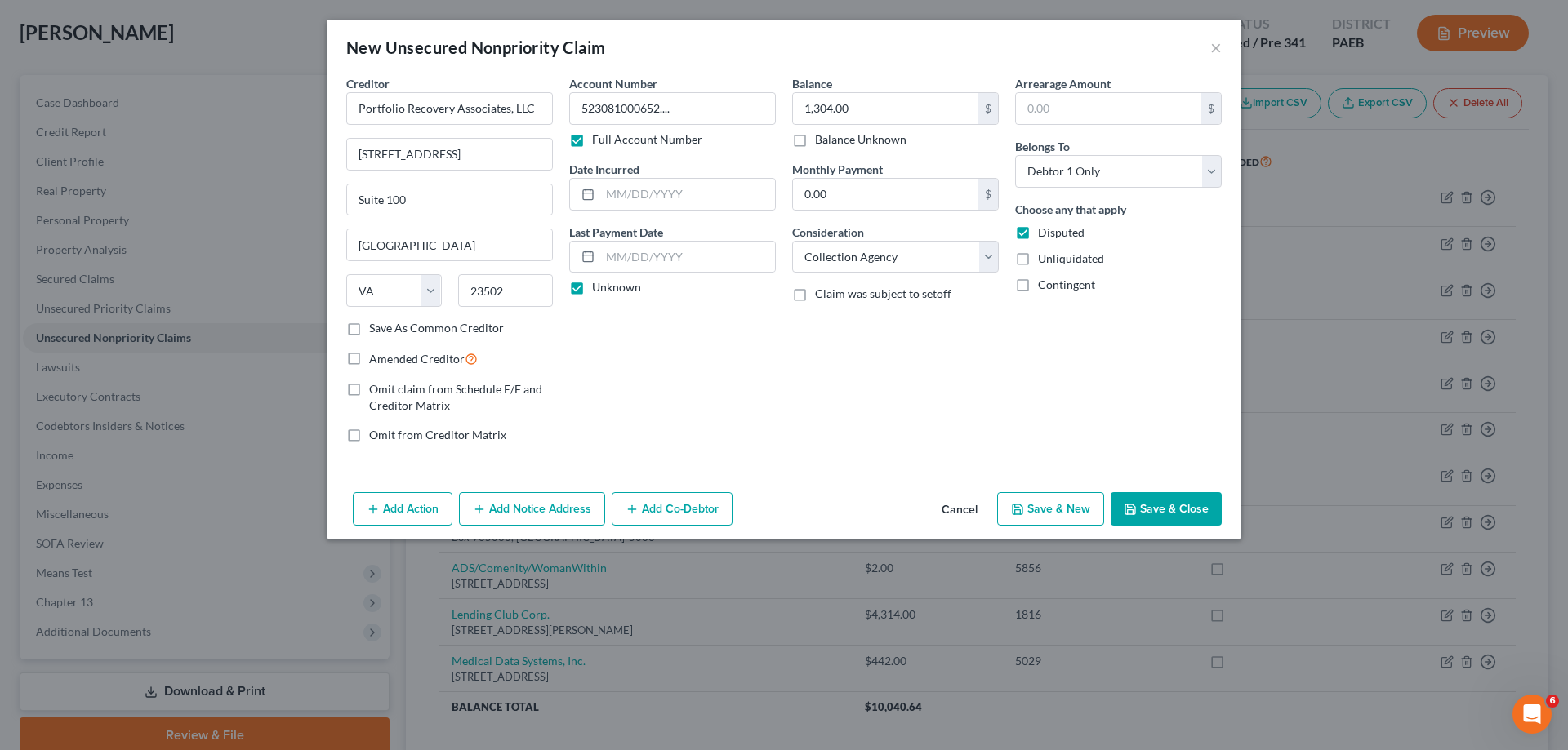
click at [1138, 506] on button "Save & Close" at bounding box center [1166, 509] width 111 height 34
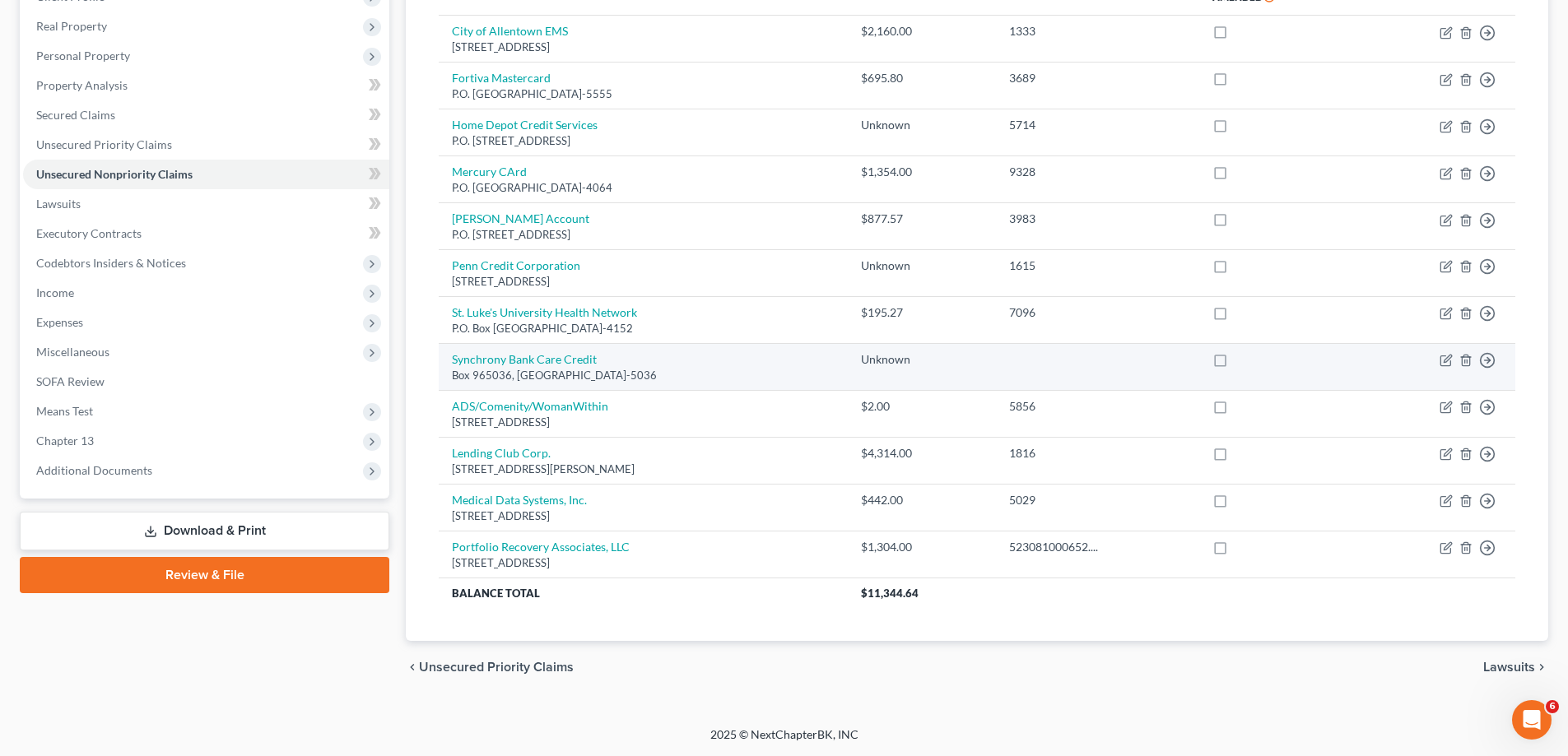
scroll to position [0, 0]
